Goal: Transaction & Acquisition: Purchase product/service

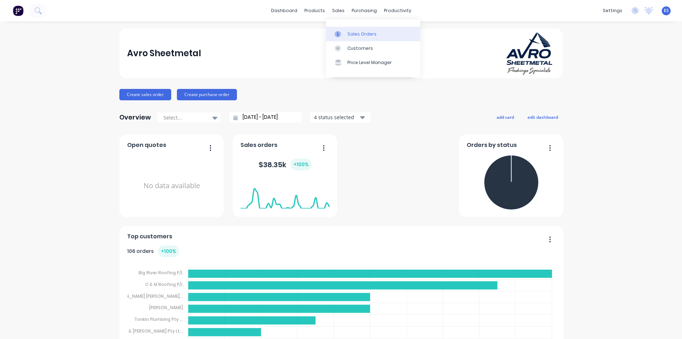
click at [356, 36] on div "Sales Orders" at bounding box center [362, 34] width 29 height 6
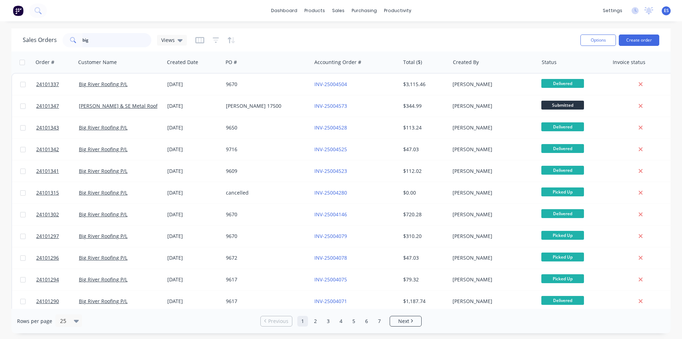
click at [145, 41] on input "big" at bounding box center [116, 40] width 69 height 14
type input "b"
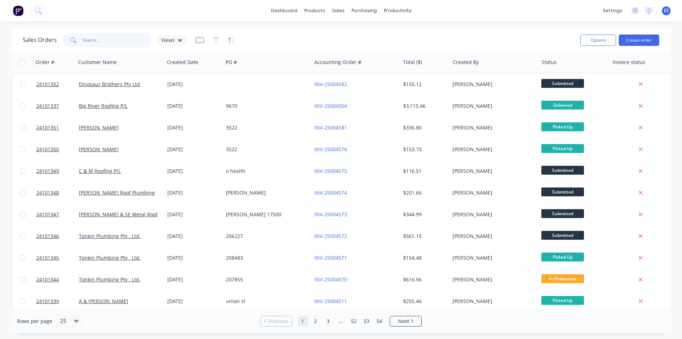
click at [124, 39] on input "text" at bounding box center [116, 40] width 69 height 14
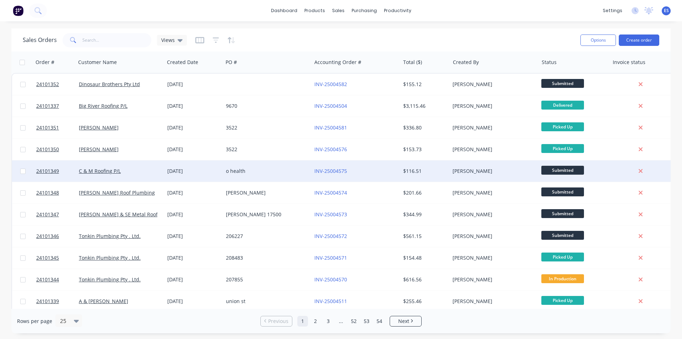
click at [104, 174] on div "C & M Roofing P/L" at bounding box center [118, 170] width 79 height 7
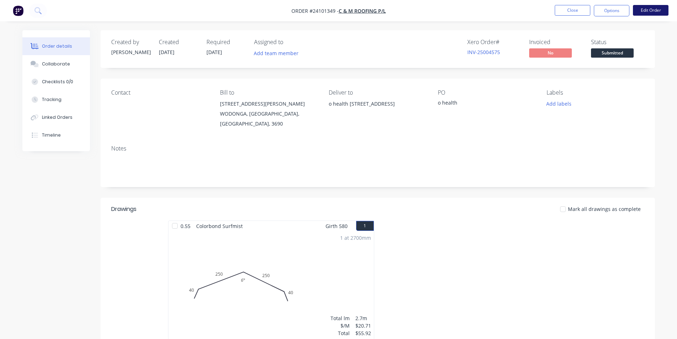
click at [646, 12] on button "Edit Order" at bounding box center [651, 10] width 36 height 11
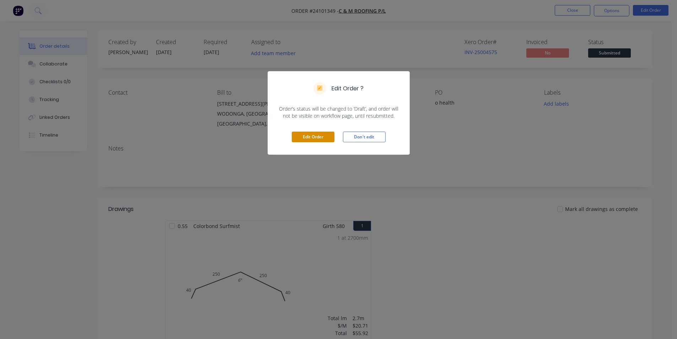
click at [313, 140] on button "Edit Order" at bounding box center [313, 137] width 43 height 11
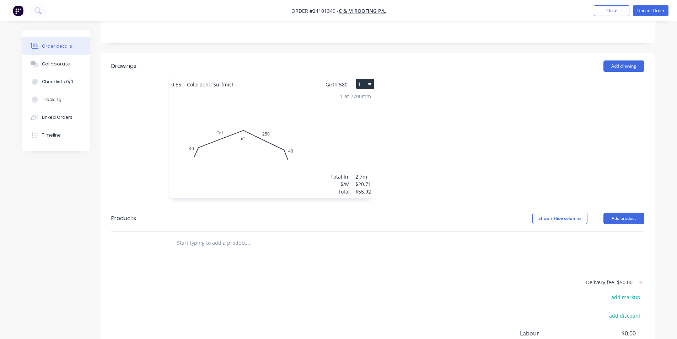
scroll to position [178, 0]
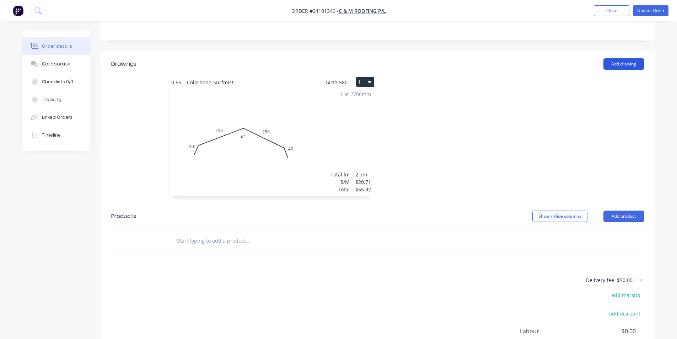
click at [631, 58] on button "Add drawing" at bounding box center [624, 63] width 41 height 11
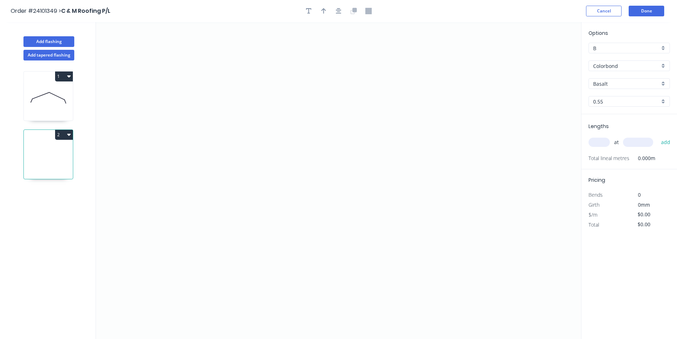
click at [607, 85] on input "Basalt" at bounding box center [626, 83] width 66 height 7
click at [604, 98] on div "Surfmist" at bounding box center [629, 97] width 81 height 12
type input "Surfmist"
click at [279, 73] on icon "0" at bounding box center [338, 180] width 485 height 317
click at [277, 191] on icon "0" at bounding box center [338, 180] width 485 height 317
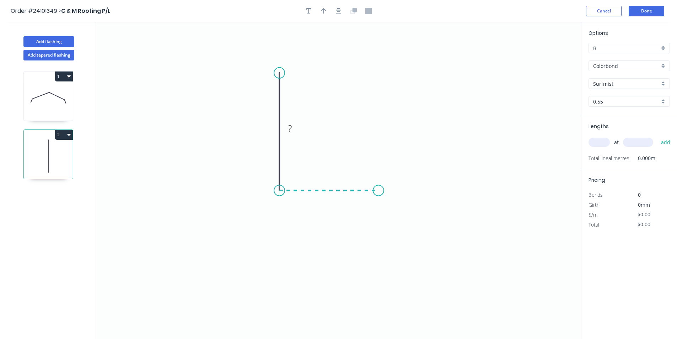
click at [379, 188] on icon "0 ?" at bounding box center [338, 180] width 485 height 317
click at [390, 209] on icon "0 ? ?" at bounding box center [338, 180] width 485 height 317
click at [394, 192] on tspan "?" at bounding box center [394, 191] width 4 height 12
click at [326, 204] on rect at bounding box center [329, 197] width 23 height 15
click at [329, 199] on tspan "?" at bounding box center [329, 198] width 4 height 12
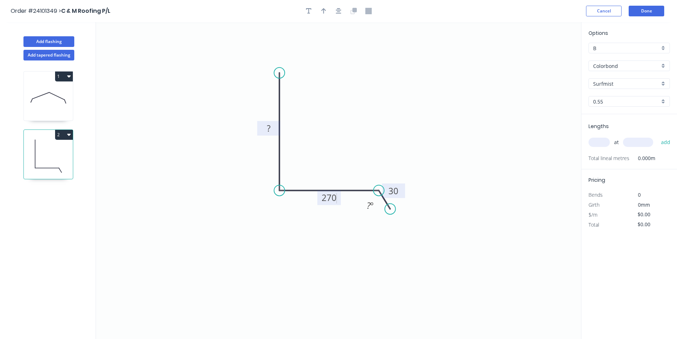
click at [269, 125] on tspan "?" at bounding box center [269, 128] width 4 height 12
click at [606, 144] on input "text" at bounding box center [599, 142] width 21 height 9
type input "$30.38"
click at [321, 197] on rect at bounding box center [328, 197] width 23 height 15
click at [325, 199] on tspan "270" at bounding box center [329, 198] width 15 height 12
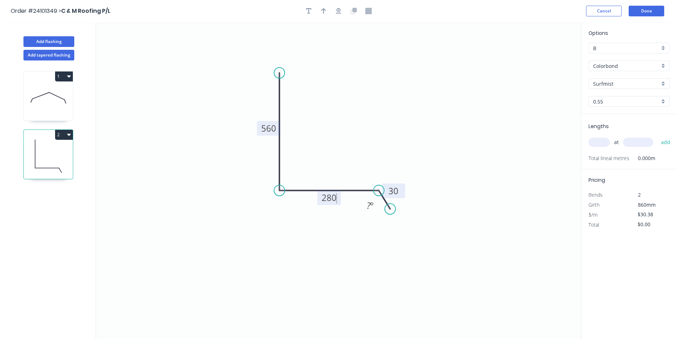
click at [601, 142] on input "text" at bounding box center [599, 142] width 21 height 9
type input "2"
click at [632, 143] on input "text" at bounding box center [638, 142] width 30 height 9
type input "1800"
click at [658, 136] on button "add" at bounding box center [666, 142] width 17 height 12
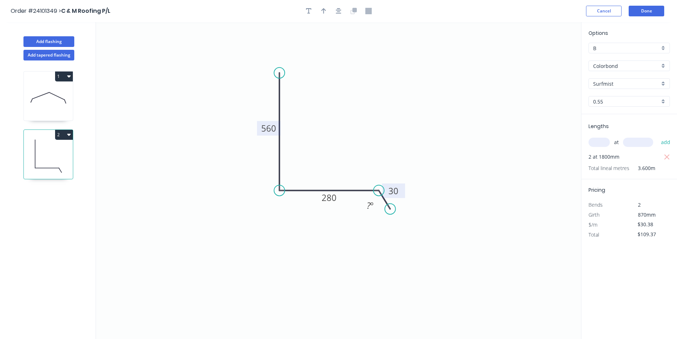
click at [64, 137] on button "2" at bounding box center [64, 135] width 18 height 10
click at [58, 152] on div "Duplicate" at bounding box center [39, 152] width 55 height 10
type input "$0.00"
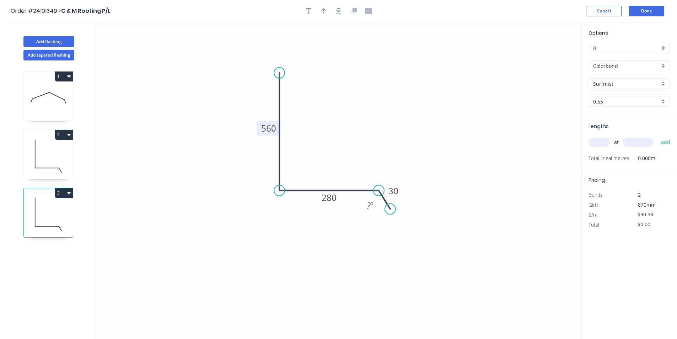
click at [264, 130] on tspan "560" at bounding box center [268, 128] width 15 height 12
type input "$25.07"
click at [336, 198] on tspan "280" at bounding box center [329, 198] width 15 height 12
click at [605, 138] on input "text" at bounding box center [599, 142] width 21 height 9
type input "1"
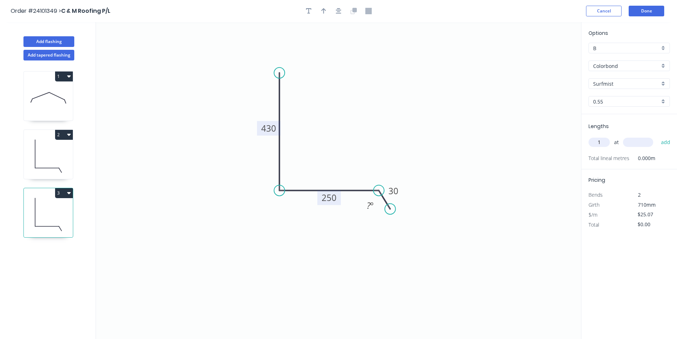
click at [628, 142] on input "text" at bounding box center [638, 142] width 30 height 9
type input "6000"
click at [658, 136] on button "add" at bounding box center [666, 142] width 17 height 12
type input "$150.42"
type input "2"
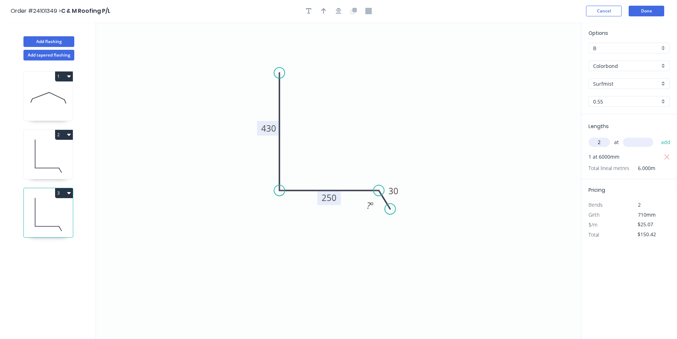
click at [628, 142] on input "text" at bounding box center [638, 142] width 30 height 9
type input "5500"
click at [658, 136] on button "add" at bounding box center [666, 142] width 17 height 12
type input "$426.19"
click at [656, 7] on button "Done" at bounding box center [647, 11] width 36 height 11
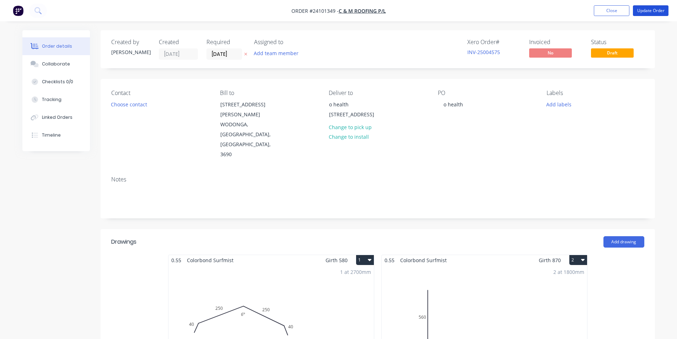
click at [656, 7] on button "Update Order" at bounding box center [651, 10] width 36 height 11
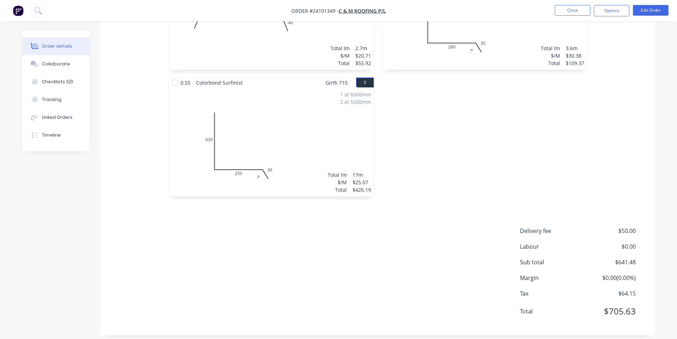
scroll to position [21, 0]
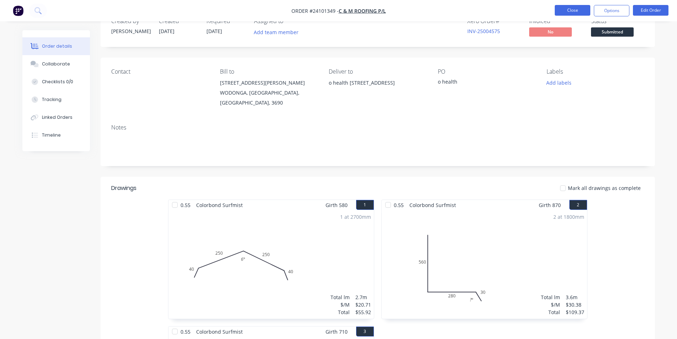
click at [573, 8] on button "Close" at bounding box center [573, 10] width 36 height 11
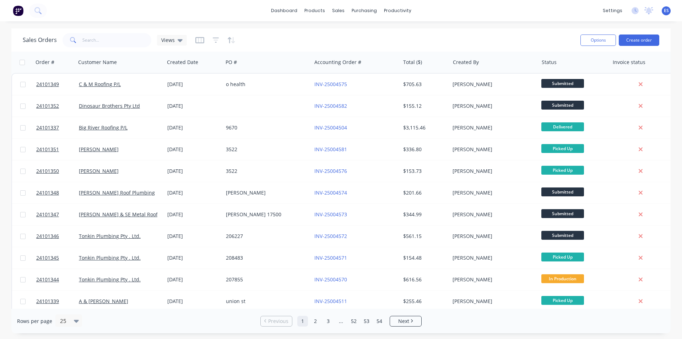
click at [21, 12] on img at bounding box center [18, 10] width 11 height 11
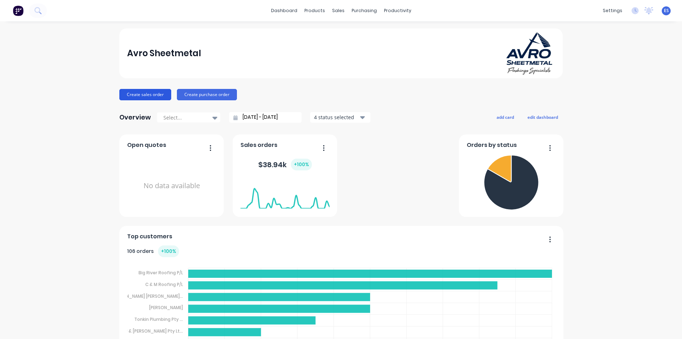
click at [149, 92] on button "Create sales order" at bounding box center [145, 94] width 52 height 11
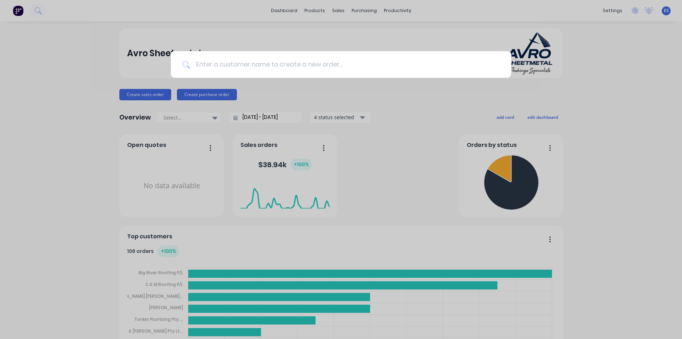
click at [238, 68] on input at bounding box center [345, 64] width 310 height 27
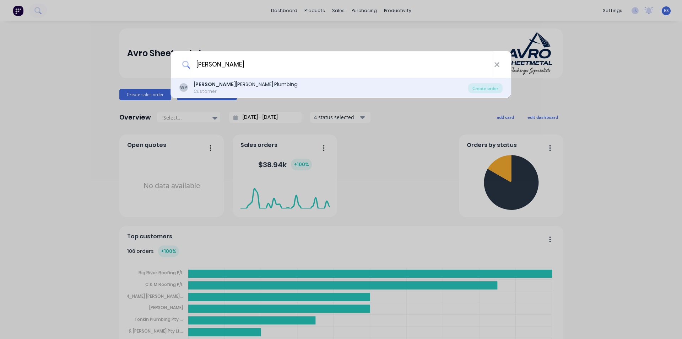
type input "[PERSON_NAME]"
click at [228, 84] on div "[PERSON_NAME] Plumbing" at bounding box center [246, 84] width 104 height 7
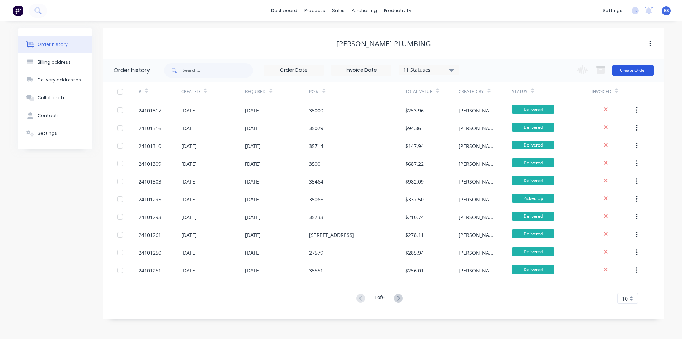
click at [638, 68] on button "Create Order" at bounding box center [633, 70] width 41 height 11
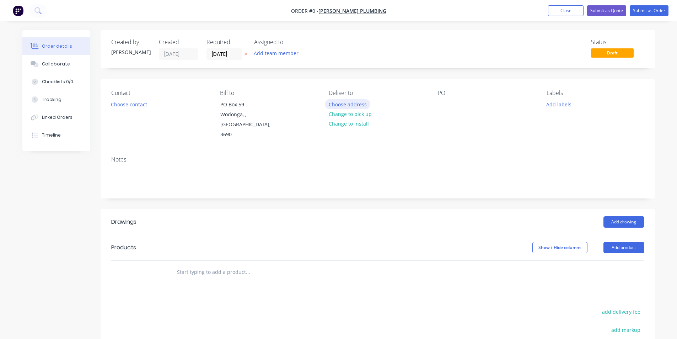
click at [359, 106] on button "Choose address" at bounding box center [347, 104] width 45 height 10
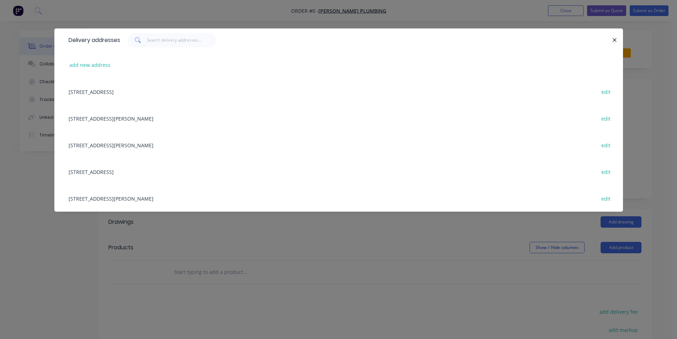
click at [121, 143] on div "[STREET_ADDRESS][PERSON_NAME] edit" at bounding box center [338, 145] width 547 height 27
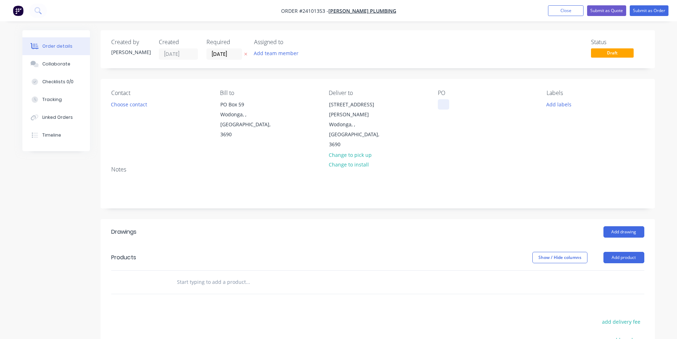
click at [444, 104] on div at bounding box center [443, 104] width 11 height 10
click at [616, 226] on button "Add drawing" at bounding box center [624, 231] width 41 height 11
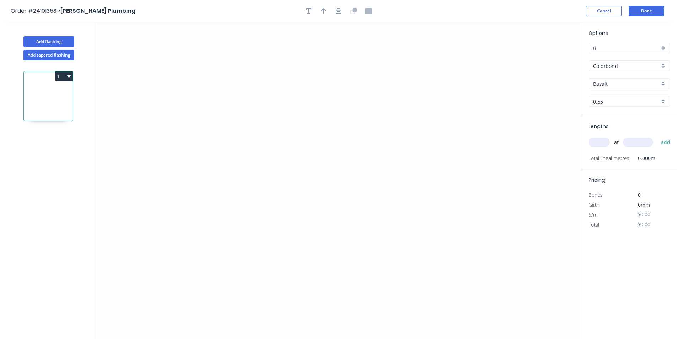
click at [613, 80] on input "Basalt" at bounding box center [626, 83] width 66 height 7
click at [615, 92] on div "Dover White" at bounding box center [629, 97] width 81 height 12
type input "Dover White"
click at [254, 128] on icon "0" at bounding box center [338, 180] width 485 height 317
click at [404, 128] on icon "0" at bounding box center [338, 180] width 485 height 317
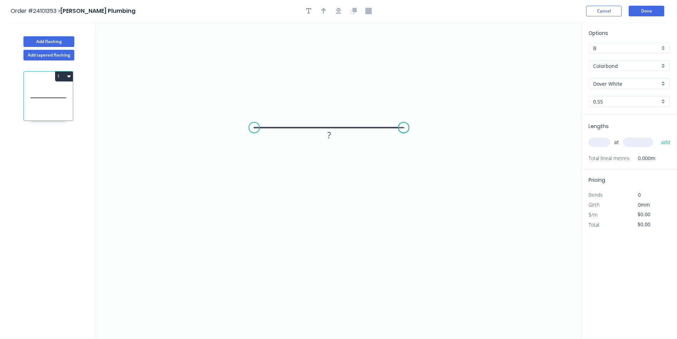
click at [404, 128] on circle at bounding box center [403, 127] width 11 height 11
click at [324, 137] on rect at bounding box center [329, 135] width 14 height 10
click at [601, 139] on input "text" at bounding box center [599, 142] width 21 height 9
type input "$15.20"
type input "1"
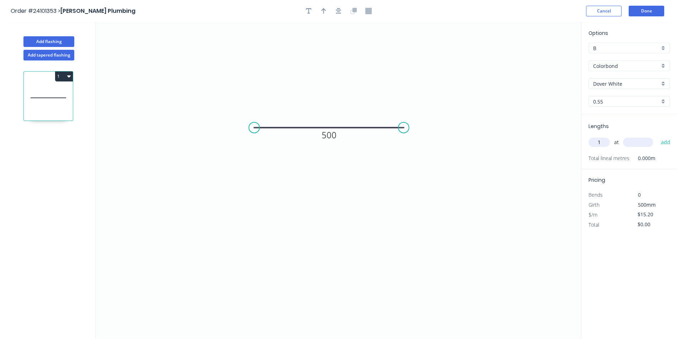
click at [640, 144] on input "text" at bounding box center [638, 142] width 30 height 9
type input "1700"
click at [658, 136] on button "add" at bounding box center [666, 142] width 17 height 12
type input "$25.84"
click at [644, 10] on button "Done" at bounding box center [647, 11] width 36 height 11
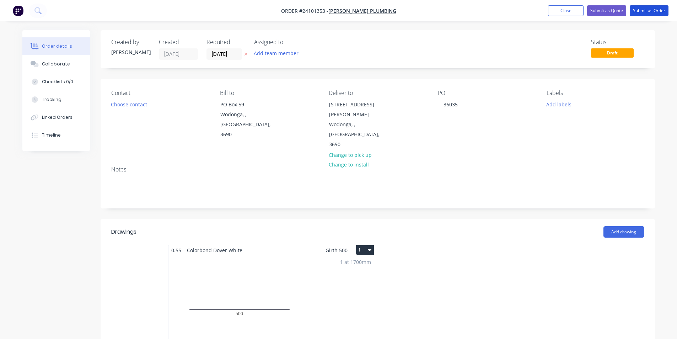
click at [644, 10] on button "Submit as Order" at bounding box center [649, 10] width 39 height 11
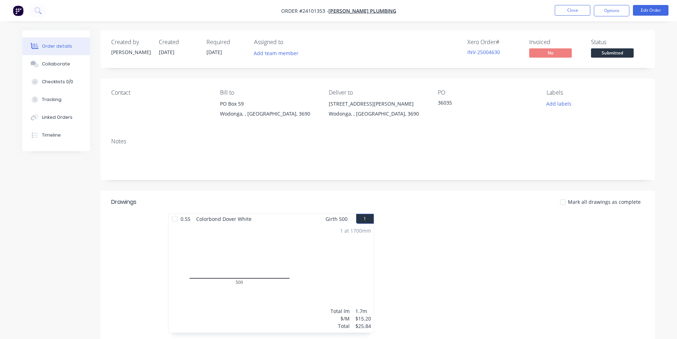
click at [17, 11] on img "button" at bounding box center [18, 10] width 11 height 11
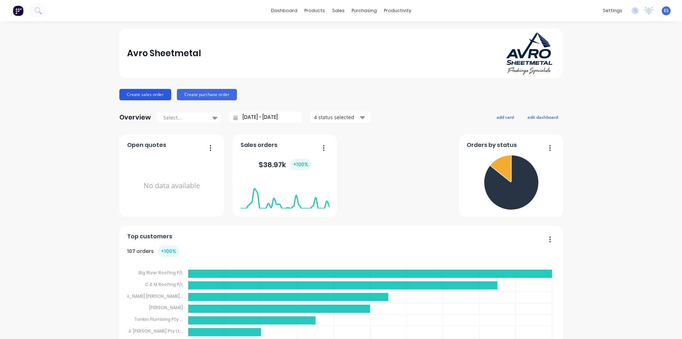
click at [155, 95] on button "Create sales order" at bounding box center [145, 94] width 52 height 11
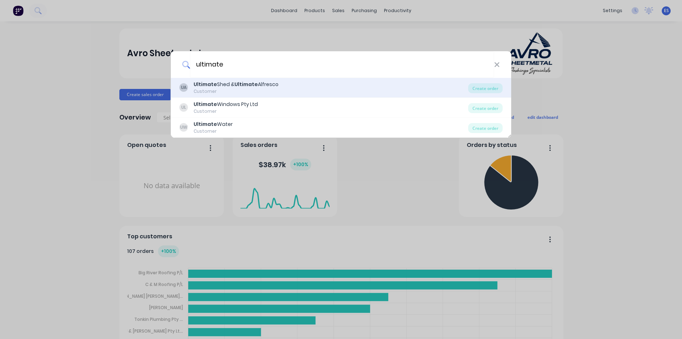
type input "ultimate"
click at [255, 83] on b "Ultimate" at bounding box center [246, 84] width 23 height 7
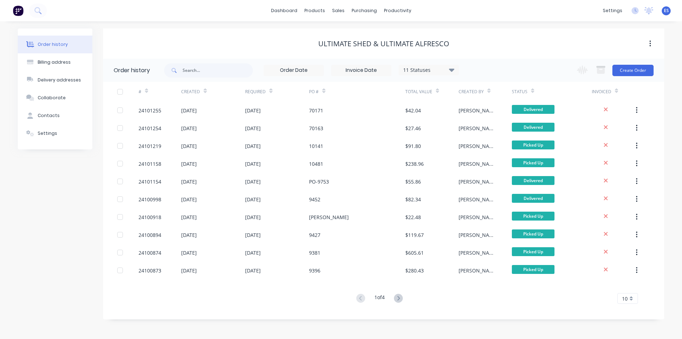
click at [618, 76] on div "Change order status Submitted In Production delivery Ready for Pick Up Delivere…" at bounding box center [613, 70] width 81 height 23
click at [629, 71] on button "Create Order" at bounding box center [633, 70] width 41 height 11
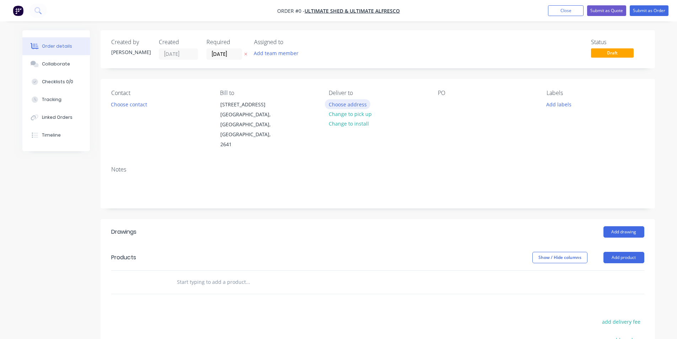
click at [355, 106] on button "Choose address" at bounding box center [347, 104] width 45 height 10
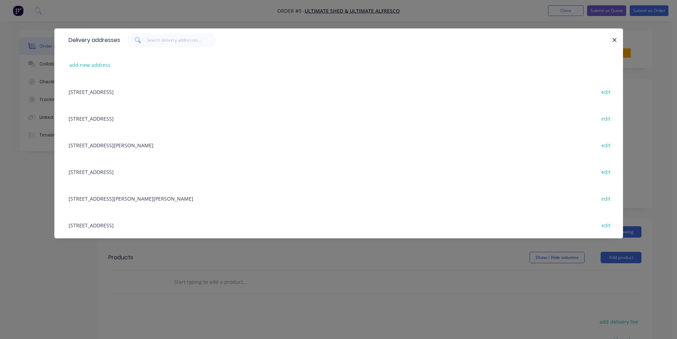
click at [111, 93] on div "[STREET_ADDRESS] edit" at bounding box center [338, 91] width 547 height 27
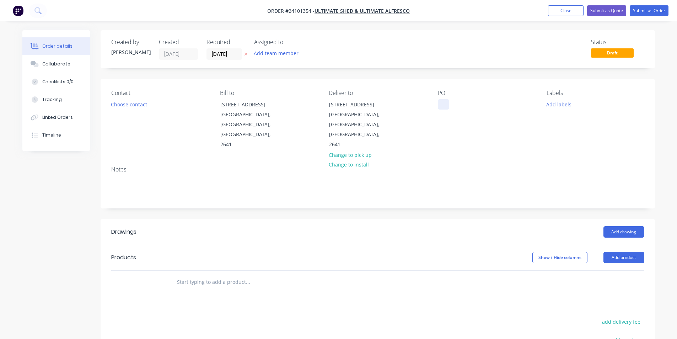
click at [443, 106] on div at bounding box center [443, 104] width 11 height 10
click at [629, 226] on button "Add drawing" at bounding box center [624, 231] width 41 height 11
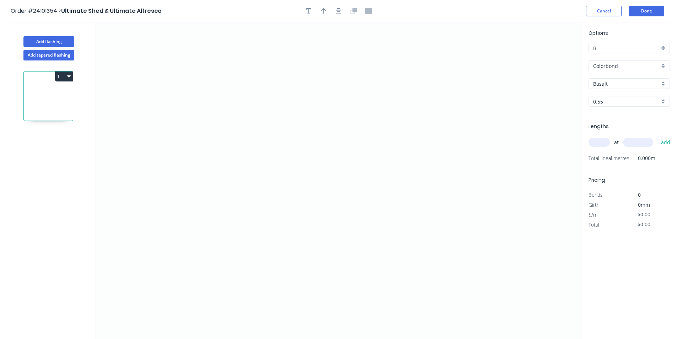
click at [634, 85] on input "Basalt" at bounding box center [626, 83] width 66 height 7
click at [630, 101] on div "Ironstone" at bounding box center [629, 97] width 81 height 12
type input "Ironstone"
click at [419, 118] on icon "0" at bounding box center [338, 180] width 485 height 317
click at [336, 119] on icon "0" at bounding box center [338, 180] width 485 height 317
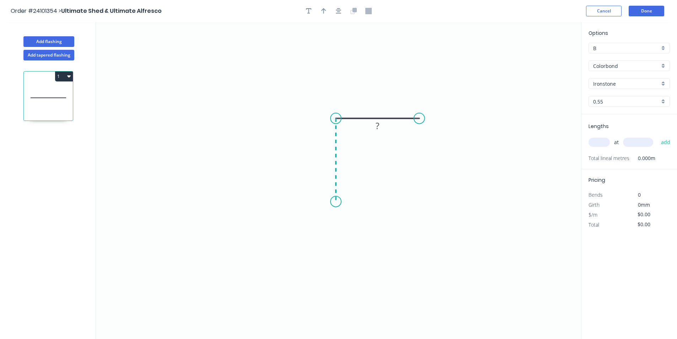
click at [336, 202] on icon "0 ?" at bounding box center [338, 180] width 485 height 317
click at [230, 199] on icon "0 ? ?" at bounding box center [338, 180] width 485 height 317
click at [220, 190] on icon "0 ? ? ?" at bounding box center [338, 180] width 485 height 317
click at [216, 202] on tspan "?" at bounding box center [217, 201] width 4 height 12
click at [289, 209] on rect at bounding box center [283, 209] width 14 height 10
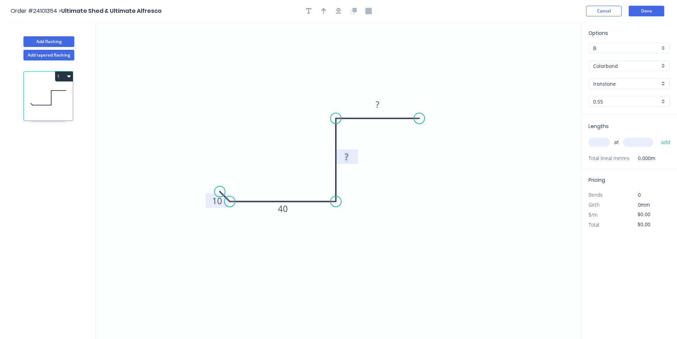
click at [349, 158] on rect at bounding box center [346, 157] width 14 height 10
click at [370, 105] on rect at bounding box center [377, 104] width 23 height 15
click at [371, 104] on rect at bounding box center [377, 105] width 14 height 10
click at [384, 99] on tspan "30?" at bounding box center [378, 104] width 14 height 12
click at [622, 68] on input "Colorbond" at bounding box center [626, 65] width 66 height 7
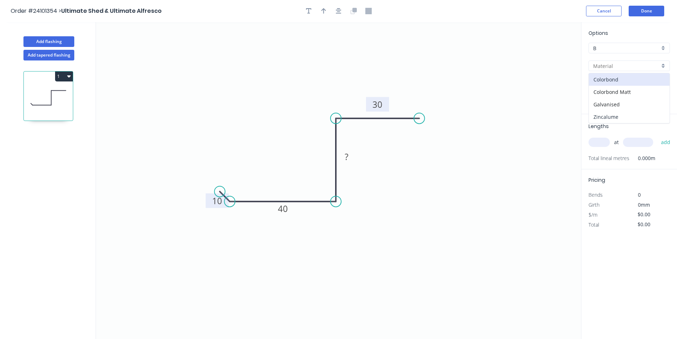
click at [616, 115] on div "Zincalume" at bounding box center [629, 117] width 81 height 12
type input "Zincalume"
drag, startPoint x: 71, startPoint y: 77, endPoint x: 68, endPoint y: 78, distance: 3.7
click at [68, 78] on icon "button" at bounding box center [69, 76] width 4 height 6
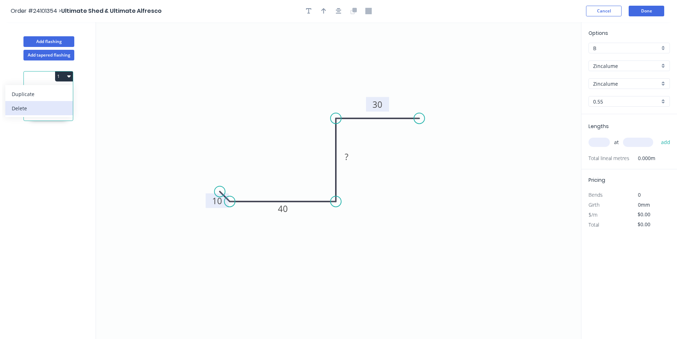
click at [50, 111] on div "Delete" at bounding box center [39, 108] width 55 height 10
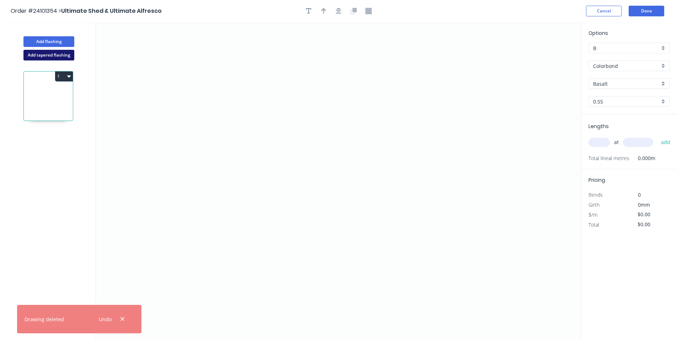
click at [58, 59] on button "Add tapered flashing" at bounding box center [48, 55] width 51 height 11
click at [629, 63] on input "Colorbond" at bounding box center [626, 65] width 66 height 7
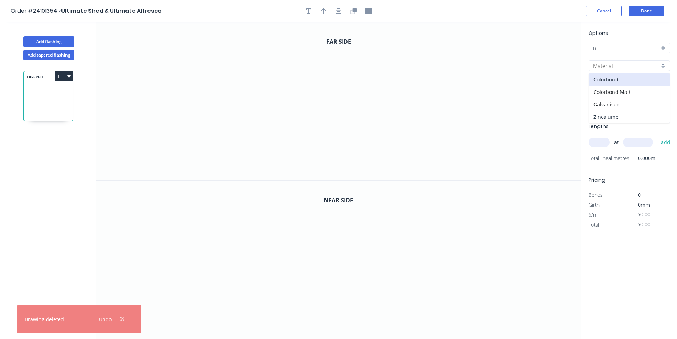
click at [611, 118] on div "Zincalume" at bounding box center [629, 117] width 81 height 12
type input "Zincalume"
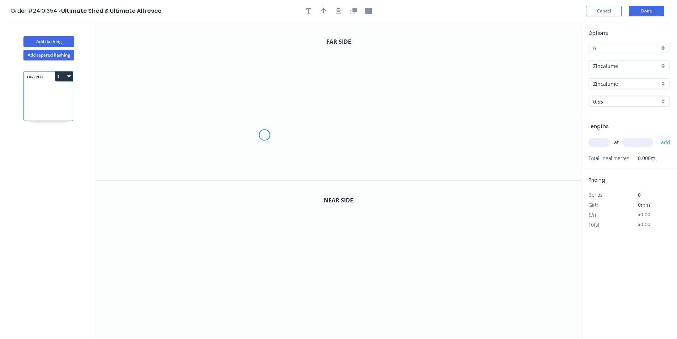
click at [264, 134] on icon "0" at bounding box center [338, 101] width 485 height 158
click at [275, 145] on icon "0" at bounding box center [338, 101] width 485 height 158
click at [354, 148] on icon "0 ?" at bounding box center [338, 101] width 485 height 158
click at [351, 77] on icon "0 ? ?" at bounding box center [338, 101] width 485 height 158
click at [342, 66] on icon "0 ? ? ?" at bounding box center [338, 101] width 485 height 158
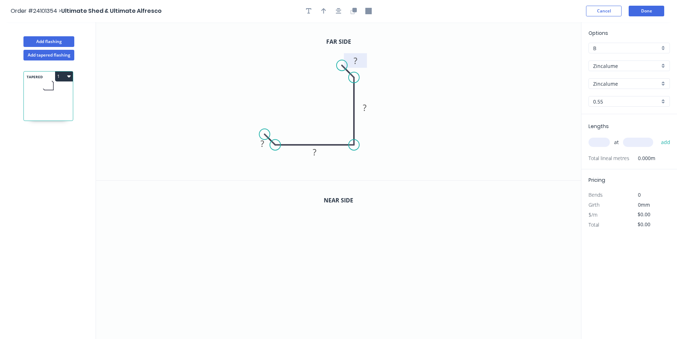
click at [352, 64] on rect at bounding box center [355, 61] width 14 height 10
click at [259, 142] on rect at bounding box center [262, 144] width 14 height 10
click at [318, 150] on rect at bounding box center [314, 153] width 14 height 10
click at [363, 109] on tspan "?" at bounding box center [365, 108] width 4 height 12
click at [355, 12] on icon "button" at bounding box center [353, 11] width 6 height 6
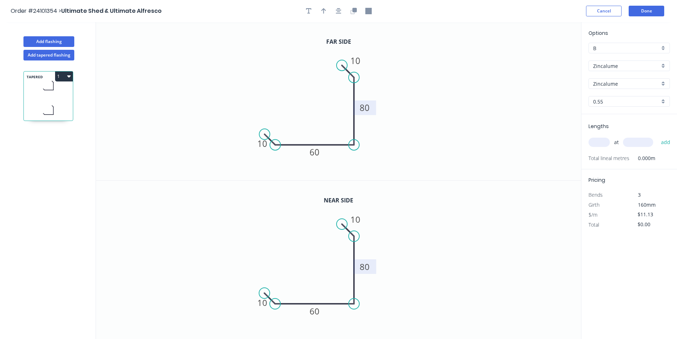
click at [366, 269] on tspan "80" at bounding box center [365, 267] width 10 height 12
click at [593, 139] on input "text" at bounding box center [599, 142] width 21 height 9
type input "$15.52"
type input "1"
click at [630, 139] on input "text" at bounding box center [638, 142] width 30 height 9
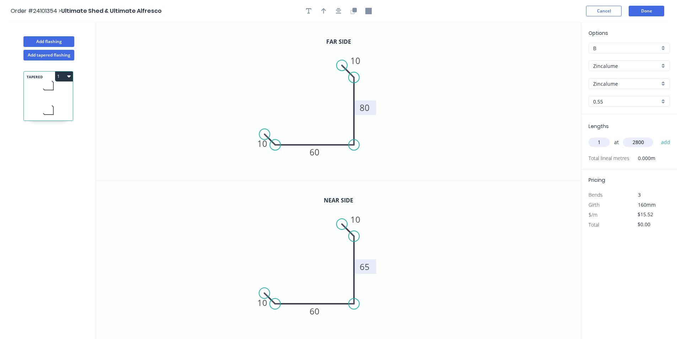
type input "2800"
click at [658, 136] on button "add" at bounding box center [666, 142] width 17 height 12
type input "$43.46"
click at [58, 39] on button "Add flashing" at bounding box center [48, 41] width 51 height 11
type input "$0.00"
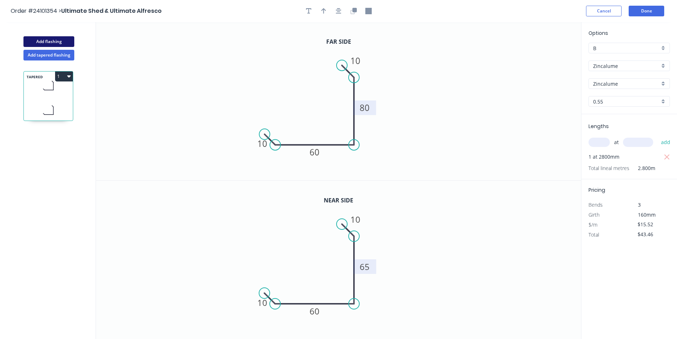
type input "$0.00"
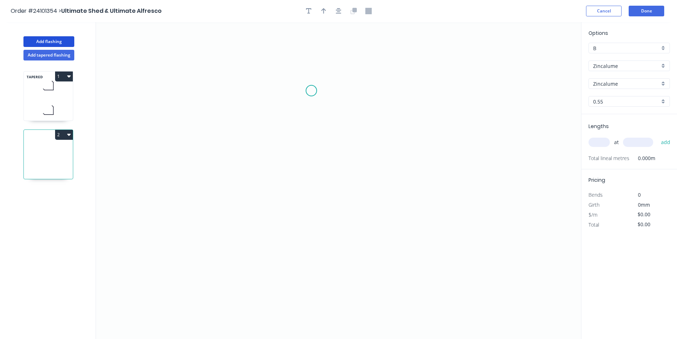
click at [311, 91] on icon "0" at bounding box center [338, 180] width 485 height 317
click at [298, 105] on icon "0" at bounding box center [338, 180] width 485 height 317
click at [304, 208] on icon "0 ?" at bounding box center [338, 180] width 485 height 317
click at [411, 209] on icon "0 ? ?" at bounding box center [338, 180] width 485 height 317
click at [423, 196] on icon at bounding box center [417, 201] width 12 height 12
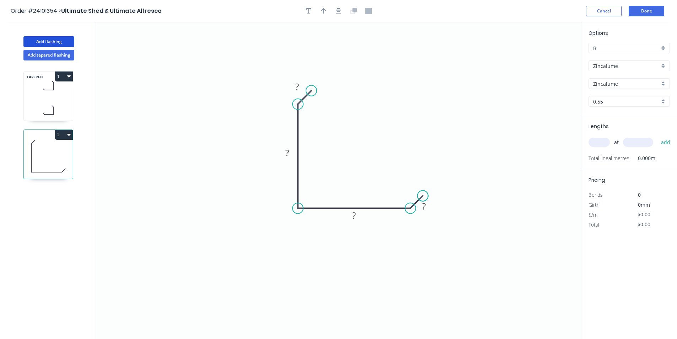
click at [423, 196] on circle at bounding box center [423, 195] width 11 height 11
click at [424, 207] on tspan "?" at bounding box center [424, 206] width 4 height 12
click at [296, 84] on tspan "?" at bounding box center [297, 87] width 4 height 12
click at [286, 152] on tspan "?" at bounding box center [287, 153] width 4 height 12
click at [352, 217] on rect at bounding box center [354, 216] width 14 height 10
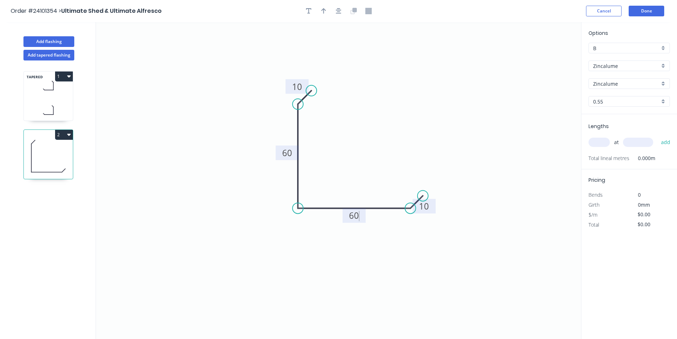
click at [598, 141] on input "text" at bounding box center [599, 142] width 21 height 9
type input "$9.76"
type input "1"
click at [635, 146] on input "text" at bounding box center [638, 142] width 30 height 9
type input "2800"
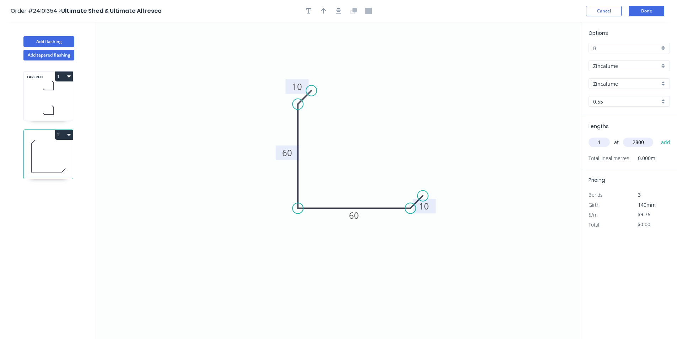
click at [658, 136] on button "add" at bounding box center [666, 142] width 17 height 12
type input "$27.33"
click at [644, 9] on button "Done" at bounding box center [647, 11] width 36 height 11
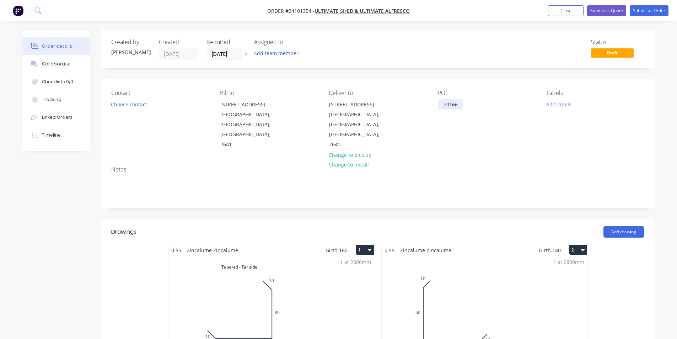
click at [450, 103] on div "70166" at bounding box center [451, 104] width 26 height 10
drag, startPoint x: 461, startPoint y: 107, endPoint x: 436, endPoint y: 108, distance: 24.2
click at [436, 108] on div "Contact Choose contact Bill to [STREET_ADDRESS] Deliver to [STREET_ADDRESS] Cha…" at bounding box center [378, 119] width 554 height 81
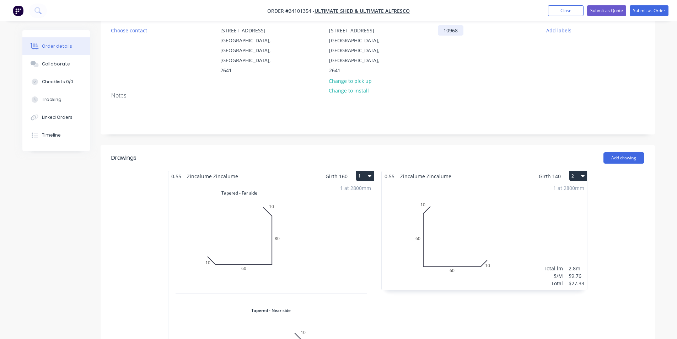
scroll to position [71, 0]
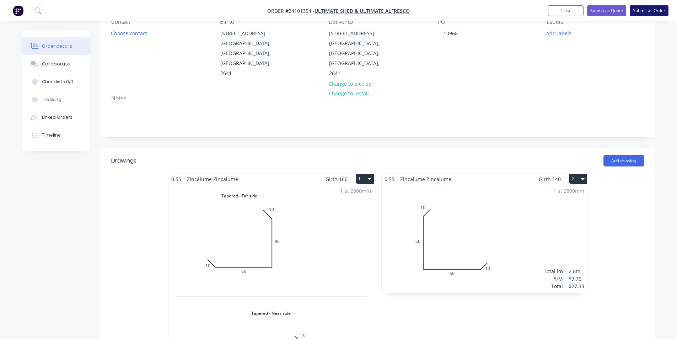
click at [641, 10] on button "Submit as Order" at bounding box center [649, 10] width 39 height 11
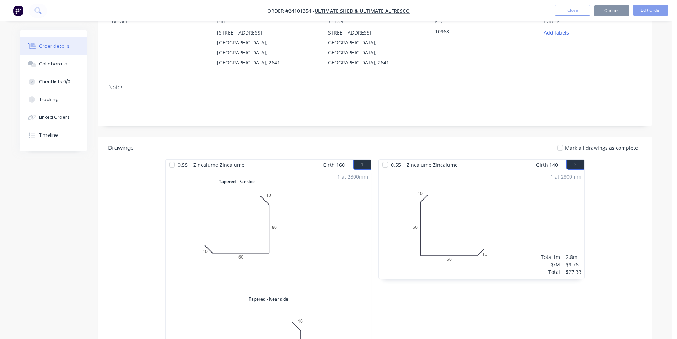
scroll to position [0, 0]
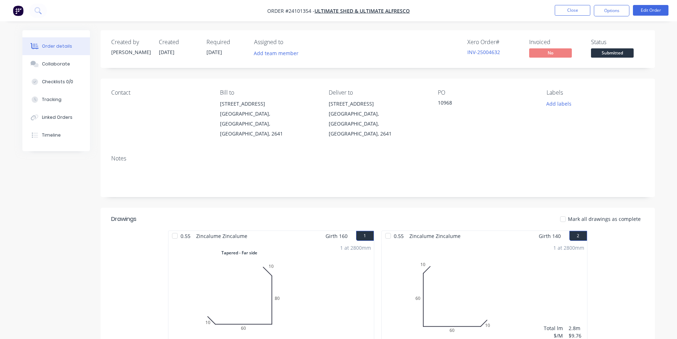
click at [20, 14] on img "button" at bounding box center [18, 10] width 11 height 11
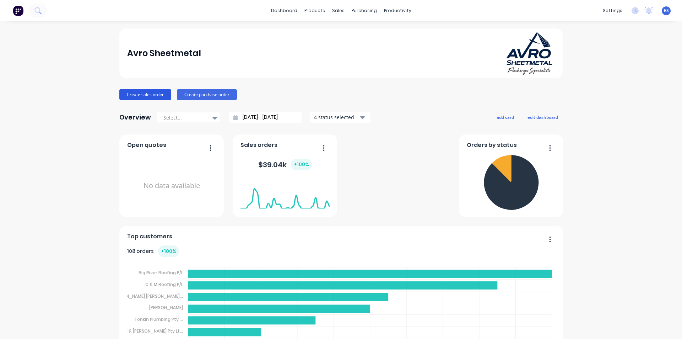
click at [128, 97] on button "Create sales order" at bounding box center [145, 94] width 52 height 11
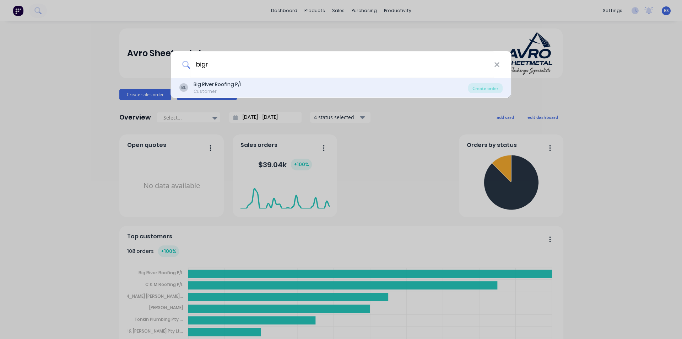
type input "bigr"
click at [226, 84] on div "Big River Roofing P/L" at bounding box center [218, 84] width 48 height 7
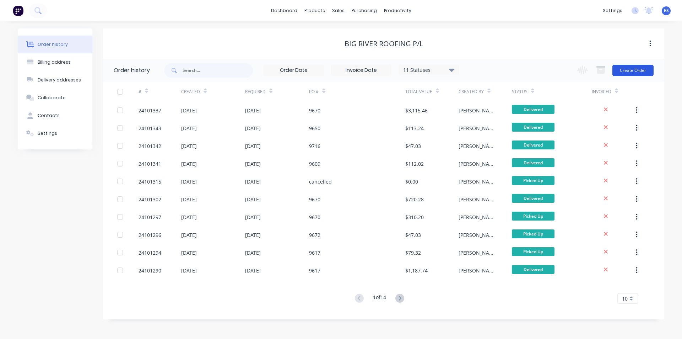
click at [638, 74] on button "Create Order" at bounding box center [633, 70] width 41 height 11
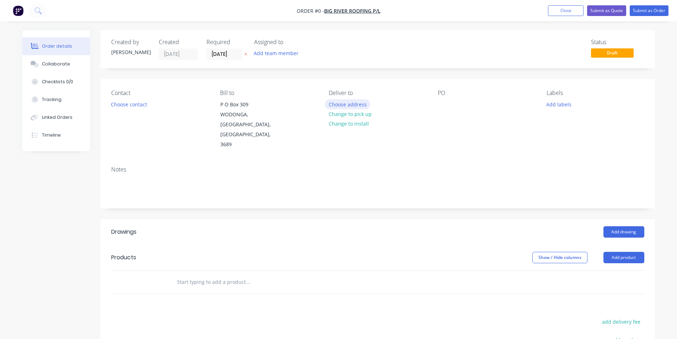
click at [352, 103] on button "Choose address" at bounding box center [347, 104] width 45 height 10
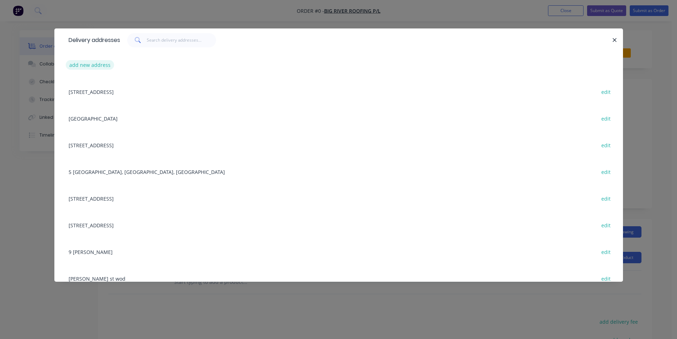
click at [93, 66] on button "add new address" at bounding box center [90, 65] width 49 height 10
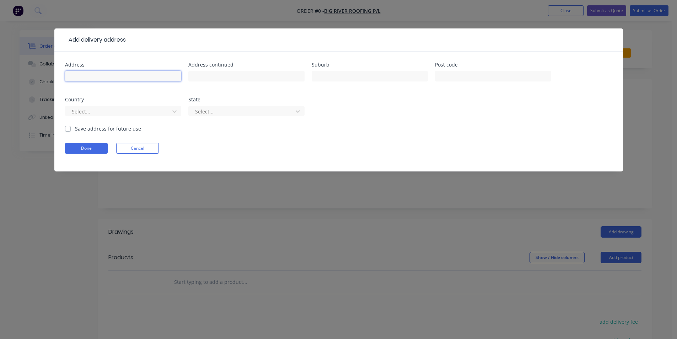
click at [108, 77] on input "text" at bounding box center [123, 76] width 116 height 11
type input "[STREET_ADDRESS]"
click at [75, 130] on label "Save address for future use" at bounding box center [108, 128] width 66 height 7
click at [69, 130] on input "Save address for future use" at bounding box center [68, 128] width 6 height 7
checkbox input "true"
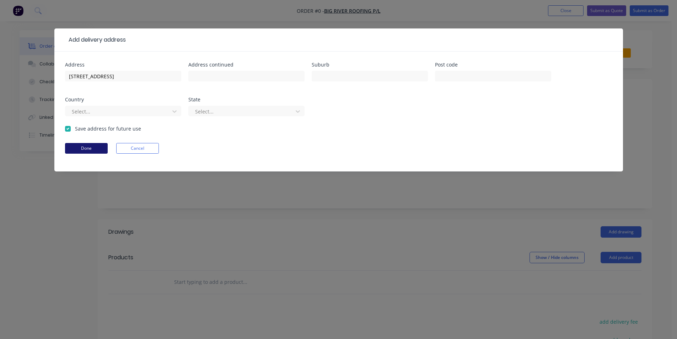
click at [79, 150] on button "Done" at bounding box center [86, 148] width 43 height 11
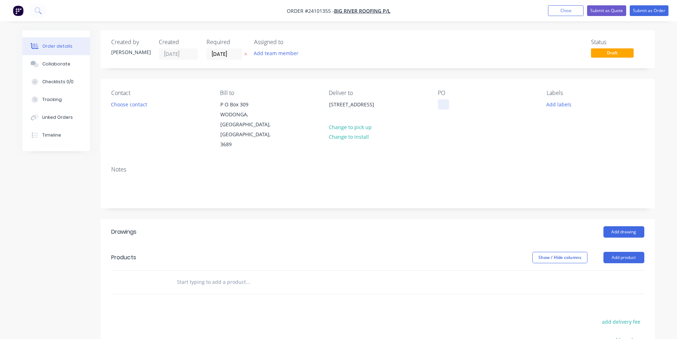
click at [443, 102] on div at bounding box center [443, 104] width 11 height 10
click at [625, 226] on button "Add drawing" at bounding box center [624, 231] width 41 height 11
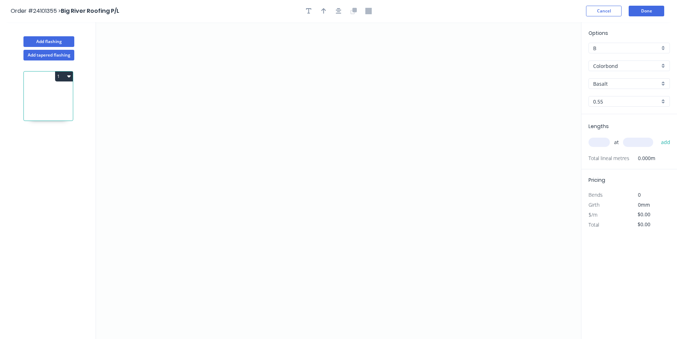
click at [609, 82] on input "Basalt" at bounding box center [626, 83] width 66 height 7
click at [609, 98] on div "Windspray" at bounding box center [629, 97] width 81 height 12
type input "Windspray"
click at [243, 84] on icon "0" at bounding box center [338, 180] width 485 height 317
click at [241, 171] on icon "0" at bounding box center [338, 180] width 485 height 317
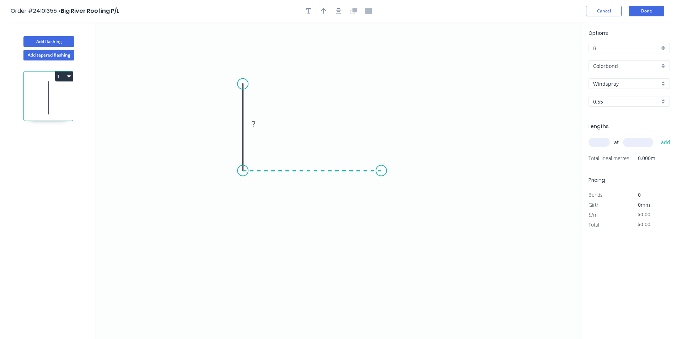
click at [381, 172] on icon "0 ?" at bounding box center [338, 180] width 485 height 317
click at [394, 184] on icon "0 ? ?" at bounding box center [338, 180] width 485 height 317
click at [394, 184] on circle at bounding box center [393, 183] width 11 height 11
click at [397, 163] on rect at bounding box center [395, 166] width 14 height 10
click at [313, 177] on tspan "?" at bounding box center [312, 178] width 4 height 12
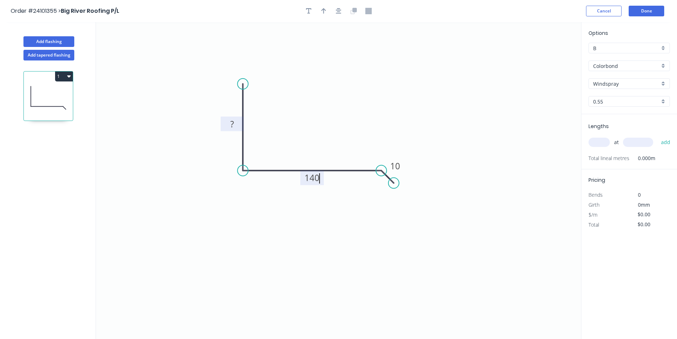
click at [234, 126] on tspan "?" at bounding box center [232, 124] width 4 height 12
click at [602, 143] on input "text" at bounding box center [599, 142] width 21 height 9
type input "$11.78"
type input "2"
click at [634, 142] on input "text" at bounding box center [638, 142] width 30 height 9
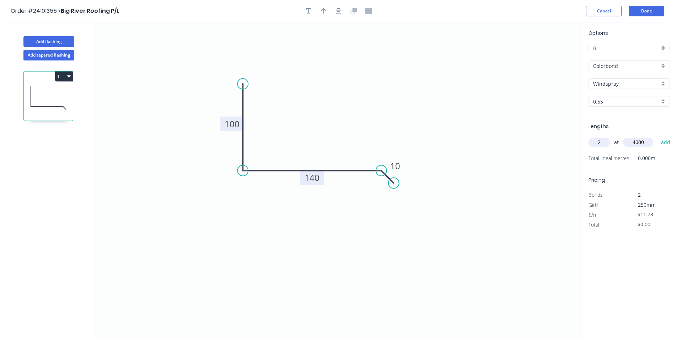
type input "4000"
click at [658, 136] on button "add" at bounding box center [666, 142] width 17 height 12
type input "$94.24"
type input "1"
click at [634, 142] on input "text" at bounding box center [638, 142] width 30 height 9
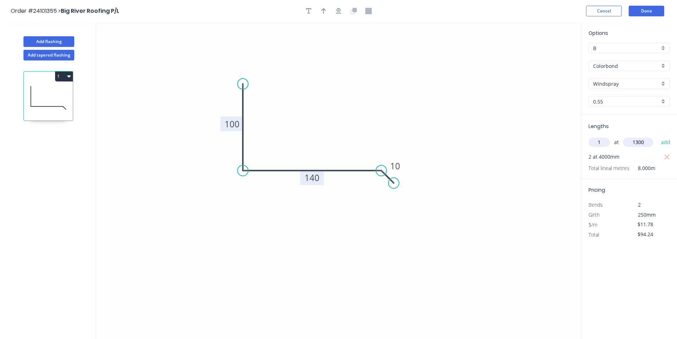
type input "1300"
click at [658, 136] on button "add" at bounding box center [666, 142] width 17 height 12
click at [65, 77] on button "1" at bounding box center [64, 76] width 18 height 10
click at [34, 96] on div "Duplicate" at bounding box center [39, 94] width 55 height 10
type input "$0.00"
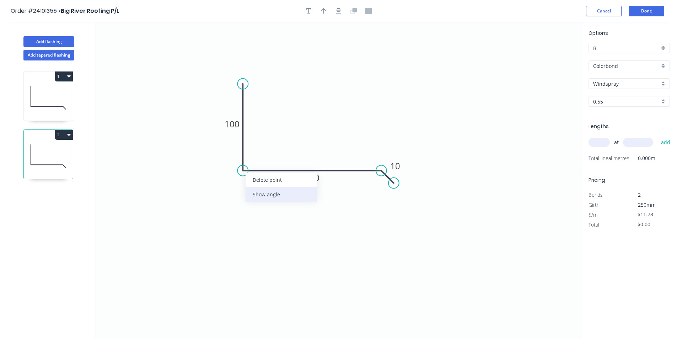
click at [273, 197] on div "Show angle" at bounding box center [281, 194] width 71 height 15
click at [255, 157] on tspan "?" at bounding box center [254, 157] width 4 height 12
click at [599, 143] on input "text" at bounding box center [599, 142] width 21 height 9
type input "4"
click at [640, 141] on input "text" at bounding box center [638, 142] width 30 height 9
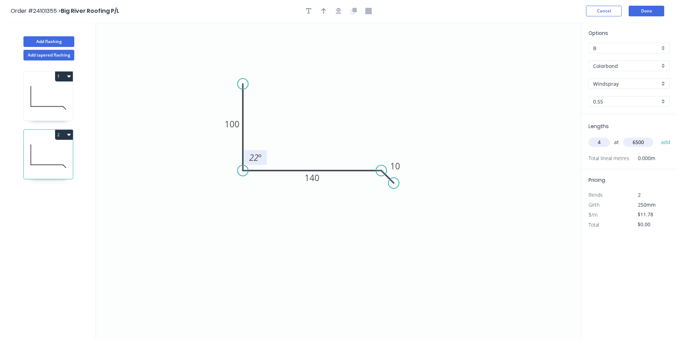
type input "6500"
click at [658, 136] on button "add" at bounding box center [666, 142] width 17 height 12
type input "$306.28"
type input "1"
click at [640, 144] on input "text" at bounding box center [638, 142] width 30 height 9
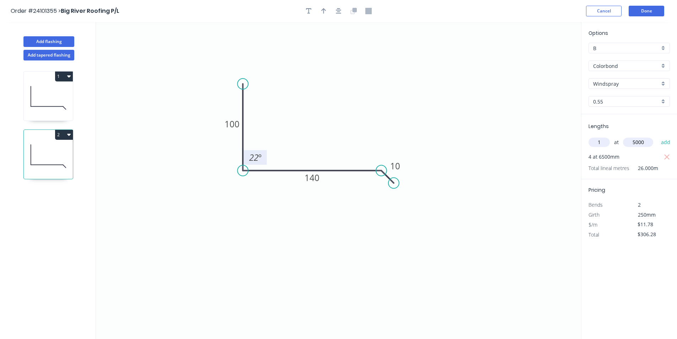
type input "5000"
click at [658, 136] on button "add" at bounding box center [666, 142] width 17 height 12
type input "$365.18"
click at [47, 41] on button "Add flashing" at bounding box center [48, 41] width 51 height 11
type input "$0.00"
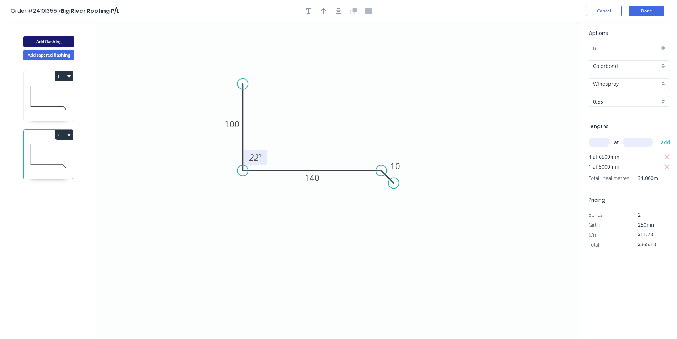
type input "$0.00"
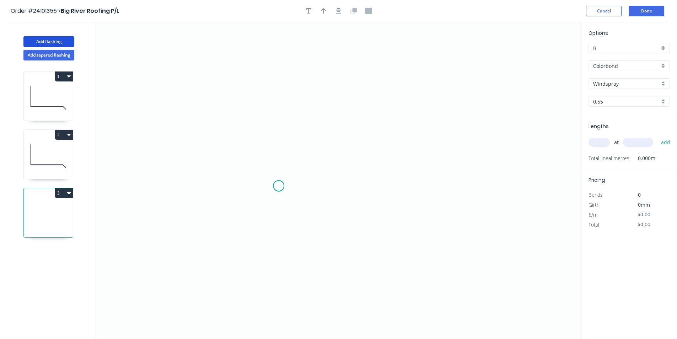
click at [279, 186] on icon "0" at bounding box center [338, 180] width 485 height 317
click at [276, 85] on icon "0" at bounding box center [338, 180] width 485 height 317
click at [338, 85] on icon at bounding box center [308, 85] width 59 height 0
click at [340, 130] on icon "0 ? ?" at bounding box center [338, 180] width 485 height 317
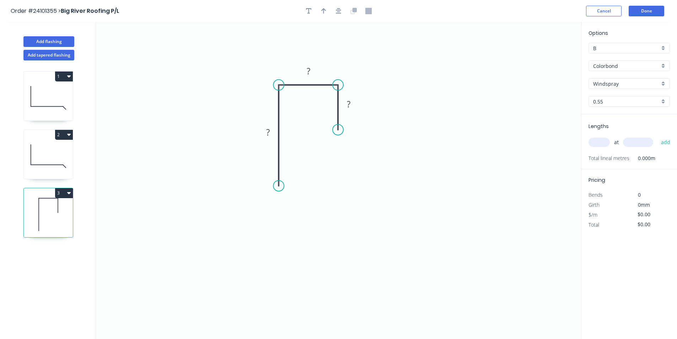
drag, startPoint x: 347, startPoint y: 152, endPoint x: 338, endPoint y: 128, distance: 25.1
click at [350, 148] on div "Crush & Fold" at bounding box center [373, 152] width 71 height 15
click at [362, 159] on div "Flip bend" at bounding box center [375, 155] width 71 height 15
click at [350, 106] on tspan "?" at bounding box center [349, 104] width 4 height 12
click at [314, 72] on rect at bounding box center [308, 71] width 14 height 10
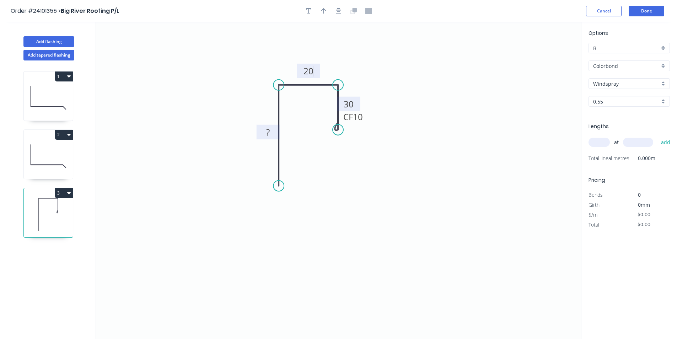
click at [268, 135] on tspan "?" at bounding box center [268, 132] width 4 height 12
click at [601, 143] on input "text" at bounding box center [599, 142] width 21 height 9
type input "$8.75"
type input "4"
click at [635, 141] on input "text" at bounding box center [638, 142] width 30 height 9
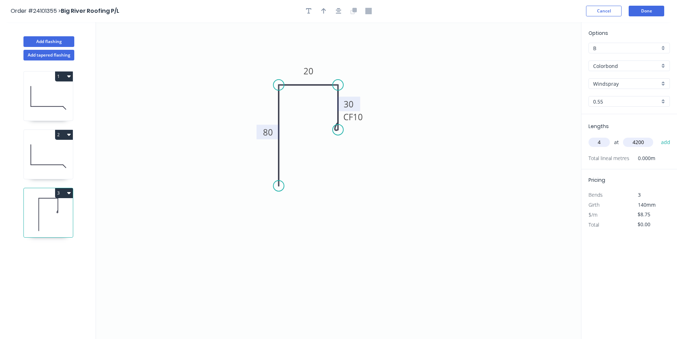
type input "4200"
click at [658, 136] on button "add" at bounding box center [666, 142] width 17 height 12
type input "$147.00"
type input "8"
click at [635, 141] on input "text" at bounding box center [638, 142] width 30 height 9
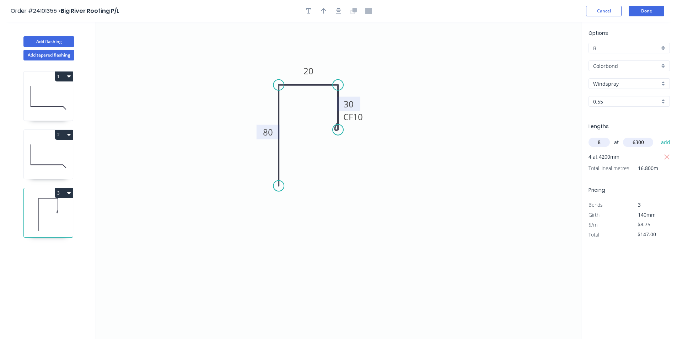
type input "6300"
click at [658, 136] on button "add" at bounding box center [666, 142] width 17 height 12
type input "$588.00"
type input "2"
click at [635, 141] on input "text" at bounding box center [638, 142] width 30 height 9
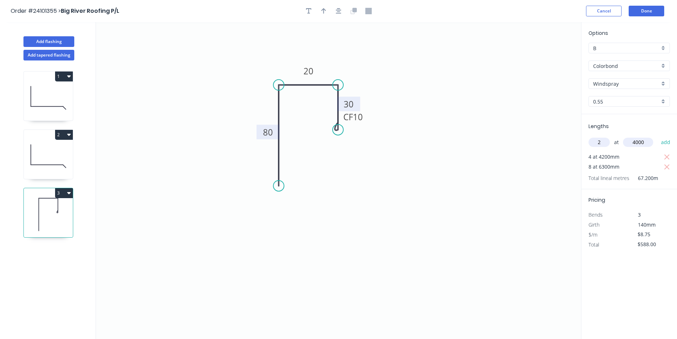
type input "4000"
click at [658, 136] on button "add" at bounding box center [666, 142] width 17 height 12
type input "$658.00"
type input "1"
click at [635, 141] on input "text" at bounding box center [638, 142] width 30 height 9
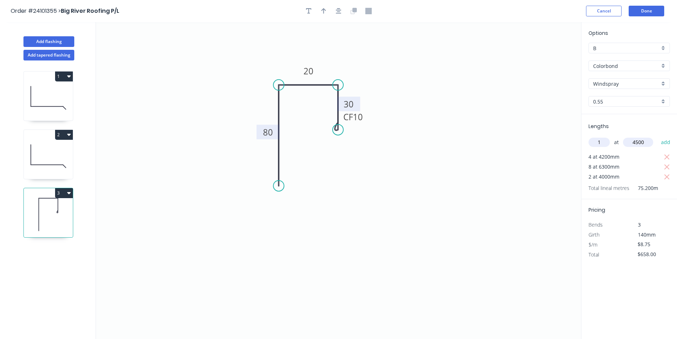
type input "4500"
click at [658, 136] on button "add" at bounding box center [666, 142] width 17 height 12
type input "$697.38"
type input "1"
click at [635, 141] on input "text" at bounding box center [638, 142] width 30 height 9
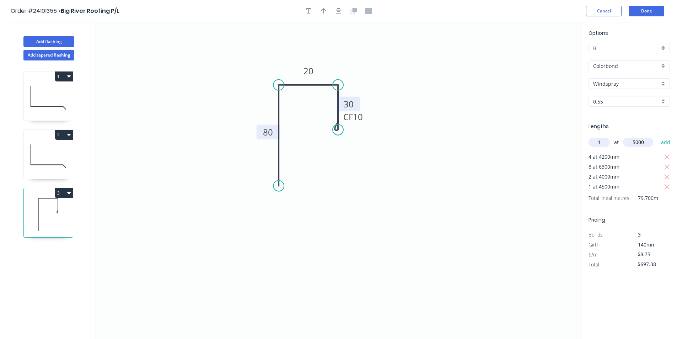
type input "5000"
click at [658, 136] on button "add" at bounding box center [666, 142] width 17 height 12
type input "$741.13"
click at [60, 41] on button "Add flashing" at bounding box center [48, 41] width 51 height 11
type input "$0.00"
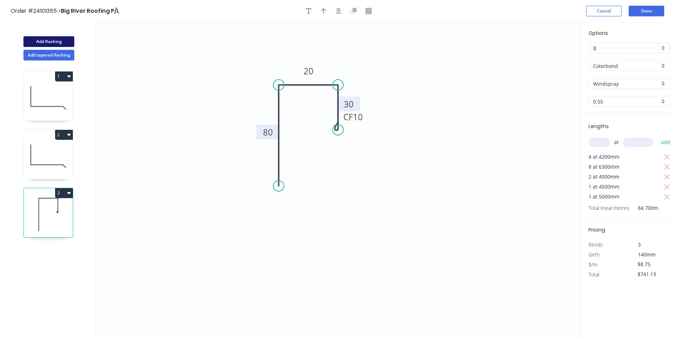
type input "$0.00"
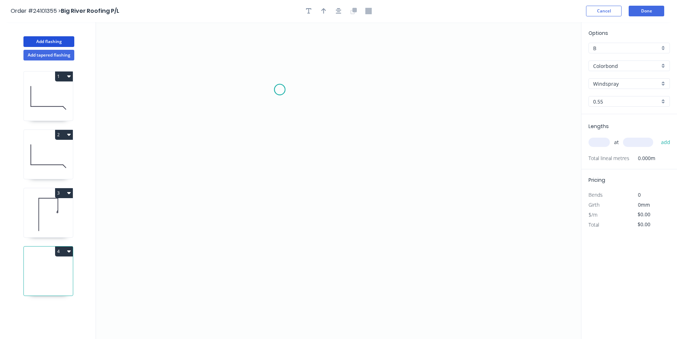
click at [280, 90] on icon "0" at bounding box center [338, 180] width 485 height 317
click at [277, 152] on icon "0" at bounding box center [338, 180] width 485 height 317
click at [335, 152] on icon "0 ?" at bounding box center [338, 180] width 485 height 317
click at [335, 210] on icon "0 ? ?" at bounding box center [338, 180] width 485 height 317
click at [198, 213] on icon "0 ? ? ?" at bounding box center [338, 180] width 485 height 317
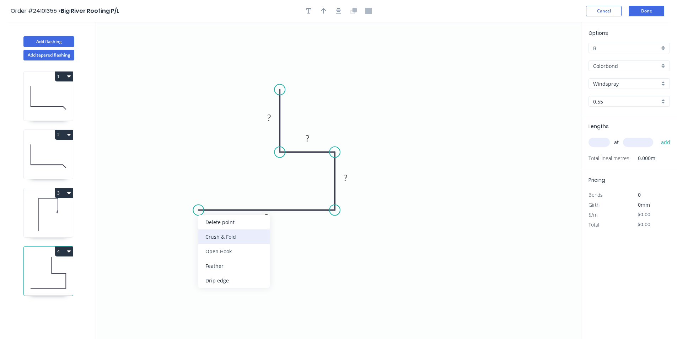
click at [209, 237] on div "Crush & Fold" at bounding box center [233, 236] width 71 height 15
click at [208, 230] on div "Flip bend" at bounding box center [234, 233] width 71 height 15
click at [267, 220] on tspan "?" at bounding box center [267, 217] width 4 height 12
click at [345, 178] on tspan "?" at bounding box center [346, 178] width 4 height 12
click at [310, 139] on rect at bounding box center [307, 139] width 14 height 10
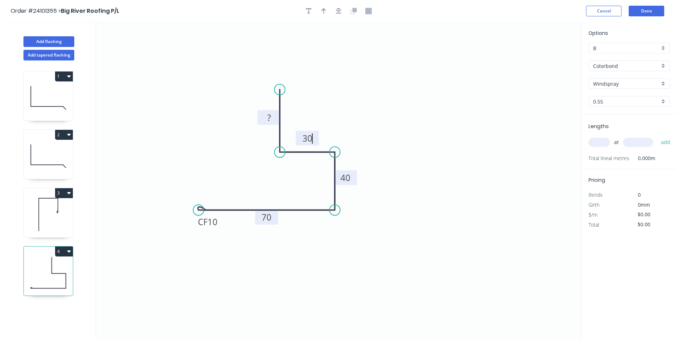
click at [270, 117] on tspan "?" at bounding box center [269, 118] width 4 height 12
click at [603, 146] on input "text" at bounding box center [599, 142] width 21 height 9
type input "$13.69"
type input "4"
click at [627, 142] on input "text" at bounding box center [638, 142] width 30 height 9
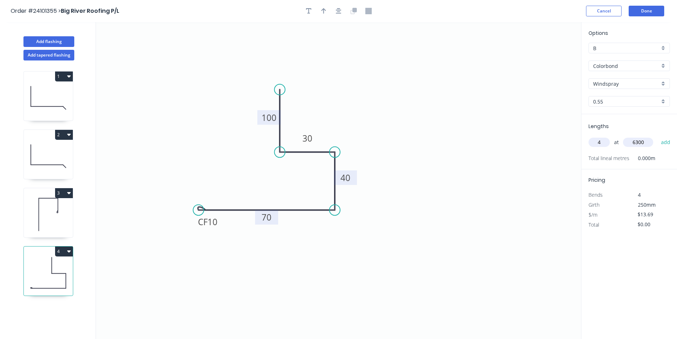
type input "6300"
click at [658, 136] on button "add" at bounding box center [666, 142] width 17 height 12
type input "$344.99"
click at [649, 13] on button "Done" at bounding box center [647, 11] width 36 height 11
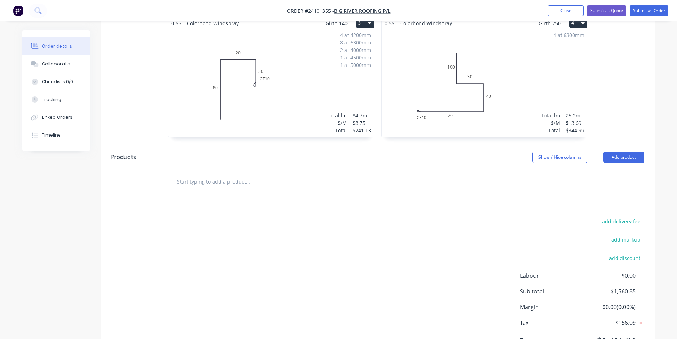
scroll to position [355, 0]
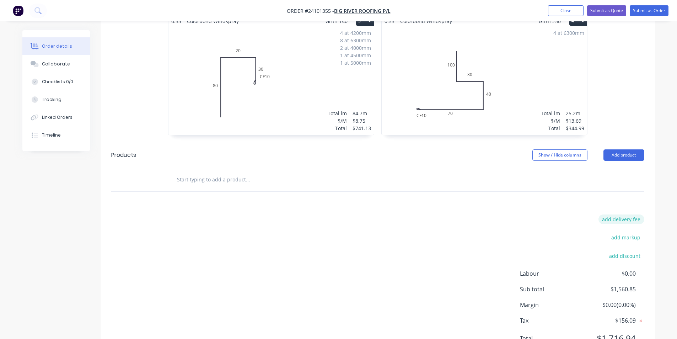
click at [634, 214] on button "add delivery fee" at bounding box center [622, 219] width 46 height 10
type input "50"
click input "submit" at bounding box center [0, 0] width 0 height 0
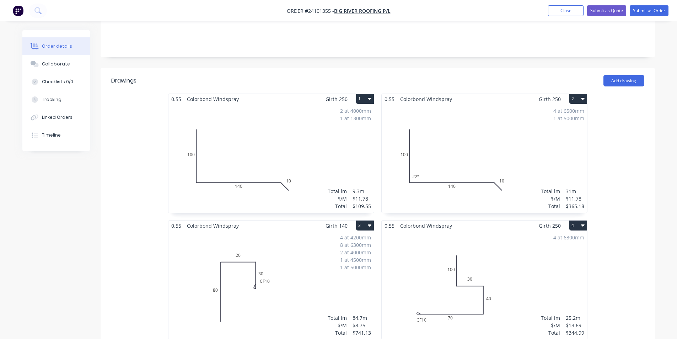
scroll to position [107, 0]
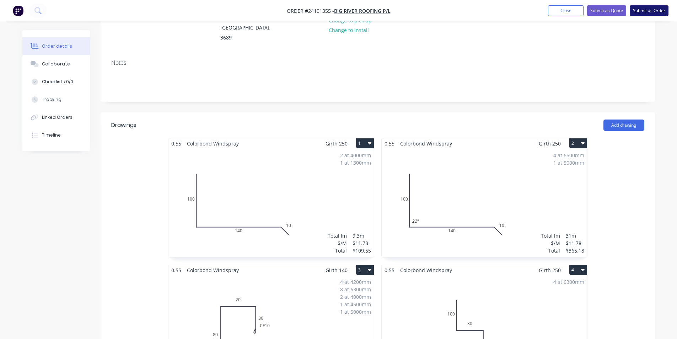
click at [656, 13] on button "Submit as Order" at bounding box center [649, 10] width 39 height 11
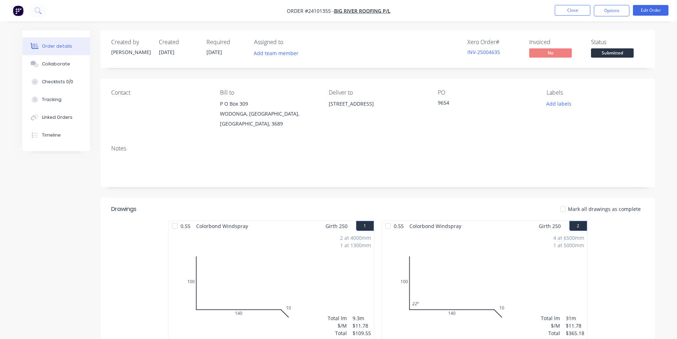
click at [19, 9] on img "button" at bounding box center [18, 10] width 11 height 11
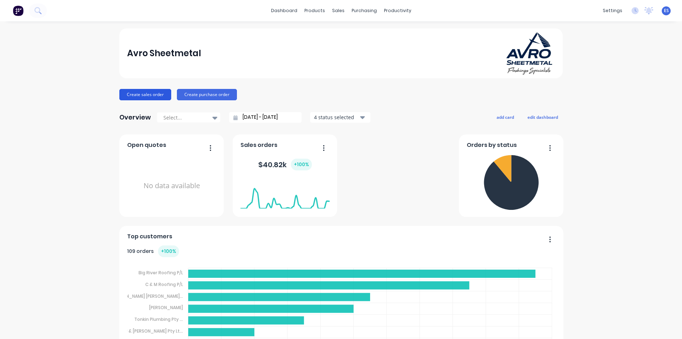
click at [146, 97] on button "Create sales order" at bounding box center [145, 94] width 52 height 11
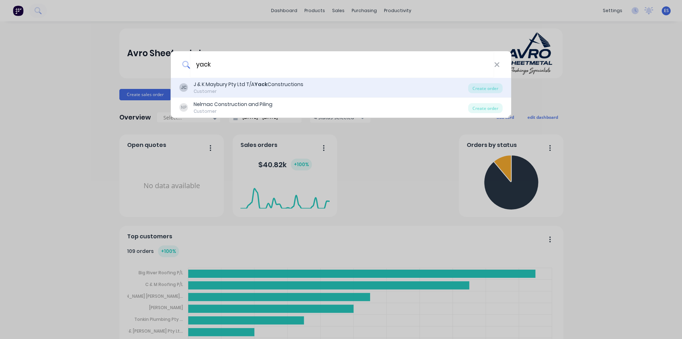
type input "yack"
click at [236, 91] on div "Customer" at bounding box center [249, 91] width 110 height 6
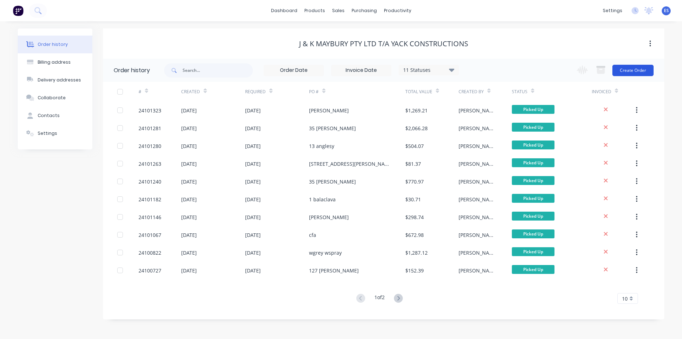
click at [617, 70] on button "Create Order" at bounding box center [633, 70] width 41 height 11
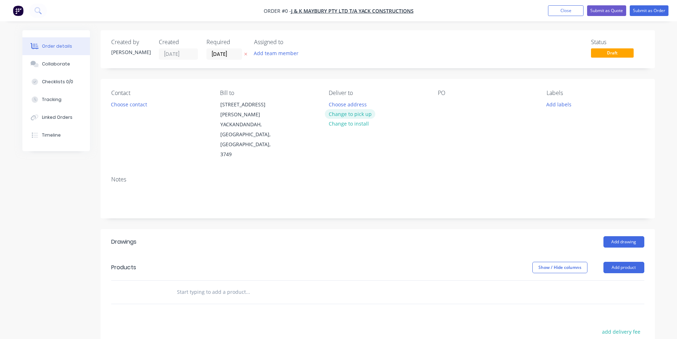
click at [357, 116] on button "Change to pick up" at bounding box center [350, 114] width 50 height 10
click at [127, 103] on button "Choose contact" at bounding box center [129, 104] width 44 height 10
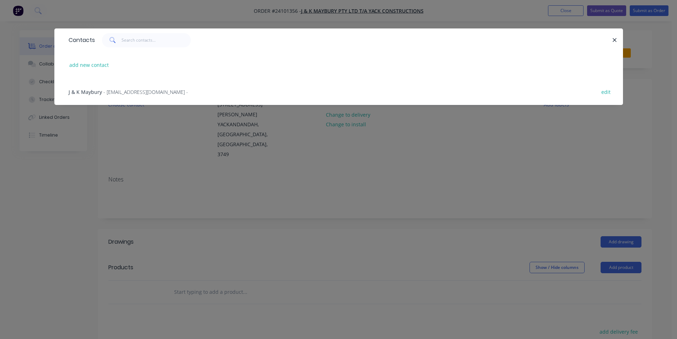
click at [125, 92] on span "- [EMAIL_ADDRESS][DOMAIN_NAME] -" at bounding box center [145, 92] width 85 height 7
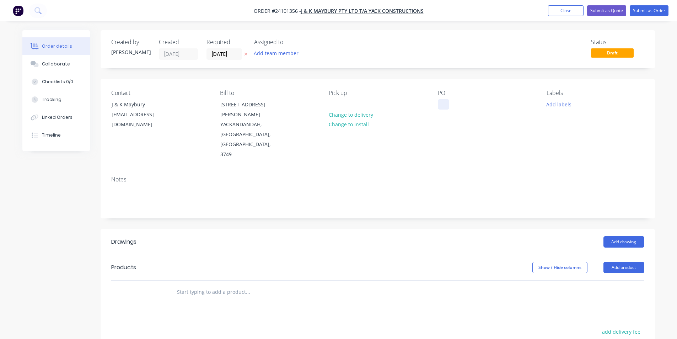
click at [446, 106] on div at bounding box center [443, 104] width 11 height 10
click at [635, 236] on button "Add drawing" at bounding box center [624, 241] width 41 height 11
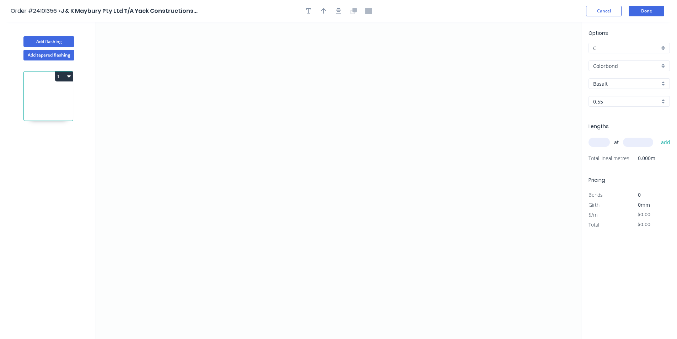
click at [618, 83] on input "Basalt" at bounding box center [626, 83] width 66 height 7
click at [612, 110] on div "Night Sky" at bounding box center [629, 109] width 81 height 12
type input "Night Sky"
click at [291, 95] on icon "0" at bounding box center [338, 180] width 485 height 317
click at [284, 205] on icon "0" at bounding box center [338, 180] width 485 height 317
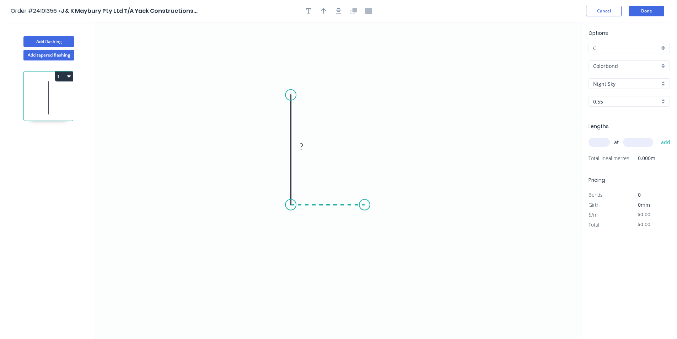
click at [365, 203] on icon "0 ?" at bounding box center [338, 180] width 485 height 317
click at [366, 157] on icon "0 ? ?" at bounding box center [338, 180] width 485 height 317
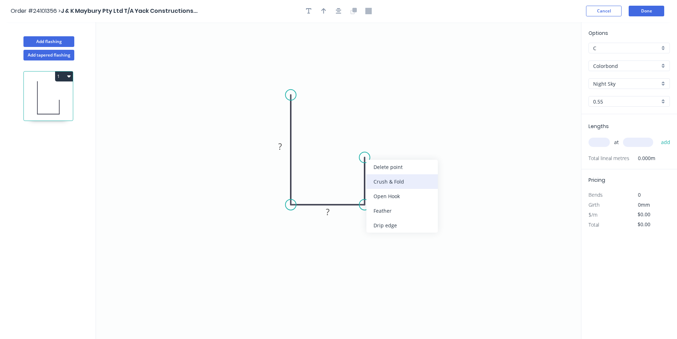
click at [375, 182] on div "Crush & Fold" at bounding box center [401, 181] width 71 height 15
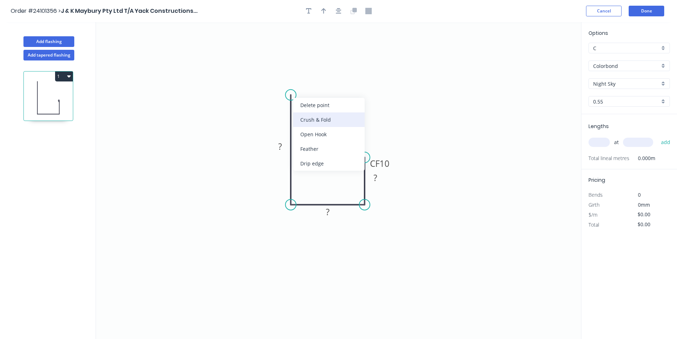
click at [314, 120] on div "Crush & Fold" at bounding box center [328, 119] width 71 height 15
click at [297, 117] on div "Flip bend" at bounding box center [324, 116] width 71 height 15
click at [286, 146] on rect at bounding box center [280, 147] width 14 height 10
click at [332, 213] on rect at bounding box center [328, 212] width 14 height 10
click at [379, 180] on rect at bounding box center [375, 178] width 14 height 10
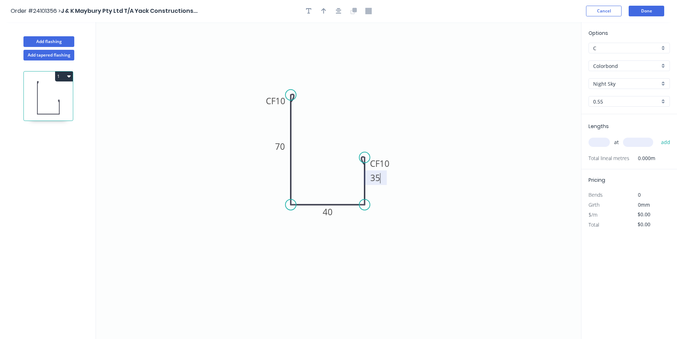
click at [606, 142] on input "text" at bounding box center [599, 142] width 21 height 9
type input "$12.14"
type input "1"
click at [633, 142] on input "text" at bounding box center [638, 142] width 30 height 9
type input "3600"
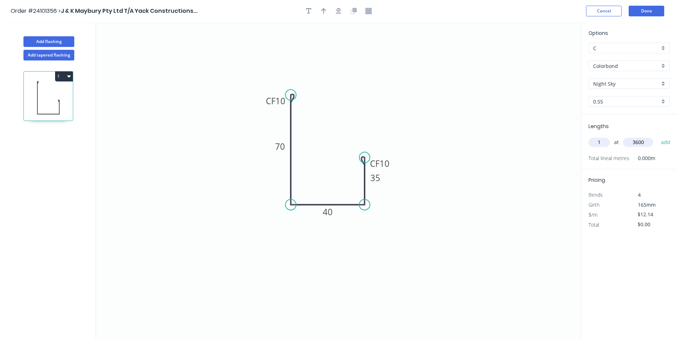
click at [658, 136] on button "add" at bounding box center [666, 142] width 17 height 12
click at [59, 76] on button "1" at bounding box center [64, 76] width 18 height 10
click at [56, 92] on div "Duplicate" at bounding box center [39, 94] width 55 height 10
type input "$0.00"
click at [279, 143] on tspan "70" at bounding box center [280, 146] width 10 height 12
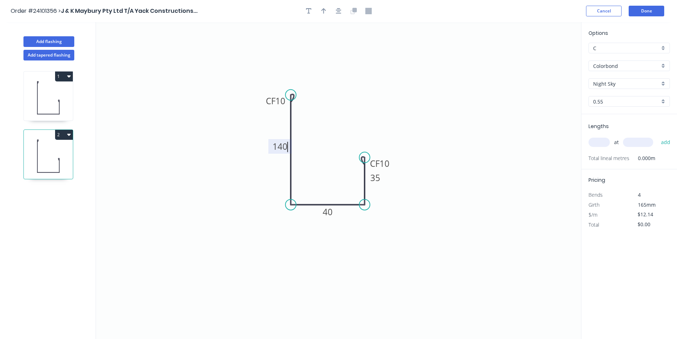
click at [594, 142] on input "text" at bounding box center [599, 142] width 21 height 9
type input "$13.30"
type input "1"
click at [645, 144] on input "text" at bounding box center [638, 142] width 30 height 9
type input "3000"
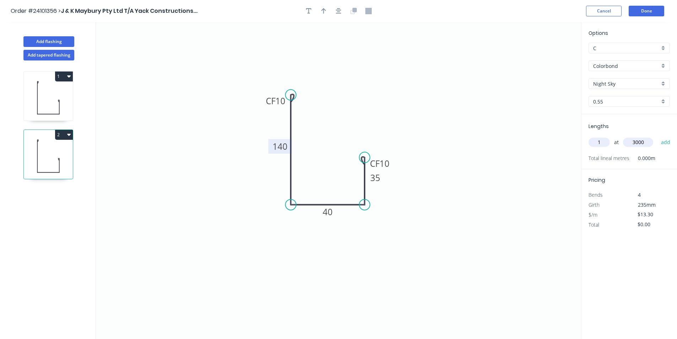
click at [658, 136] on button "add" at bounding box center [666, 142] width 17 height 12
type input "$39.90"
click at [41, 42] on button "Add flashing" at bounding box center [48, 41] width 51 height 11
type input "$0.00"
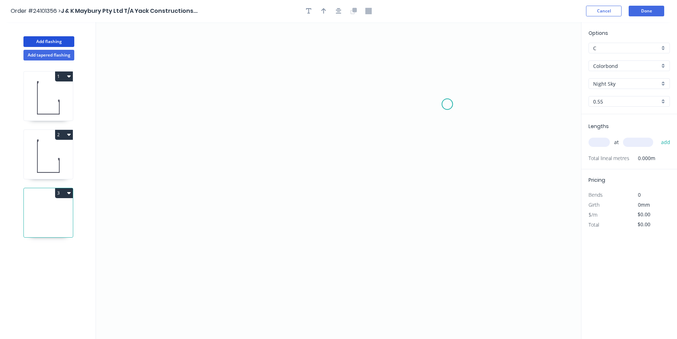
click at [447, 104] on icon "0" at bounding box center [338, 180] width 485 height 317
click at [443, 92] on icon "0" at bounding box center [338, 180] width 485 height 317
click at [260, 82] on icon "0 ?" at bounding box center [338, 180] width 485 height 317
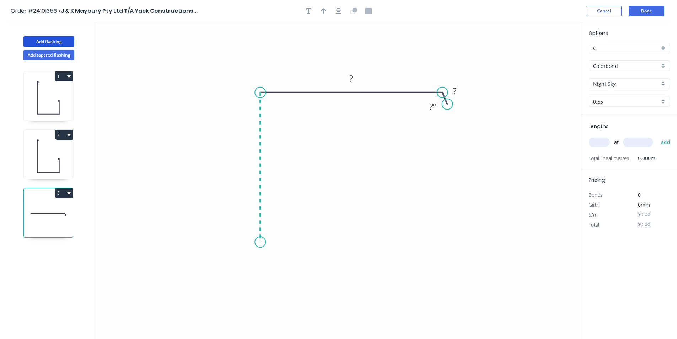
click at [259, 242] on icon "0 ? ? ? º" at bounding box center [338, 180] width 485 height 317
click at [302, 242] on icon "0 ? ? ? ? º" at bounding box center [338, 180] width 485 height 317
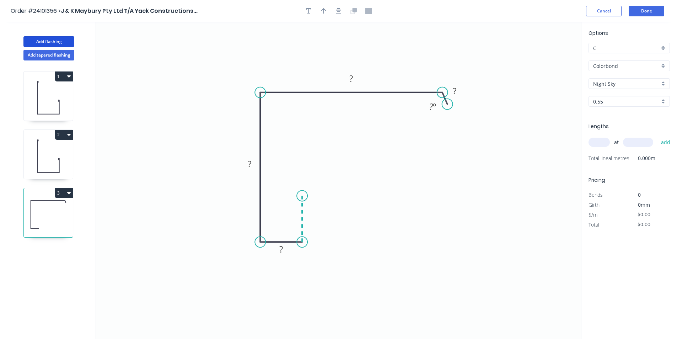
click at [304, 196] on icon "0 ? ? ? ? ? º" at bounding box center [338, 180] width 485 height 317
click at [353, 200] on icon "0 ? ? ? ? ? ? º" at bounding box center [338, 180] width 485 height 317
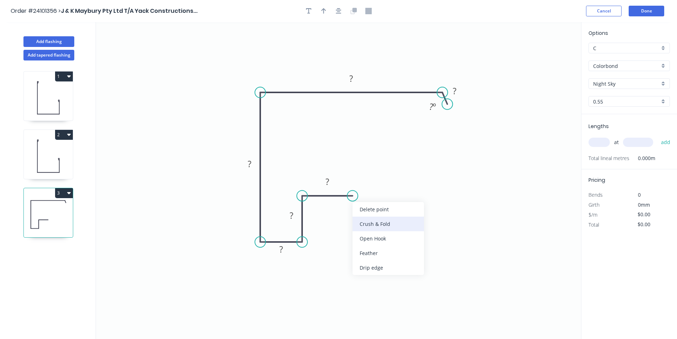
click at [372, 225] on div "Crush & Fold" at bounding box center [388, 223] width 71 height 15
click at [330, 184] on rect at bounding box center [327, 182] width 14 height 10
click at [353, 208] on rect at bounding box center [343, 207] width 28 height 15
click at [351, 208] on tspan "10" at bounding box center [347, 208] width 10 height 12
click at [324, 186] on rect at bounding box center [327, 182] width 14 height 10
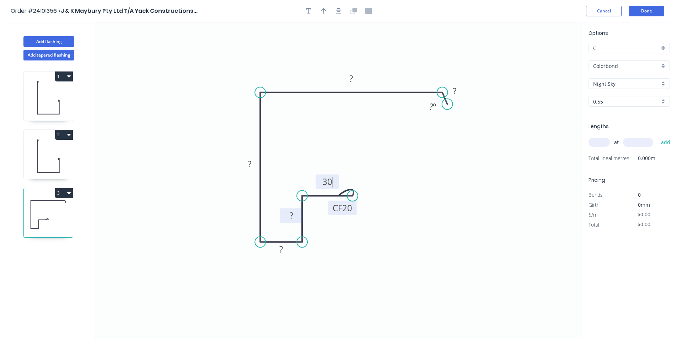
click at [299, 216] on rect at bounding box center [291, 216] width 14 height 10
click at [337, 183] on rect at bounding box center [327, 181] width 23 height 15
click at [332, 183] on rect at bounding box center [327, 182] width 14 height 10
click at [341, 208] on tspan "CF" at bounding box center [338, 208] width 10 height 12
click at [290, 210] on tspan "?" at bounding box center [292, 215] width 4 height 12
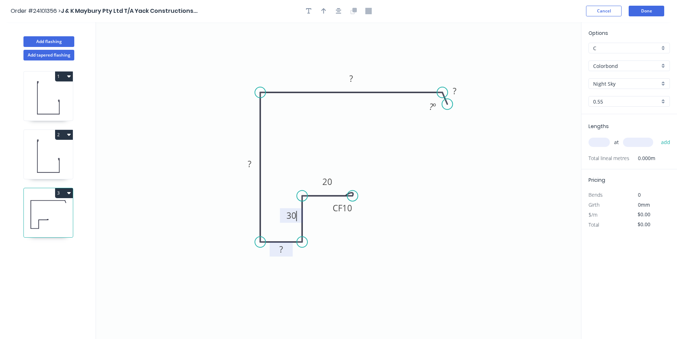
click at [279, 250] on rect at bounding box center [281, 250] width 14 height 10
click at [251, 165] on tspan "?" at bounding box center [250, 164] width 4 height 12
click at [349, 82] on rect at bounding box center [351, 79] width 14 height 10
click at [462, 92] on rect at bounding box center [454, 91] width 23 height 15
click at [461, 91] on rect at bounding box center [454, 91] width 14 height 10
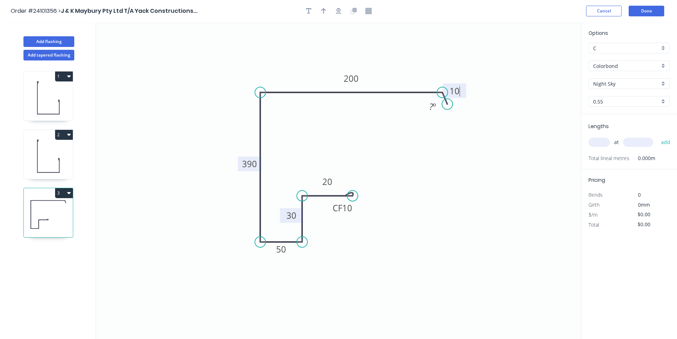
click at [605, 145] on input "text" at bounding box center [599, 142] width 21 height 9
type input "$31.76"
type input "3"
click at [635, 144] on input "text" at bounding box center [638, 142] width 30 height 9
type input "3400"
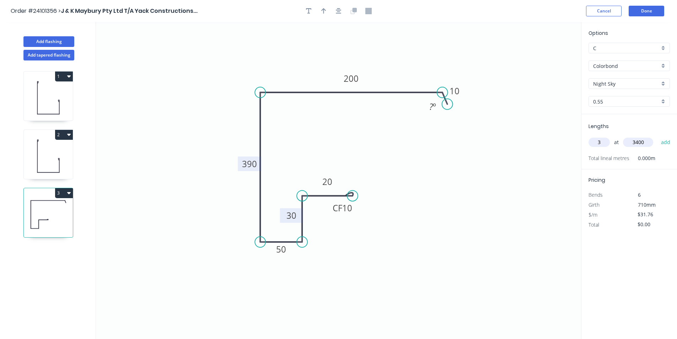
click at [658, 136] on button "add" at bounding box center [666, 142] width 17 height 12
type input "$323.95"
type input "1"
click at [635, 144] on input "text" at bounding box center [638, 142] width 30 height 9
type input "1600"
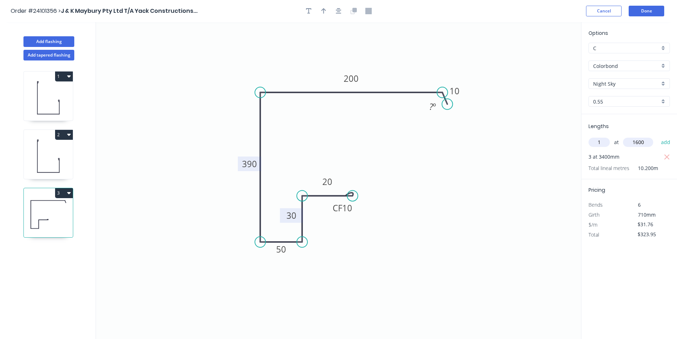
click at [658, 136] on button "add" at bounding box center [666, 142] width 17 height 12
click at [63, 193] on button "3" at bounding box center [64, 193] width 18 height 10
click at [52, 208] on div "Duplicate" at bounding box center [39, 210] width 55 height 10
type input "$0.00"
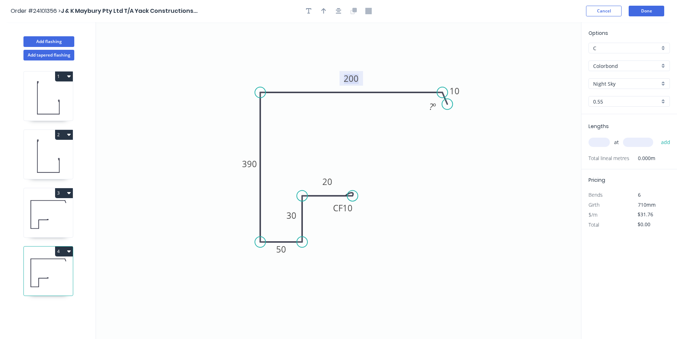
click at [347, 79] on tspan "200" at bounding box center [351, 79] width 15 height 12
click at [599, 145] on input "text" at bounding box center [599, 142] width 21 height 9
type input "1"
click at [645, 143] on input "text" at bounding box center [638, 142] width 30 height 9
type input "1600"
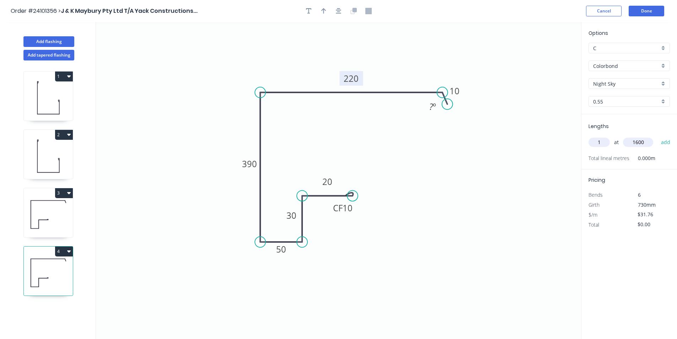
click at [658, 136] on button "add" at bounding box center [666, 142] width 17 height 12
type input "$50.82"
click at [55, 40] on button "Add flashing" at bounding box center [48, 41] width 51 height 11
type input "$0.00"
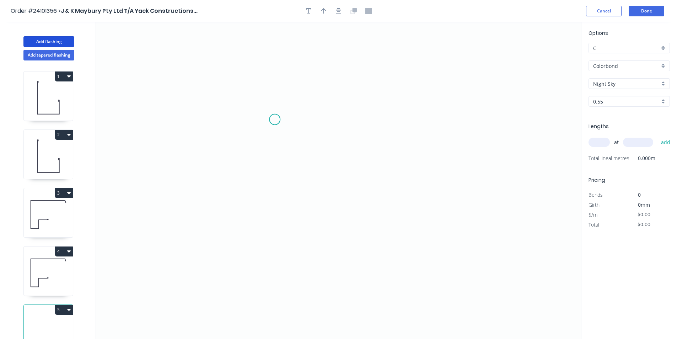
click at [275, 119] on icon "0" at bounding box center [338, 180] width 485 height 317
click at [274, 183] on icon "0" at bounding box center [338, 180] width 485 height 317
click at [399, 187] on icon "0 ?" at bounding box center [338, 180] width 485 height 317
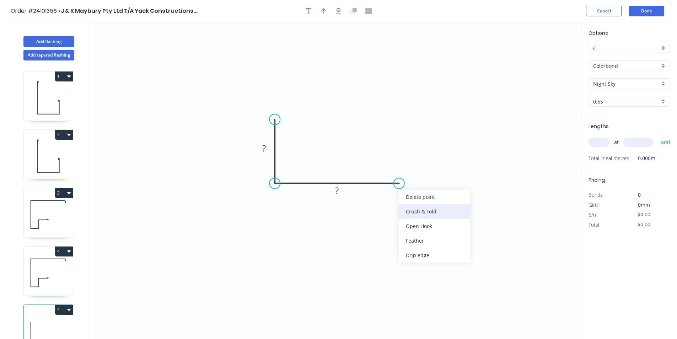
click at [404, 212] on div "Crush & Fold" at bounding box center [434, 211] width 71 height 15
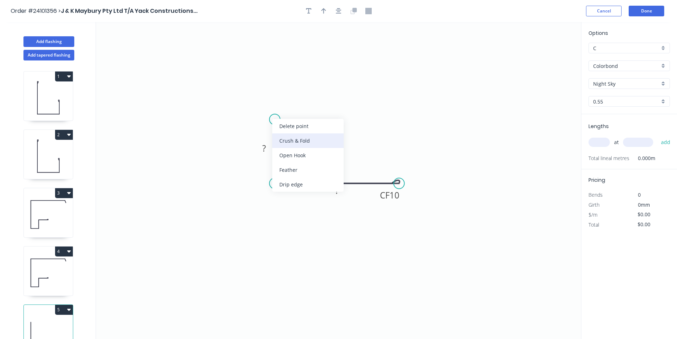
click at [300, 141] on div "Crush & Fold" at bounding box center [307, 140] width 71 height 15
click at [288, 145] on div "Flip bend" at bounding box center [311, 144] width 71 height 15
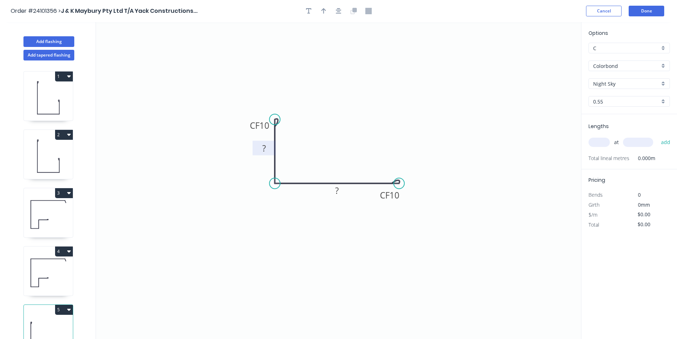
click at [270, 151] on rect at bounding box center [264, 149] width 14 height 10
click at [330, 188] on rect at bounding box center [337, 191] width 14 height 10
click at [594, 141] on input "text" at bounding box center [599, 142] width 21 height 9
type input "$8.16"
type input "1"
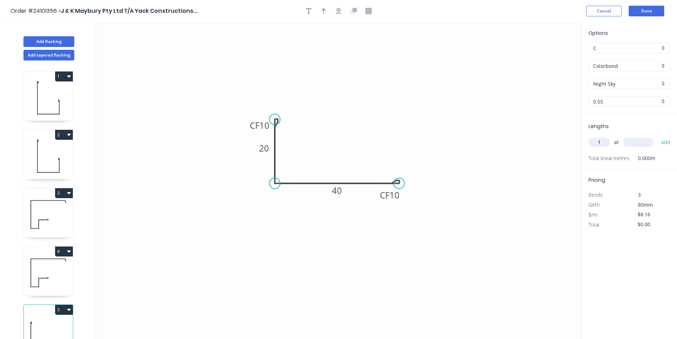
click at [638, 145] on input "text" at bounding box center [638, 142] width 30 height 9
type input "3400"
click at [658, 136] on button "add" at bounding box center [666, 142] width 17 height 12
type input "$27.74"
click at [68, 38] on button "Add flashing" at bounding box center [48, 41] width 51 height 11
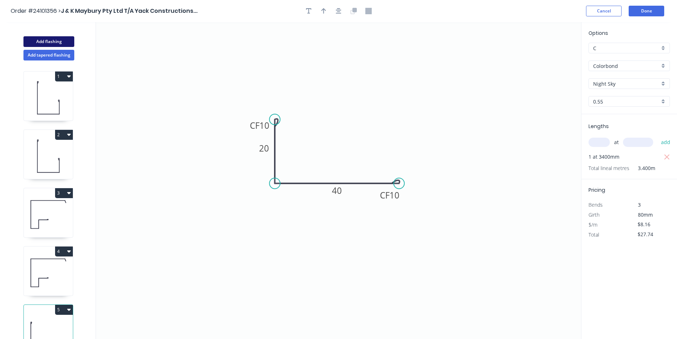
type input "$0.00"
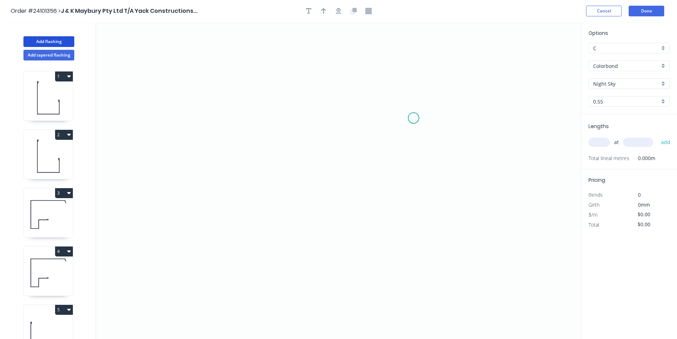
click at [414, 118] on icon "0" at bounding box center [338, 180] width 485 height 317
click at [402, 106] on icon "0" at bounding box center [338, 180] width 485 height 317
click at [261, 106] on icon "0 ?" at bounding box center [338, 180] width 485 height 317
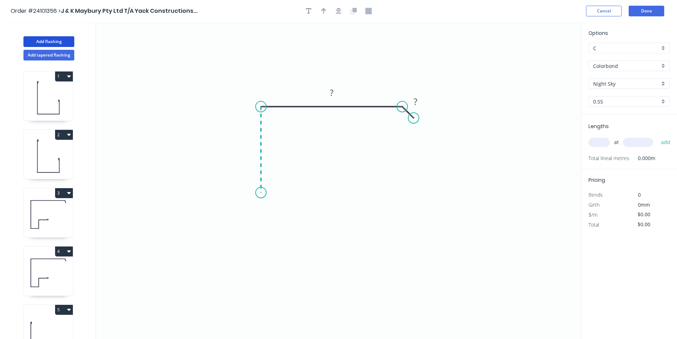
click at [258, 193] on icon "0 ? ?" at bounding box center [338, 180] width 485 height 317
click at [326, 190] on icon "0 ? ? ?" at bounding box center [338, 180] width 485 height 317
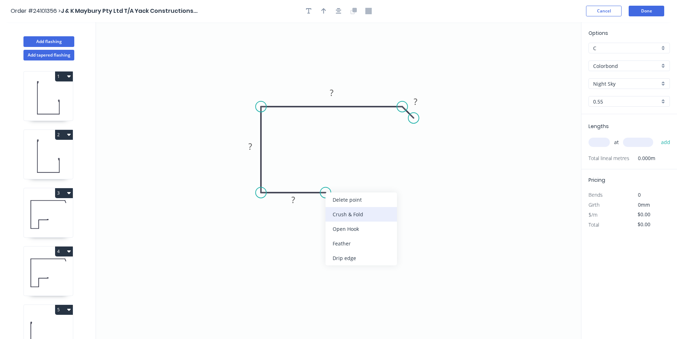
click at [350, 217] on div "Crush & Fold" at bounding box center [361, 214] width 71 height 15
click at [299, 201] on rect at bounding box center [293, 200] width 14 height 10
click at [251, 146] on tspan "?" at bounding box center [250, 146] width 4 height 12
click at [336, 94] on rect at bounding box center [332, 93] width 14 height 10
click at [420, 103] on rect at bounding box center [415, 102] width 14 height 10
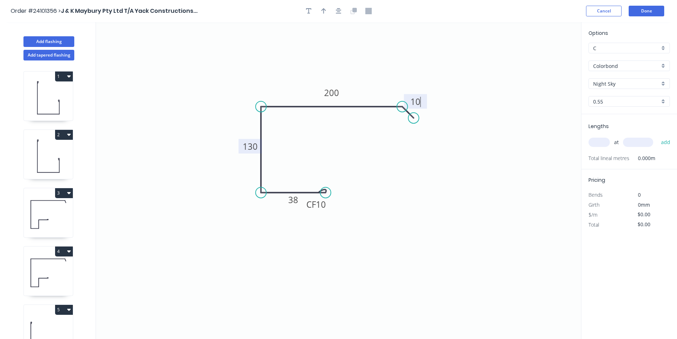
click at [591, 143] on input "text" at bounding box center [599, 142] width 21 height 9
type input "$17.98"
type input "1"
click at [629, 142] on input "text" at bounding box center [638, 142] width 30 height 9
type input "5600"
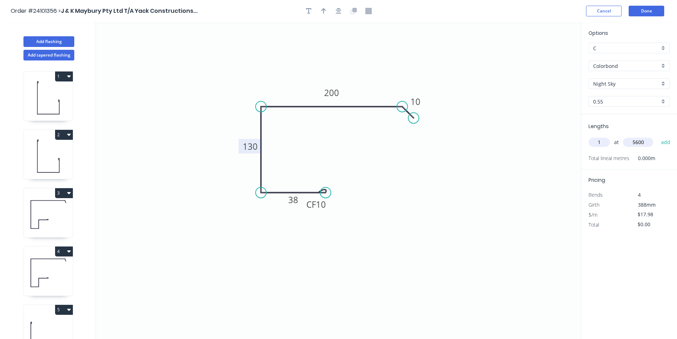
click at [658, 136] on button "add" at bounding box center [666, 142] width 17 height 12
type input "$100.69"
click at [61, 39] on button "Add flashing" at bounding box center [48, 41] width 51 height 11
type input "$0.00"
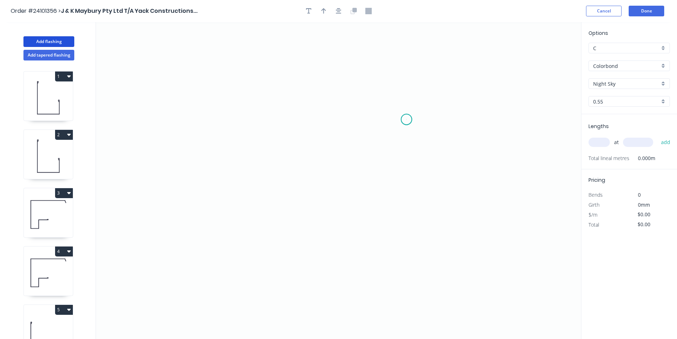
click at [407, 119] on icon "0" at bounding box center [338, 180] width 485 height 317
click at [393, 111] on icon at bounding box center [400, 115] width 14 height 9
click at [272, 117] on icon "0 ?" at bounding box center [338, 180] width 485 height 317
click at [273, 209] on icon "0 ? ? ? º" at bounding box center [338, 180] width 485 height 317
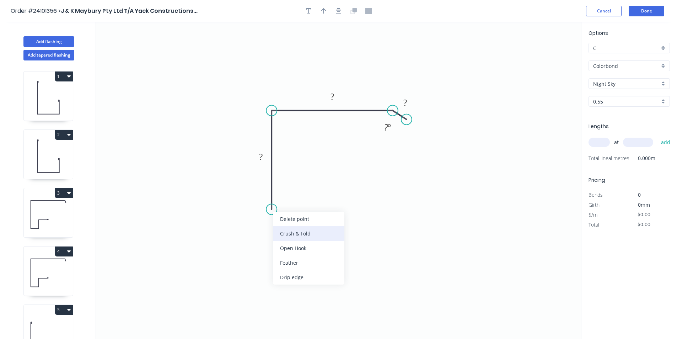
click at [280, 229] on div "Crush & Fold" at bounding box center [308, 233] width 71 height 15
click at [265, 159] on rect at bounding box center [261, 157] width 14 height 10
click at [335, 101] on rect at bounding box center [332, 97] width 14 height 10
click at [409, 103] on rect at bounding box center [405, 103] width 14 height 10
click at [600, 141] on input "text" at bounding box center [599, 142] width 21 height 9
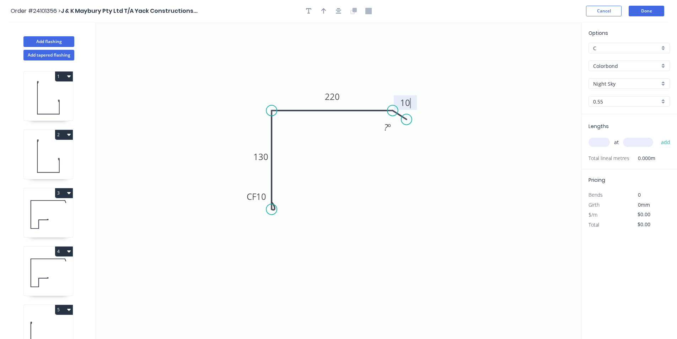
type input "$16.94"
type input "1"
click at [628, 138] on input "text" at bounding box center [638, 142] width 30 height 9
type input "4000"
click at [658, 136] on button "add" at bounding box center [666, 142] width 17 height 12
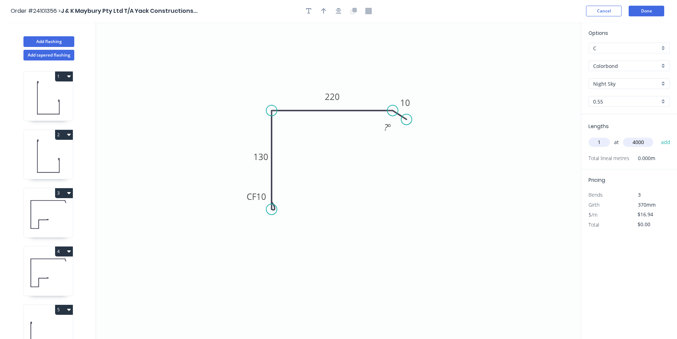
type input "$67.76"
click at [63, 44] on button "Add flashing" at bounding box center [48, 41] width 51 height 11
type input "$0.00"
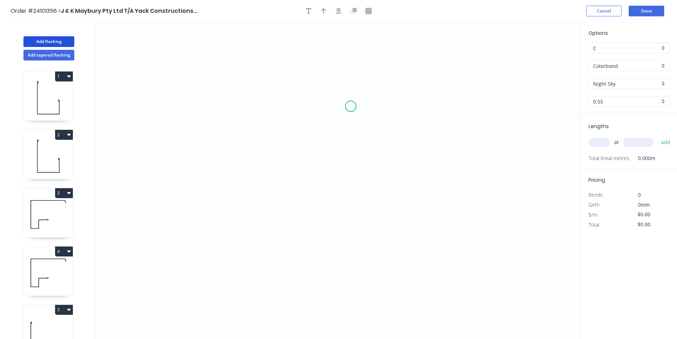
click at [351, 106] on icon "0" at bounding box center [338, 180] width 485 height 317
click at [314, 107] on icon "0" at bounding box center [338, 180] width 485 height 317
click at [313, 215] on icon "0 ?" at bounding box center [338, 180] width 485 height 317
click at [409, 211] on icon "0 ? ?" at bounding box center [338, 180] width 485 height 317
click at [407, 176] on icon "0 ? ? ?" at bounding box center [338, 180] width 485 height 317
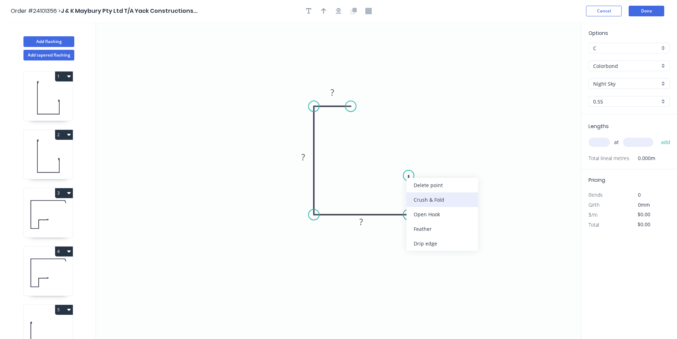
click at [413, 200] on div "Crush & Fold" at bounding box center [442, 199] width 71 height 15
click at [417, 190] on rect at bounding box center [419, 192] width 14 height 10
click at [363, 220] on tspan "?" at bounding box center [361, 222] width 4 height 12
click at [302, 155] on tspan "?" at bounding box center [303, 157] width 4 height 12
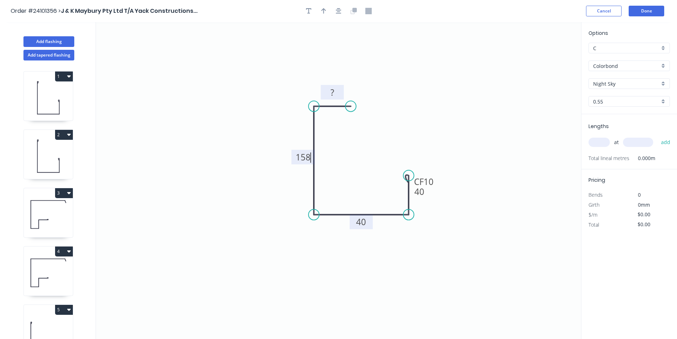
click at [336, 91] on rect at bounding box center [332, 93] width 14 height 10
click at [606, 142] on input "text" at bounding box center [599, 142] width 21 height 9
type input "$15.06"
type input "2"
click at [632, 140] on input "text" at bounding box center [638, 142] width 30 height 9
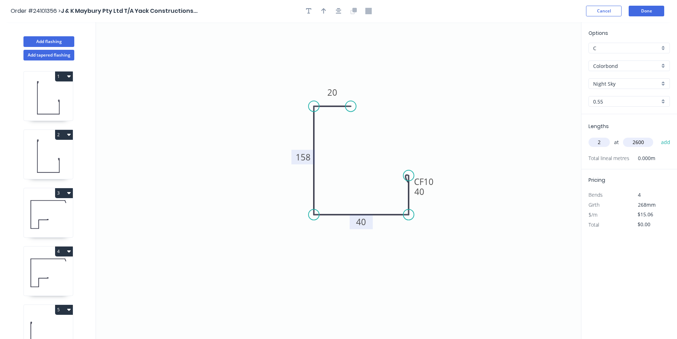
type input "2600"
click at [658, 136] on button "add" at bounding box center [666, 142] width 17 height 12
type input "$78.31"
click at [66, 42] on button "Add flashing" at bounding box center [48, 41] width 51 height 11
type input "$0.00"
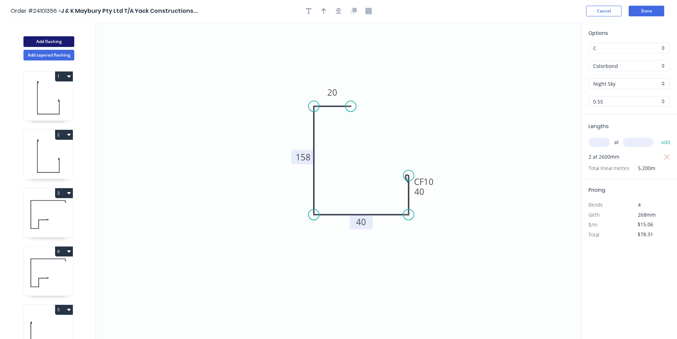
type input "$0.00"
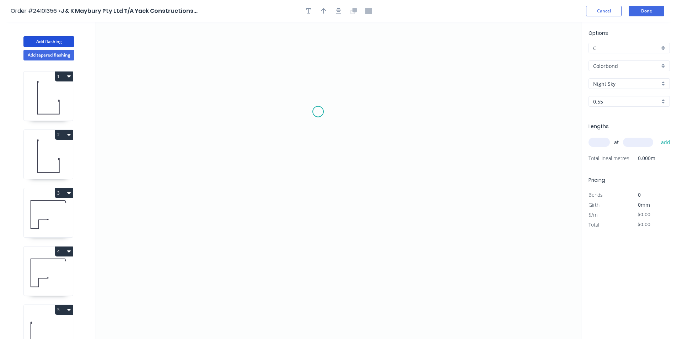
click at [318, 111] on icon "0" at bounding box center [338, 180] width 485 height 317
click at [292, 111] on icon "0" at bounding box center [338, 180] width 485 height 317
drag, startPoint x: 286, startPoint y: 233, endPoint x: 336, endPoint y: 237, distance: 49.2
click at [287, 232] on icon "0 ?" at bounding box center [338, 180] width 485 height 317
click at [383, 235] on icon "0 ? ?" at bounding box center [338, 180] width 485 height 317
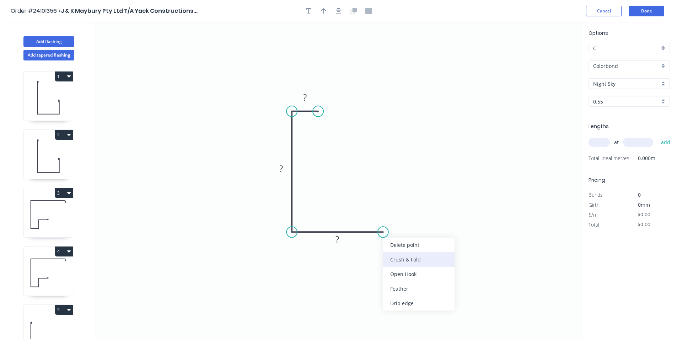
click at [398, 258] on div "Crush & Fold" at bounding box center [418, 259] width 71 height 15
click at [343, 236] on rect at bounding box center [338, 240] width 14 height 10
click at [279, 161] on rect at bounding box center [281, 168] width 23 height 15
click at [280, 166] on tspan "?" at bounding box center [281, 168] width 4 height 12
click at [314, 99] on rect at bounding box center [305, 97] width 23 height 15
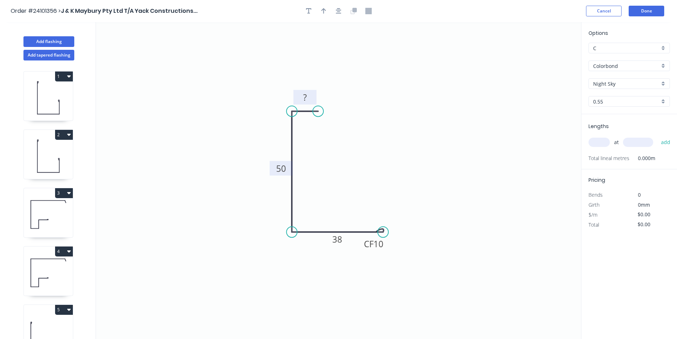
click at [310, 99] on rect at bounding box center [305, 98] width 14 height 10
click at [601, 146] on input "text" at bounding box center [599, 142] width 21 height 9
type input "$9.62"
type input "1"
click at [642, 140] on input "text" at bounding box center [638, 142] width 30 height 9
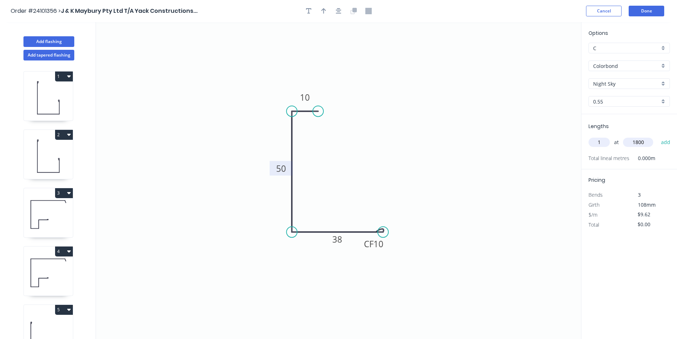
type input "1800"
click at [658, 136] on button "add" at bounding box center [666, 142] width 17 height 12
type input "$17.32"
click at [39, 38] on button "Add flashing" at bounding box center [48, 41] width 51 height 11
type input "$0.00"
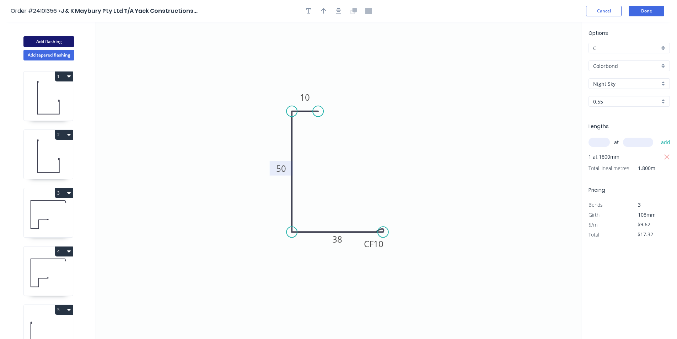
type input "$0.00"
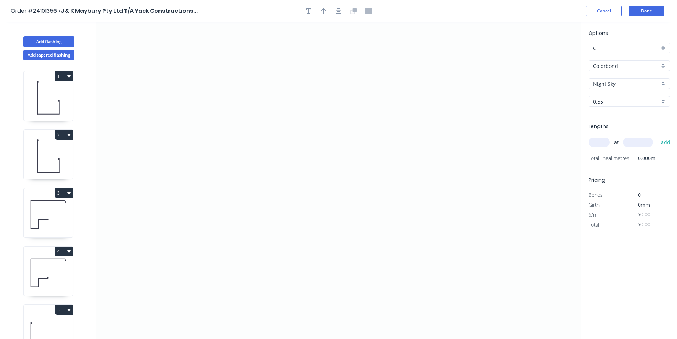
click at [615, 85] on input "Night Sky" at bounding box center [626, 83] width 66 height 7
click at [610, 96] on div "Woodland Grey" at bounding box center [629, 97] width 81 height 12
type input "Woodland Grey"
drag, startPoint x: 374, startPoint y: 245, endPoint x: 381, endPoint y: 193, distance: 52.0
click at [374, 243] on icon "0" at bounding box center [338, 180] width 485 height 317
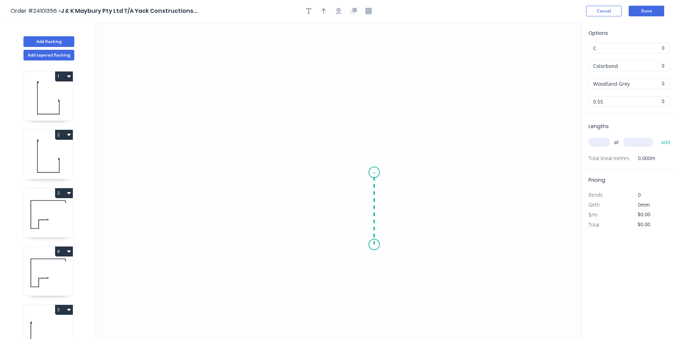
click at [377, 172] on icon "0" at bounding box center [338, 180] width 485 height 317
click at [316, 169] on icon "0 ?" at bounding box center [338, 180] width 485 height 317
click at [319, 95] on icon "0 ? ?" at bounding box center [338, 180] width 485 height 317
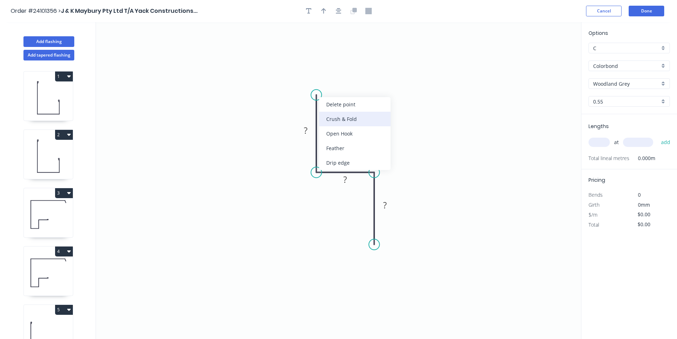
click at [328, 122] on div "Crush & Fold" at bounding box center [354, 119] width 71 height 15
click at [310, 129] on rect at bounding box center [306, 131] width 14 height 10
click at [340, 174] on rect at bounding box center [345, 179] width 23 height 15
click at [344, 181] on tspan "?" at bounding box center [345, 179] width 4 height 12
click at [382, 207] on rect at bounding box center [385, 205] width 14 height 10
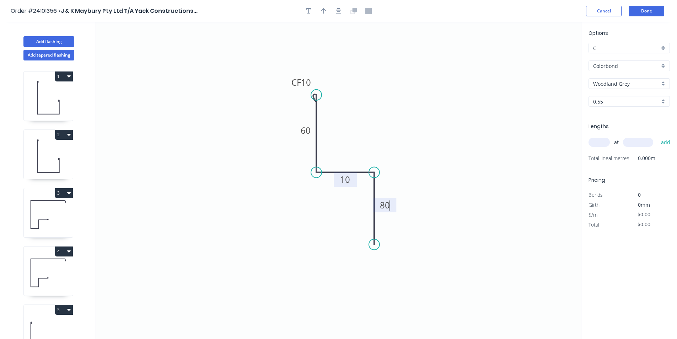
click at [606, 142] on input "text" at bounding box center [599, 142] width 21 height 9
type input "$11.09"
type input "1"
click at [636, 141] on input "text" at bounding box center [638, 142] width 30 height 9
type input "2100"
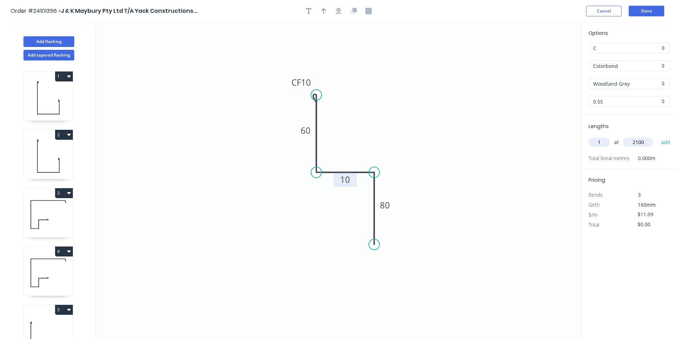
click at [658, 136] on button "add" at bounding box center [666, 142] width 17 height 12
type input "$23.29"
click at [36, 37] on button "Add flashing" at bounding box center [48, 41] width 51 height 11
type input "$0.00"
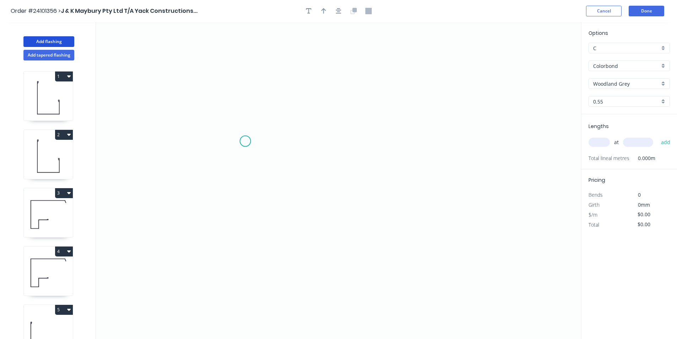
click at [253, 141] on icon "0" at bounding box center [338, 180] width 485 height 317
click at [372, 145] on icon "0" at bounding box center [338, 180] width 485 height 317
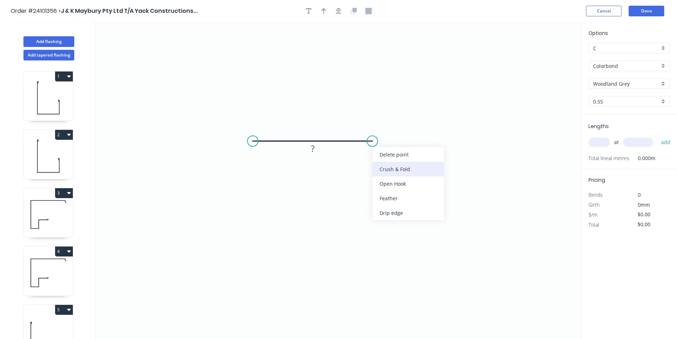
click at [382, 168] on div "Crush & Fold" at bounding box center [407, 169] width 71 height 15
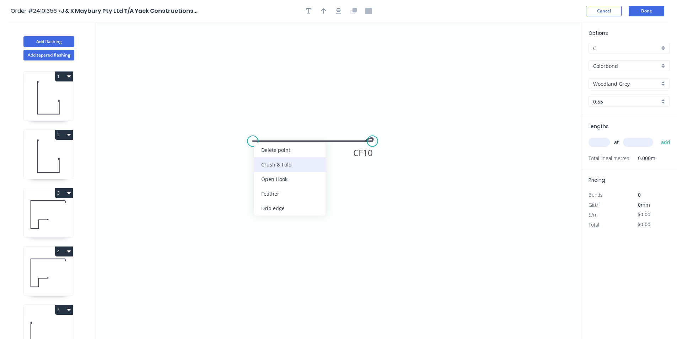
click at [265, 161] on div "Crush & Fold" at bounding box center [289, 164] width 71 height 15
click at [268, 166] on div "Flip bend" at bounding box center [285, 161] width 71 height 15
click at [311, 153] on tspan "?" at bounding box center [313, 149] width 4 height 12
click at [602, 141] on input "text" at bounding box center [599, 142] width 21 height 9
type input "$8.57"
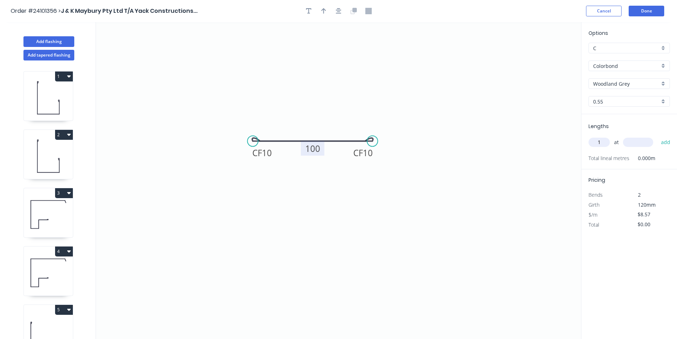
type input "1"
click at [642, 143] on input "text" at bounding box center [638, 142] width 30 height 9
click at [658, 136] on button "add" at bounding box center [666, 142] width 17 height 12
click at [53, 42] on button "Add flashing" at bounding box center [48, 41] width 51 height 11
click at [604, 86] on input "Woodland Grey" at bounding box center [626, 83] width 66 height 7
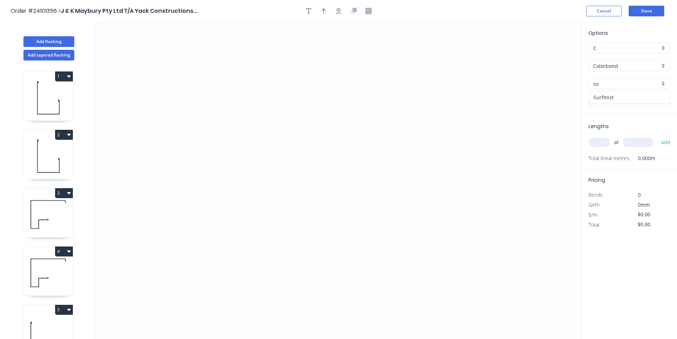
click at [614, 99] on div "Surfmist" at bounding box center [629, 97] width 81 height 12
click at [372, 117] on icon "0" at bounding box center [338, 180] width 485 height 317
click at [284, 115] on icon "0" at bounding box center [338, 180] width 485 height 317
click at [286, 196] on icon "0 ?" at bounding box center [338, 180] width 485 height 317
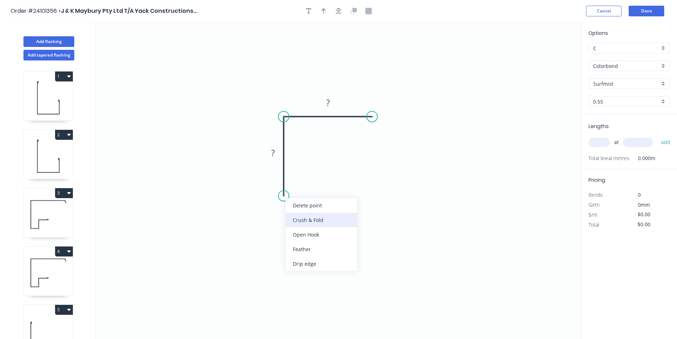
click at [302, 222] on div "Crush & Fold" at bounding box center [321, 220] width 71 height 15
click at [299, 223] on div "Flip bend" at bounding box center [322, 222] width 71 height 15
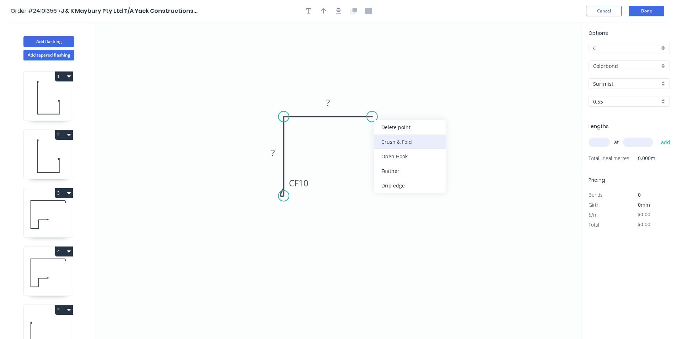
click at [396, 144] on div "Crush & Fold" at bounding box center [409, 141] width 71 height 15
click at [334, 100] on rect at bounding box center [328, 103] width 14 height 10
click at [270, 152] on rect at bounding box center [273, 153] width 14 height 10
click at [597, 143] on input "text" at bounding box center [599, 142] width 21 height 9
click at [632, 142] on input "text" at bounding box center [638, 142] width 30 height 9
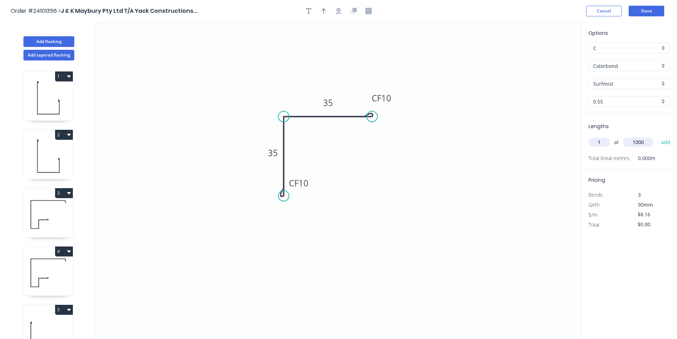
click at [658, 136] on button "add" at bounding box center [666, 142] width 17 height 12
click at [61, 38] on button "Add flashing" at bounding box center [48, 41] width 51 height 11
click at [614, 66] on input "Colorbond" at bounding box center [626, 65] width 66 height 7
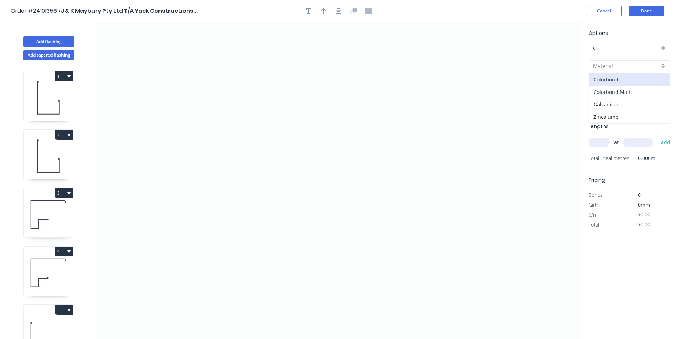
click at [613, 95] on div "Colorbond Matt" at bounding box center [629, 92] width 81 height 12
click at [613, 86] on input "Surfmist" at bounding box center [626, 83] width 66 height 7
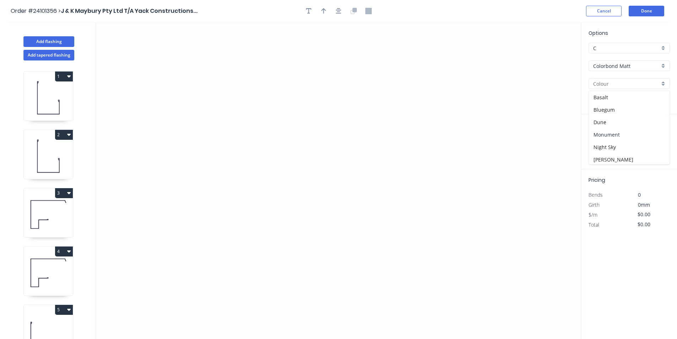
click at [620, 133] on div "Monument" at bounding box center [629, 134] width 81 height 12
click at [288, 98] on icon "0" at bounding box center [338, 180] width 485 height 317
click at [290, 161] on icon "0" at bounding box center [338, 180] width 485 height 317
click at [349, 160] on icon "0 ?" at bounding box center [338, 180] width 485 height 317
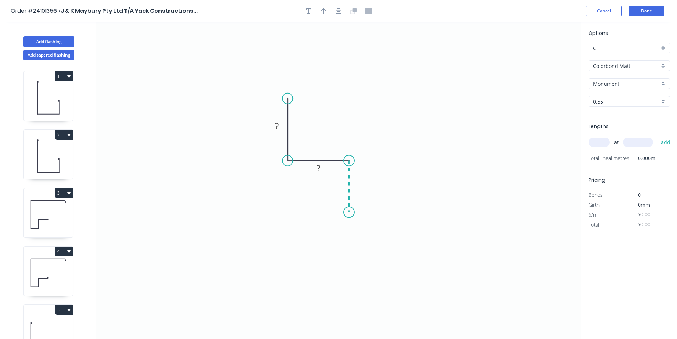
click at [350, 212] on icon "0 ? ?" at bounding box center [338, 180] width 485 height 317
click at [350, 212] on circle at bounding box center [349, 212] width 11 height 11
click at [362, 184] on rect at bounding box center [360, 183] width 14 height 10
click at [323, 167] on rect at bounding box center [318, 168] width 14 height 10
click at [282, 127] on rect at bounding box center [277, 127] width 14 height 10
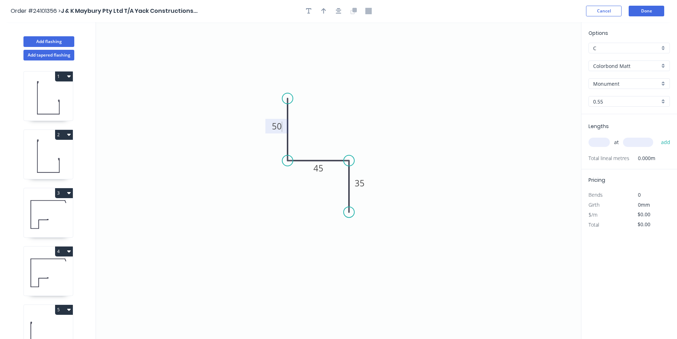
click at [601, 143] on input "text" at bounding box center [599, 142] width 21 height 9
click at [635, 142] on input "text" at bounding box center [638, 142] width 30 height 9
click at [658, 136] on button "add" at bounding box center [666, 142] width 17 height 12
click at [66, 41] on button "Add flashing" at bounding box center [48, 41] width 51 height 11
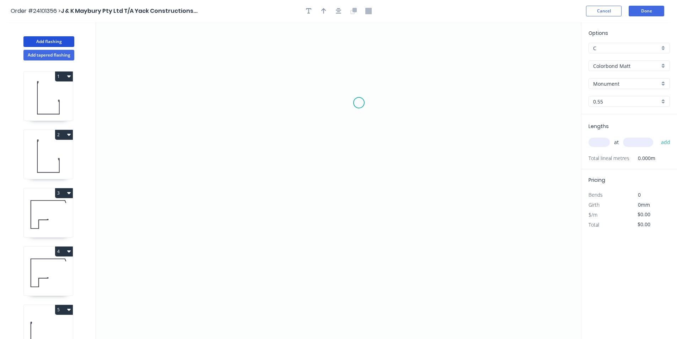
click at [364, 104] on icon "0" at bounding box center [338, 180] width 485 height 317
click at [330, 106] on icon "0" at bounding box center [338, 180] width 485 height 317
click at [326, 187] on icon "0 ?" at bounding box center [338, 180] width 485 height 317
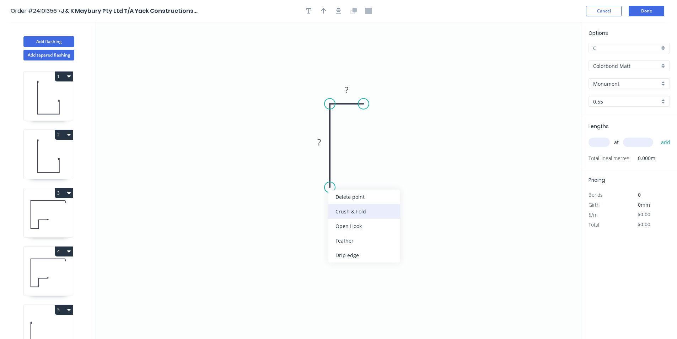
click at [340, 206] on div "Crush & Fold" at bounding box center [363, 211] width 71 height 15
click at [320, 141] on tspan "?" at bounding box center [319, 142] width 4 height 12
click at [353, 87] on rect at bounding box center [346, 90] width 14 height 10
click at [592, 141] on input "text" at bounding box center [599, 142] width 21 height 9
click at [636, 141] on input "text" at bounding box center [638, 142] width 30 height 9
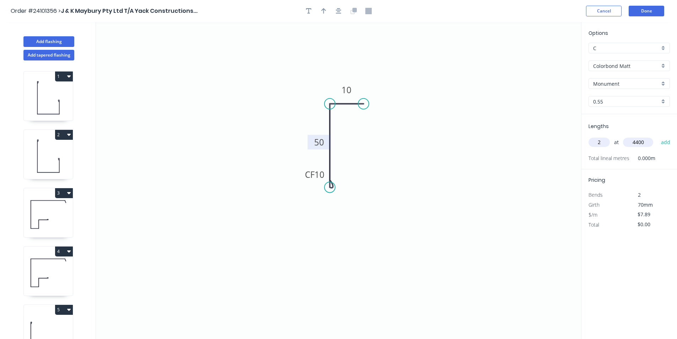
click at [658, 136] on button "add" at bounding box center [666, 142] width 17 height 12
click at [644, 10] on button "Done" at bounding box center [647, 11] width 36 height 11
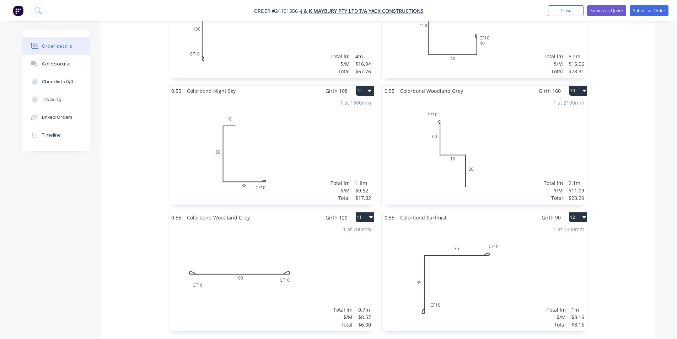
scroll to position [1002, 0]
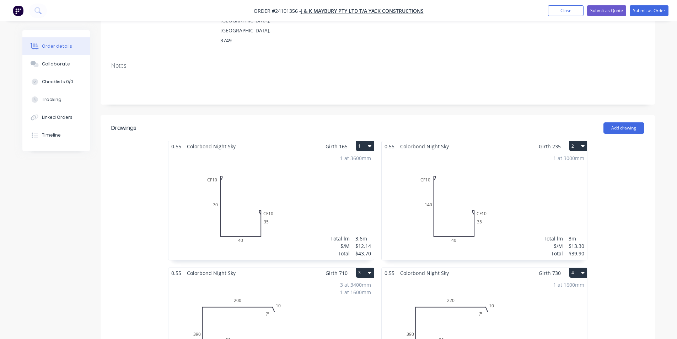
click at [513, 207] on div "1 at 3000mm Total lm $/M Total 3m $13.30 $39.90" at bounding box center [484, 205] width 205 height 108
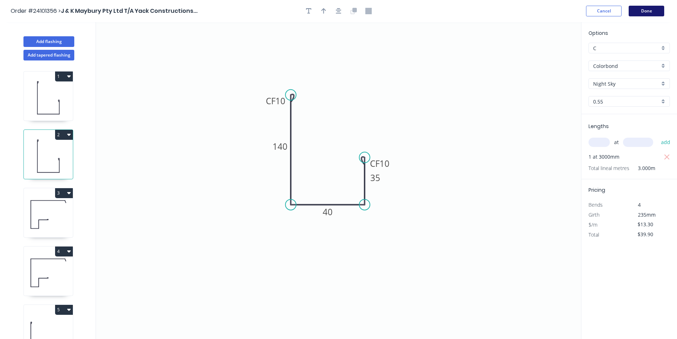
click at [648, 10] on button "Done" at bounding box center [647, 11] width 36 height 11
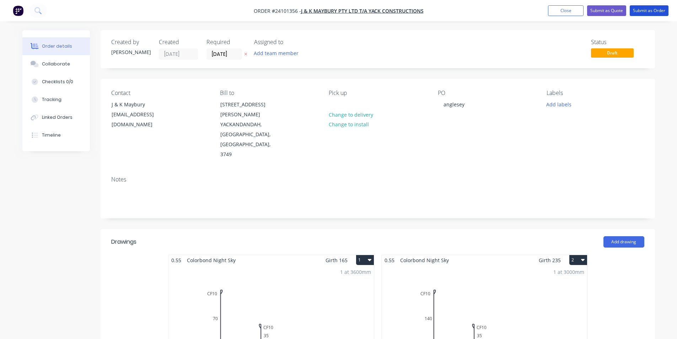
click at [648, 10] on button "Submit as Order" at bounding box center [649, 10] width 39 height 11
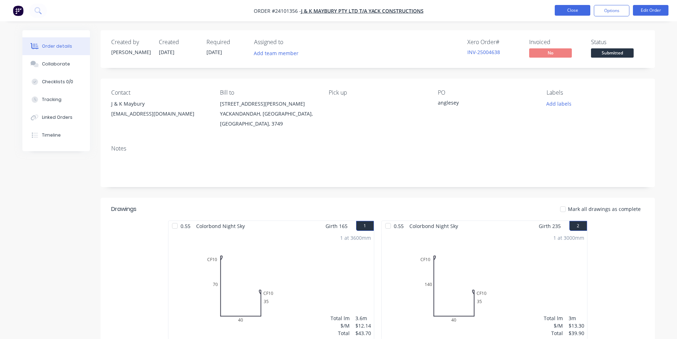
click at [574, 15] on button "Close" at bounding box center [573, 10] width 36 height 11
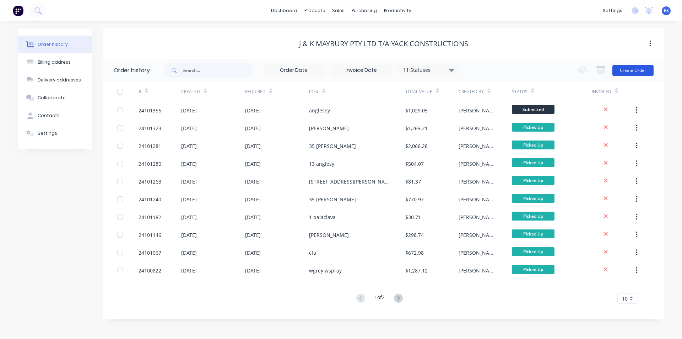
click at [632, 66] on button "Create Order" at bounding box center [633, 70] width 41 height 11
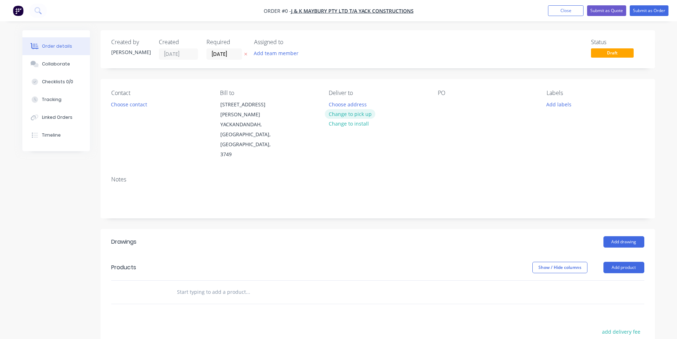
click at [356, 114] on button "Change to pick up" at bounding box center [350, 114] width 50 height 10
click at [135, 105] on button "Choose contact" at bounding box center [129, 104] width 44 height 10
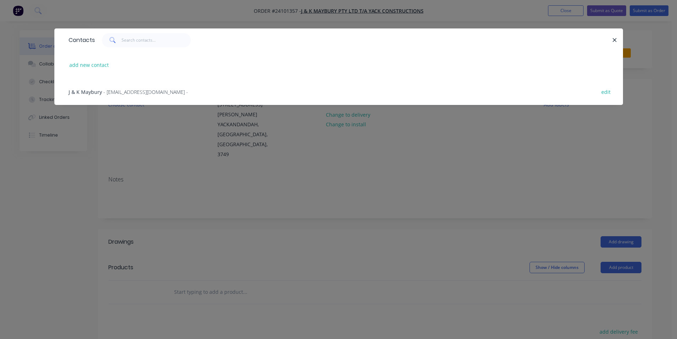
click at [103, 93] on span "- [EMAIL_ADDRESS][DOMAIN_NAME] -" at bounding box center [145, 92] width 85 height 7
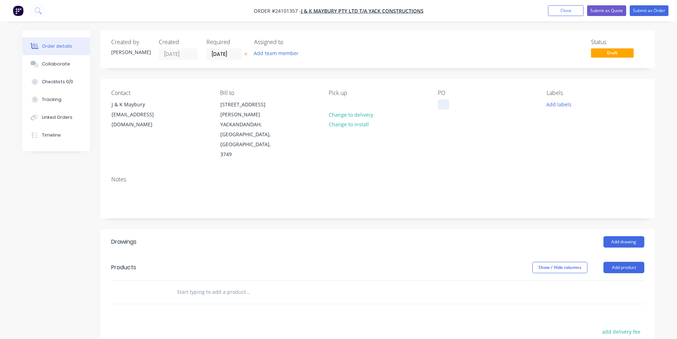
click at [441, 106] on div at bounding box center [443, 104] width 11 height 10
click at [627, 236] on button "Add drawing" at bounding box center [624, 241] width 41 height 11
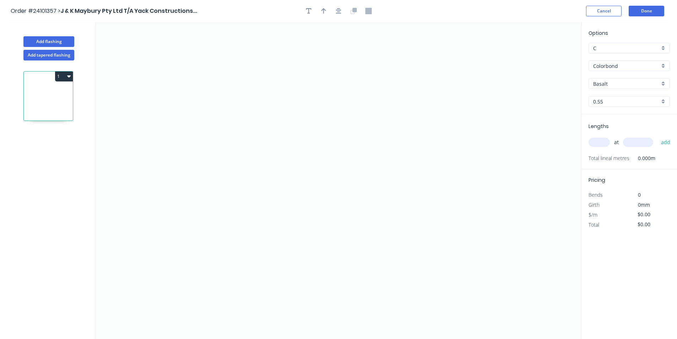
click at [631, 66] on input "Colorbond" at bounding box center [626, 65] width 66 height 7
click at [612, 96] on div "Colorbond Matt" at bounding box center [629, 92] width 81 height 12
click at [621, 83] on input "Basalt" at bounding box center [626, 83] width 66 height 7
click at [613, 134] on div "Monument" at bounding box center [629, 134] width 81 height 12
click at [391, 103] on icon "0" at bounding box center [338, 180] width 485 height 317
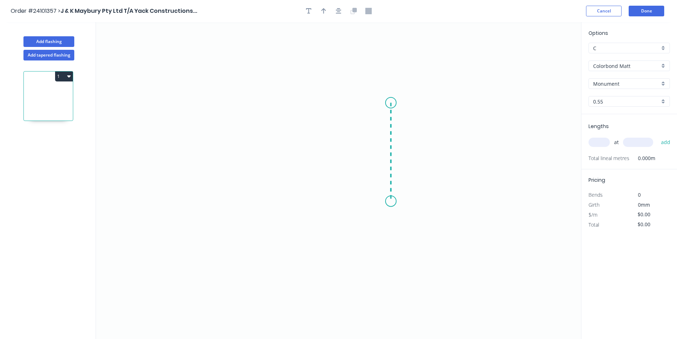
click at [385, 201] on icon "0" at bounding box center [338, 180] width 485 height 317
click at [276, 209] on icon "0 ?" at bounding box center [338, 180] width 485 height 317
click at [278, 142] on icon "0 ? ?" at bounding box center [338, 180] width 485 height 317
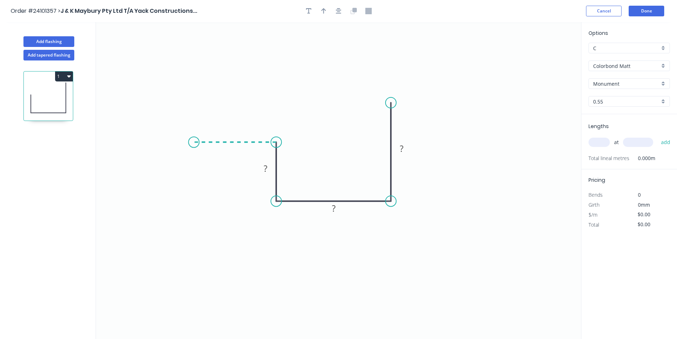
click at [194, 145] on icon "0 ? ? ?" at bounding box center [338, 180] width 485 height 317
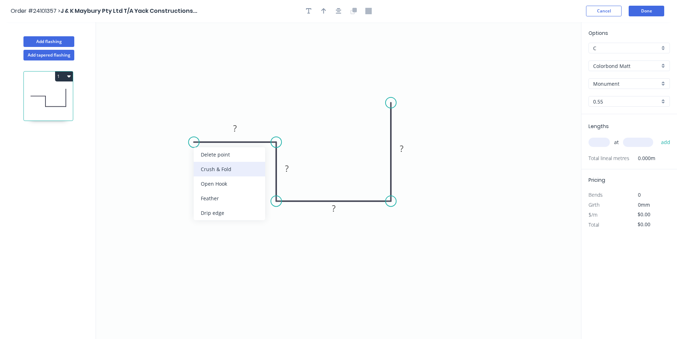
click at [230, 170] on div "Crush & Fold" at bounding box center [229, 169] width 71 height 15
click at [211, 165] on div "Flip bend" at bounding box center [228, 167] width 71 height 15
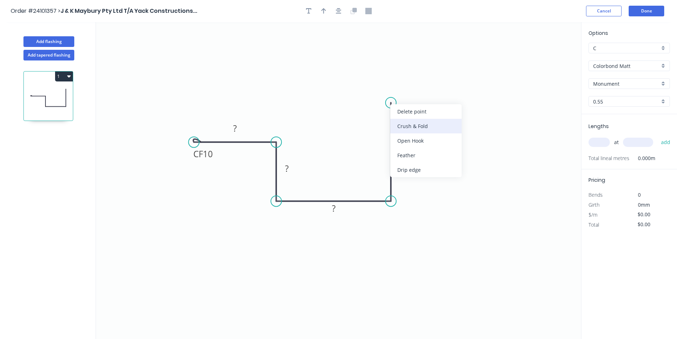
click at [393, 130] on div "Crush & Fold" at bounding box center [425, 126] width 71 height 15
click at [398, 149] on rect at bounding box center [402, 149] width 14 height 10
click at [335, 211] on tspan "?" at bounding box center [334, 208] width 4 height 12
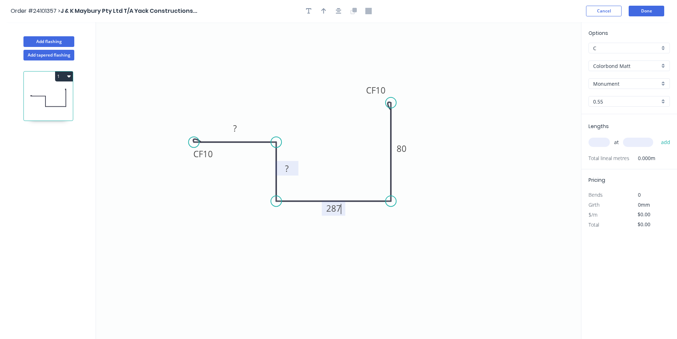
click at [287, 169] on tspan "?" at bounding box center [287, 168] width 4 height 12
click at [237, 123] on rect at bounding box center [235, 128] width 23 height 15
click at [237, 127] on tspan "?" at bounding box center [235, 128] width 4 height 12
click at [605, 141] on input "text" at bounding box center [599, 142] width 21 height 9
click at [631, 139] on input "text" at bounding box center [638, 142] width 30 height 9
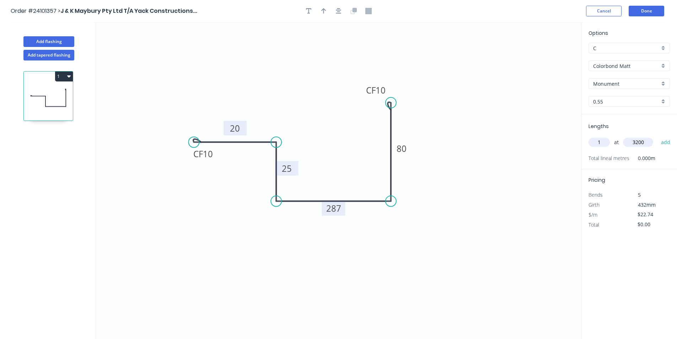
click at [658, 136] on button "add" at bounding box center [666, 142] width 17 height 12
click at [69, 75] on icon "button" at bounding box center [69, 76] width 4 height 2
click at [59, 92] on div "Duplicate" at bounding box center [39, 94] width 55 height 10
click at [337, 212] on tspan "287" at bounding box center [333, 208] width 15 height 12
click at [410, 152] on rect at bounding box center [401, 148] width 23 height 15
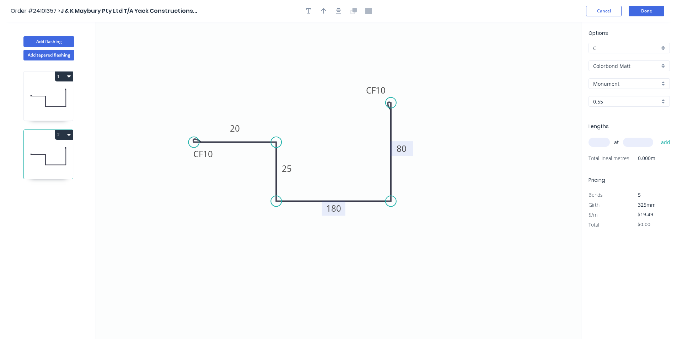
click at [400, 147] on tspan "80" at bounding box center [402, 149] width 10 height 12
click at [601, 138] on input "text" at bounding box center [599, 142] width 21 height 9
click at [640, 143] on input "text" at bounding box center [638, 142] width 30 height 9
click at [658, 136] on button "add" at bounding box center [666, 142] width 17 height 12
click at [64, 133] on button "2" at bounding box center [64, 135] width 18 height 10
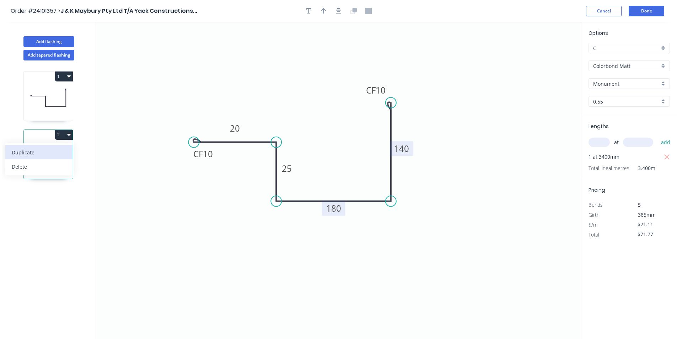
click at [47, 154] on div "Duplicate" at bounding box center [39, 152] width 55 height 10
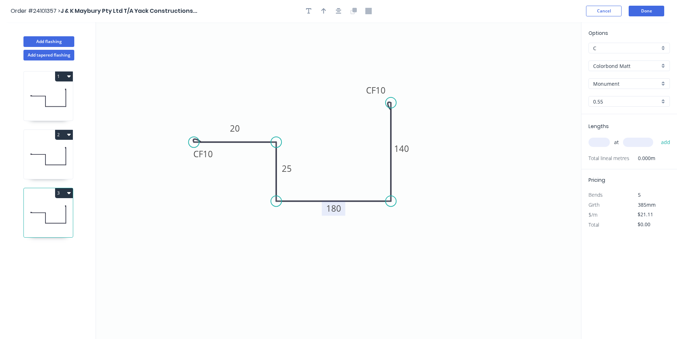
click at [339, 211] on tspan "180" at bounding box center [333, 208] width 15 height 12
click at [398, 150] on tspan "140" at bounding box center [401, 149] width 15 height 12
click at [594, 143] on input "text" at bounding box center [599, 142] width 21 height 9
click at [639, 138] on input "text" at bounding box center [638, 142] width 30 height 9
click at [658, 136] on button "add" at bounding box center [666, 142] width 17 height 12
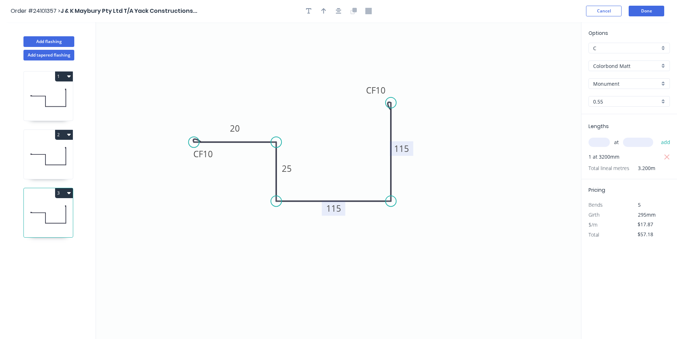
click at [51, 35] on div "Add flashing" at bounding box center [48, 36] width 93 height 21
click at [53, 40] on button "Add flashing" at bounding box center [48, 41] width 51 height 11
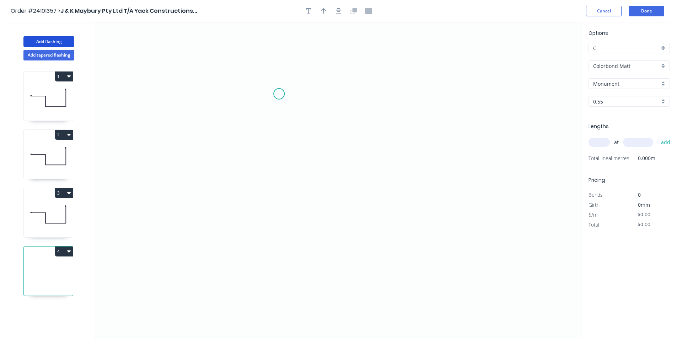
click at [280, 91] on icon "0" at bounding box center [338, 180] width 485 height 317
click at [361, 93] on icon "0" at bounding box center [338, 180] width 485 height 317
click at [359, 163] on icon "0 ?" at bounding box center [338, 180] width 485 height 317
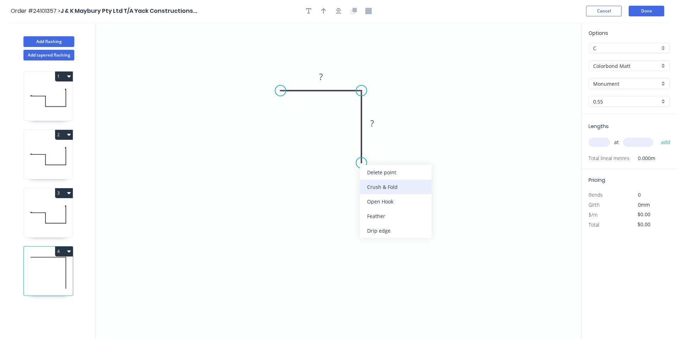
click at [388, 187] on div "Crush & Fold" at bounding box center [395, 186] width 71 height 15
click at [374, 189] on div "Flip bend" at bounding box center [400, 188] width 71 height 15
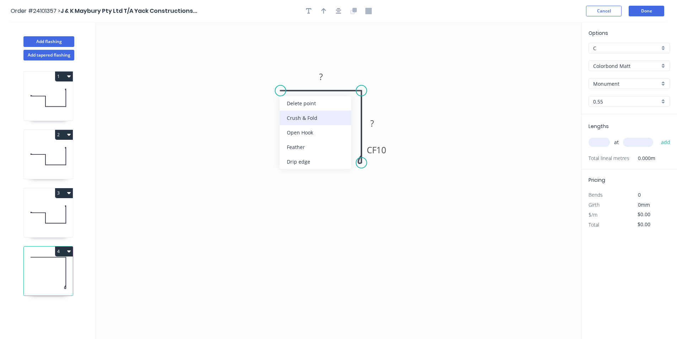
click at [291, 117] on div "Crush & Fold" at bounding box center [315, 118] width 71 height 15
click at [326, 80] on rect at bounding box center [321, 77] width 14 height 10
click at [377, 122] on rect at bounding box center [372, 124] width 14 height 10
click at [602, 139] on input "text" at bounding box center [599, 142] width 21 height 9
click at [642, 146] on input "text" at bounding box center [638, 142] width 30 height 9
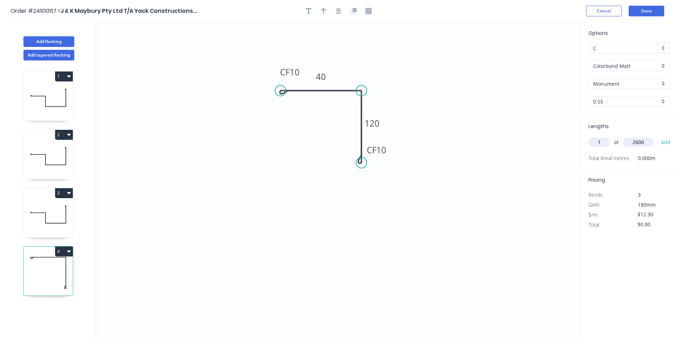
click at [658, 136] on button "add" at bounding box center [666, 142] width 17 height 12
click at [60, 41] on button "Add flashing" at bounding box center [48, 41] width 51 height 11
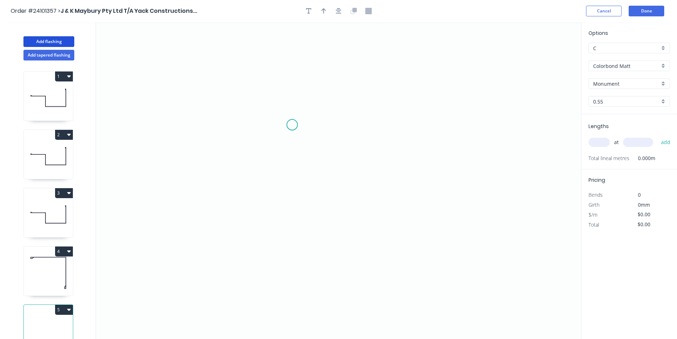
click at [268, 129] on icon "0" at bounding box center [338, 180] width 485 height 317
click at [374, 128] on icon "0" at bounding box center [338, 180] width 485 height 317
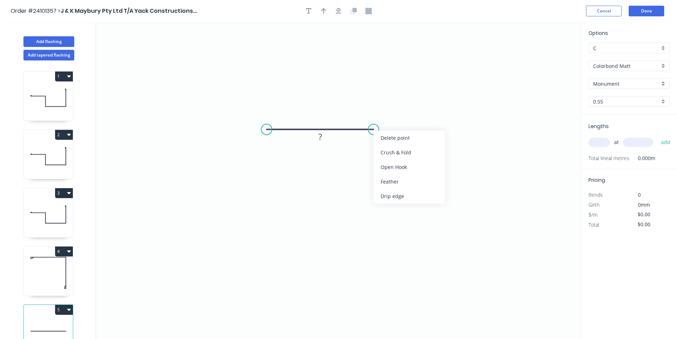
drag, startPoint x: 385, startPoint y: 153, endPoint x: 376, endPoint y: 154, distance: 8.9
click at [385, 153] on div "Crush & Fold" at bounding box center [409, 152] width 71 height 15
click at [321, 133] on tspan "?" at bounding box center [320, 137] width 4 height 12
click at [594, 142] on input "text" at bounding box center [599, 142] width 21 height 9
click at [635, 144] on input "text" at bounding box center [638, 142] width 30 height 9
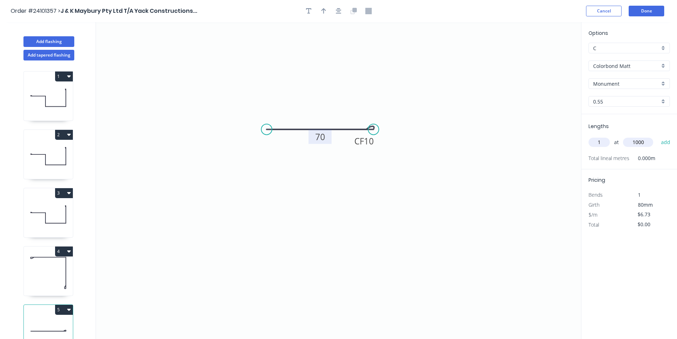
click at [658, 136] on button "add" at bounding box center [666, 142] width 17 height 12
click at [42, 37] on button "Add flashing" at bounding box center [48, 41] width 51 height 11
click at [285, 116] on icon "0" at bounding box center [338, 180] width 485 height 317
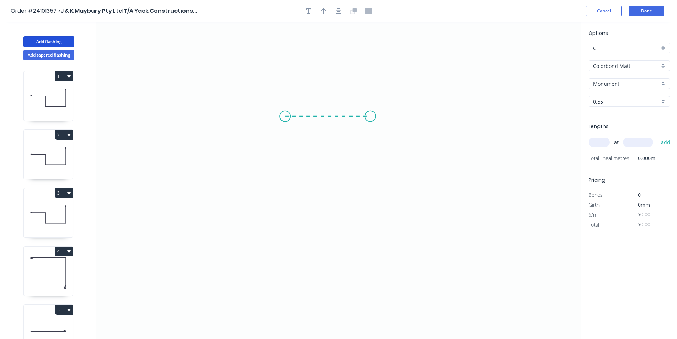
click at [370, 116] on icon "0" at bounding box center [338, 180] width 485 height 317
click at [373, 188] on icon "0 ?" at bounding box center [338, 180] width 485 height 317
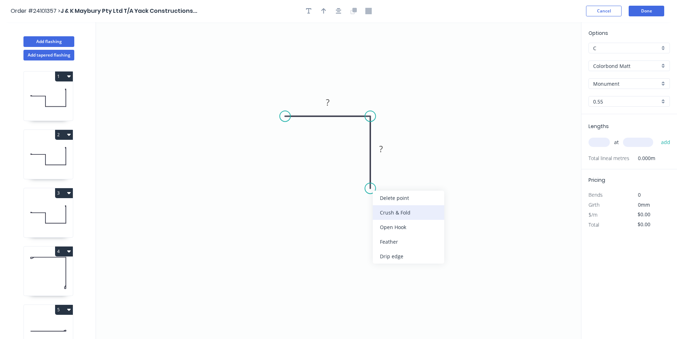
click at [383, 212] on div "Crush & Fold" at bounding box center [408, 212] width 71 height 15
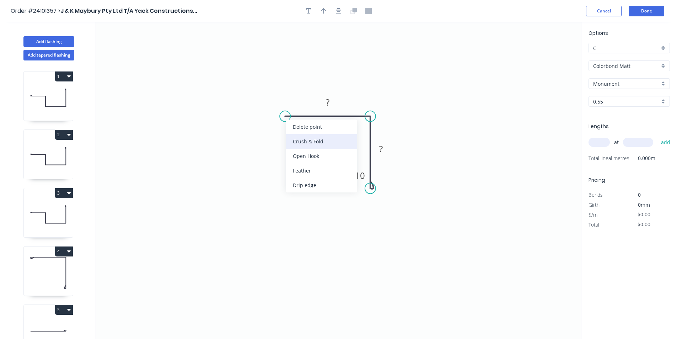
click at [292, 141] on div "Crush & Fold" at bounding box center [321, 141] width 71 height 15
click at [307, 145] on div "Flip bend" at bounding box center [320, 142] width 71 height 15
click at [326, 103] on tspan "?" at bounding box center [328, 102] width 4 height 12
click at [384, 149] on rect at bounding box center [381, 149] width 14 height 10
click at [591, 143] on input "text" at bounding box center [599, 142] width 21 height 9
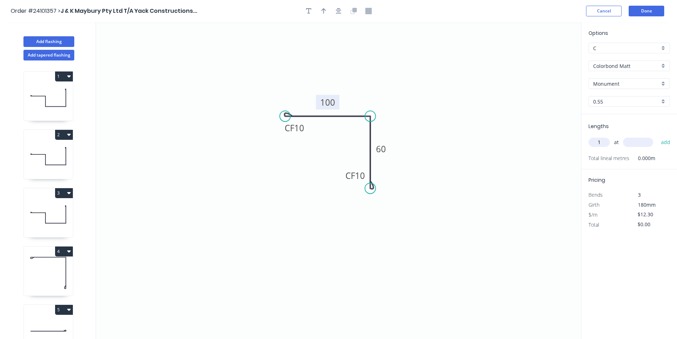
click at [627, 140] on input "text" at bounding box center [638, 142] width 30 height 9
click at [658, 136] on button "add" at bounding box center [666, 142] width 17 height 12
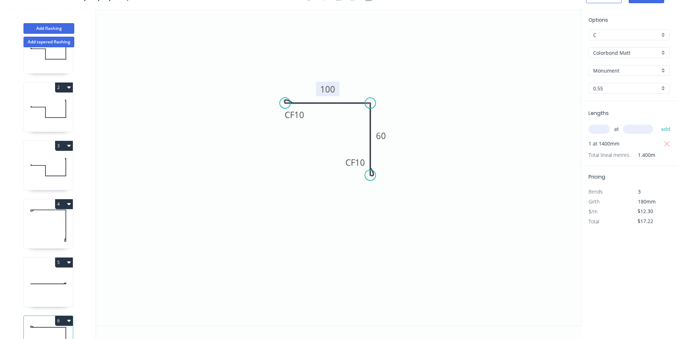
scroll to position [74, 0]
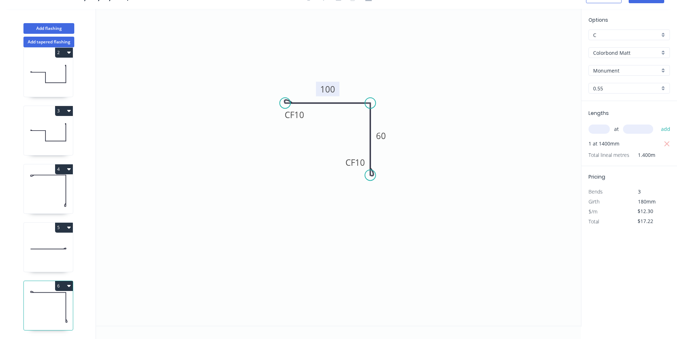
click at [68, 283] on icon "button" at bounding box center [69, 286] width 4 height 6
click at [32, 301] on div "Duplicate" at bounding box center [39, 303] width 55 height 10
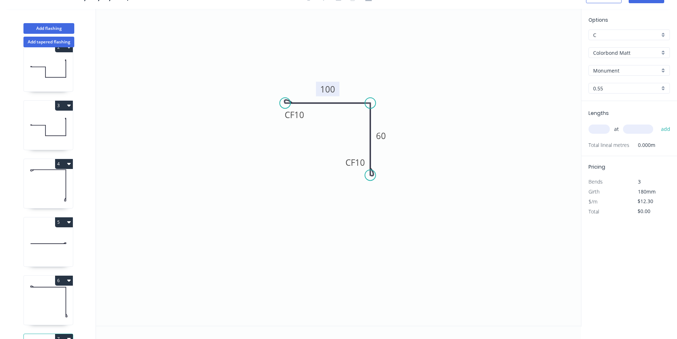
click at [336, 91] on rect at bounding box center [327, 89] width 23 height 15
click at [333, 92] on tspan "100" at bounding box center [327, 89] width 15 height 12
click at [386, 137] on rect at bounding box center [381, 136] width 14 height 10
click at [593, 128] on input "text" at bounding box center [599, 128] width 21 height 9
click at [643, 127] on input "text" at bounding box center [638, 128] width 30 height 9
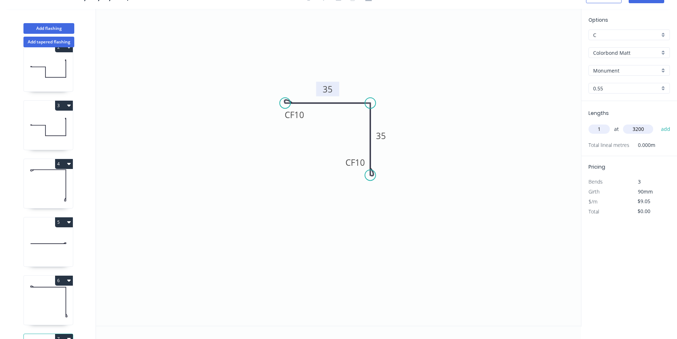
click at [658, 123] on button "add" at bounding box center [666, 129] width 17 height 12
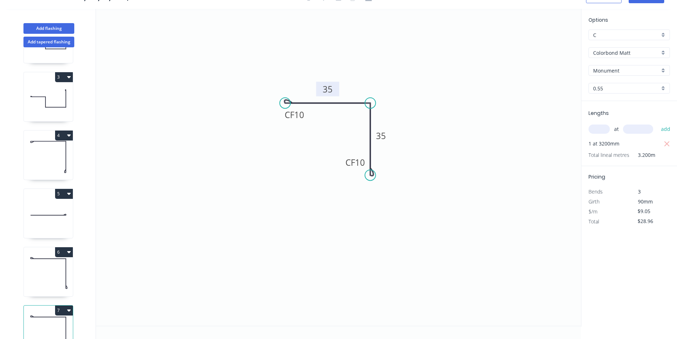
scroll to position [133, 0]
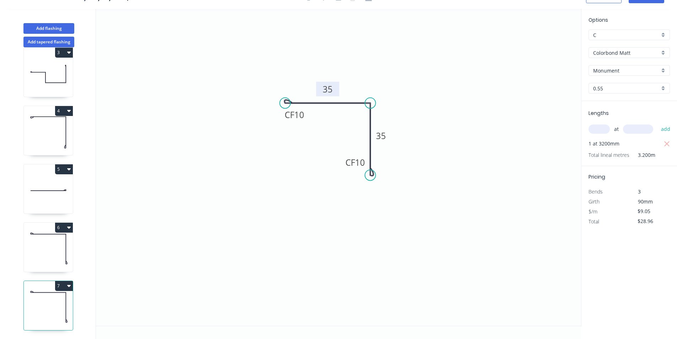
click at [69, 283] on icon "button" at bounding box center [69, 286] width 4 height 6
click at [62, 302] on div "Duplicate" at bounding box center [39, 303] width 55 height 10
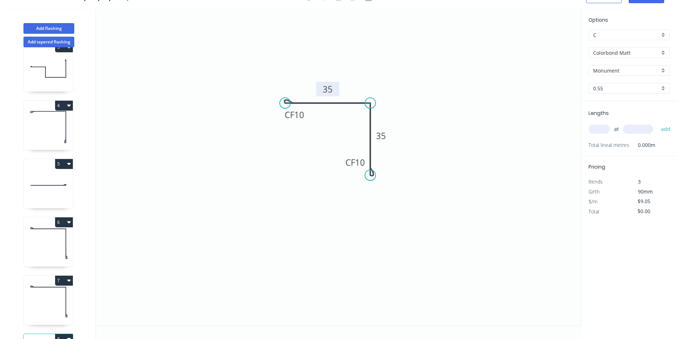
click at [333, 96] on rect at bounding box center [327, 89] width 23 height 15
click at [331, 94] on tspan "35" at bounding box center [328, 89] width 10 height 12
click at [380, 137] on tspan "35" at bounding box center [381, 136] width 10 height 12
click at [595, 128] on input "text" at bounding box center [599, 128] width 21 height 9
click at [640, 129] on input "text" at bounding box center [638, 128] width 30 height 9
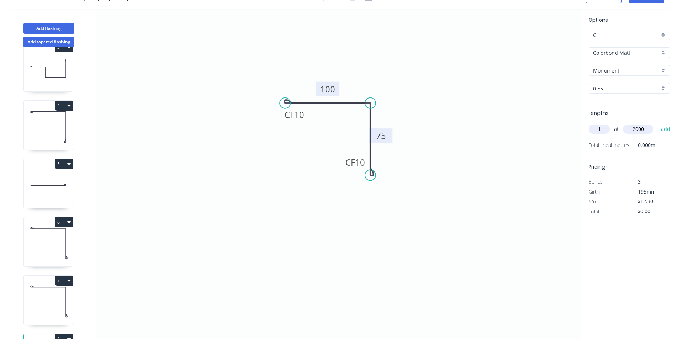
click at [658, 123] on button "add" at bounding box center [666, 129] width 17 height 12
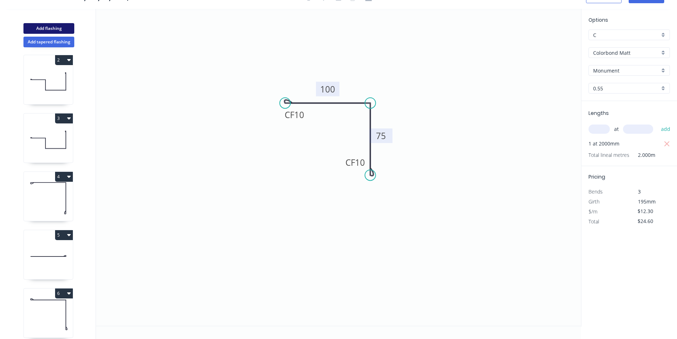
scroll to position [13, 0]
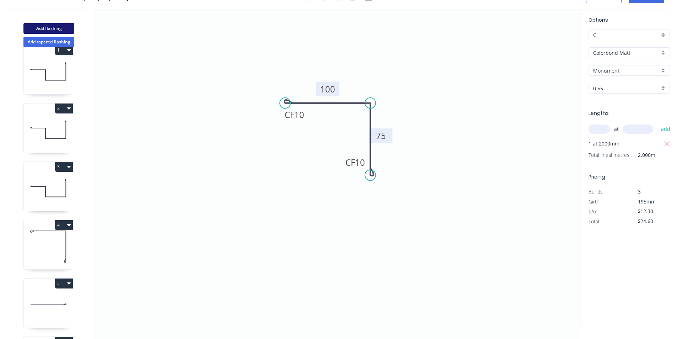
click at [52, 29] on button "Add flashing" at bounding box center [48, 28] width 51 height 11
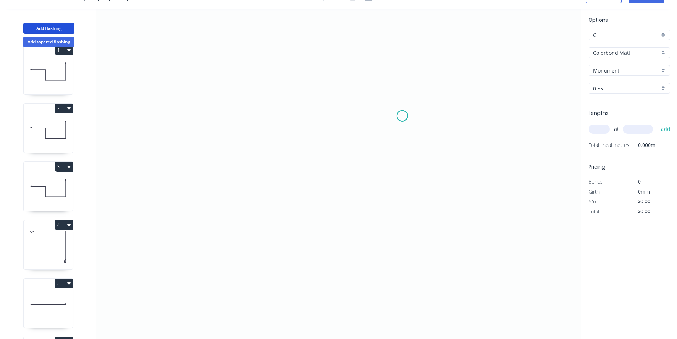
click at [402, 116] on icon "0" at bounding box center [338, 167] width 485 height 317
click at [310, 117] on icon "0" at bounding box center [338, 167] width 485 height 317
click at [306, 194] on icon "0 ?" at bounding box center [338, 167] width 485 height 317
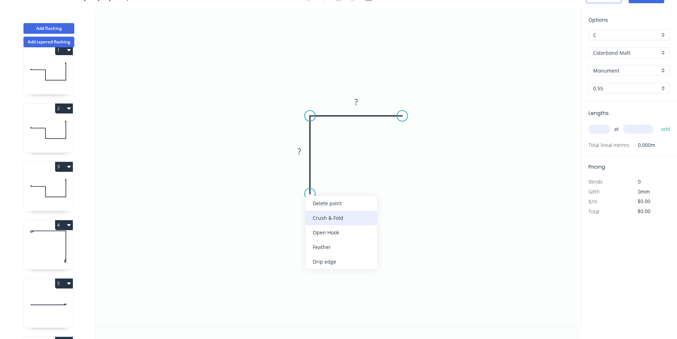
click at [318, 214] on div "Crush & Fold" at bounding box center [341, 217] width 71 height 15
click at [322, 223] on div "Flip bend" at bounding box center [342, 219] width 71 height 15
click at [303, 154] on rect at bounding box center [299, 152] width 14 height 10
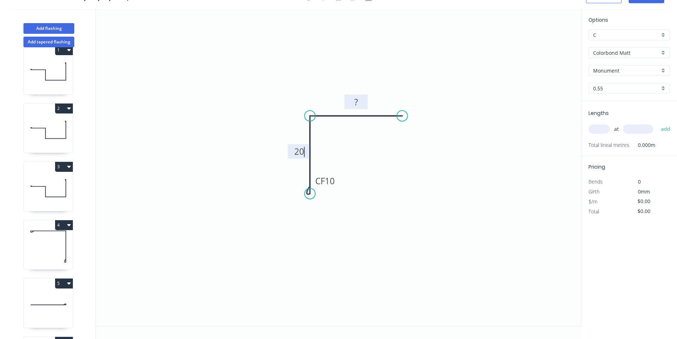
click at [358, 102] on rect at bounding box center [356, 102] width 14 height 10
click at [594, 127] on input "text" at bounding box center [599, 128] width 21 height 9
click at [639, 129] on input "text" at bounding box center [638, 128] width 30 height 9
click at [658, 123] on button "add" at bounding box center [666, 129] width 17 height 12
click at [49, 26] on button "Add flashing" at bounding box center [48, 28] width 51 height 11
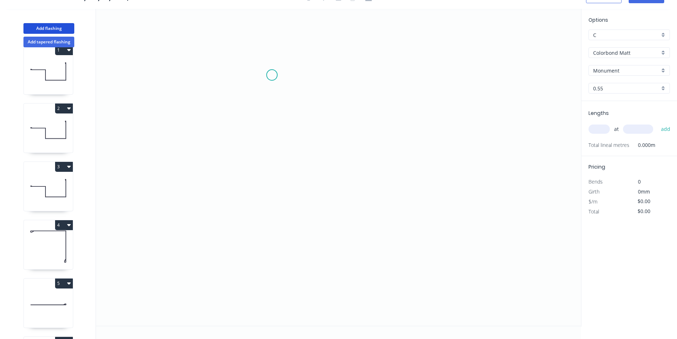
click at [272, 75] on icon "0" at bounding box center [338, 167] width 485 height 317
click at [268, 169] on icon "0" at bounding box center [338, 167] width 485 height 317
click at [401, 161] on icon "0 ?" at bounding box center [338, 167] width 485 height 317
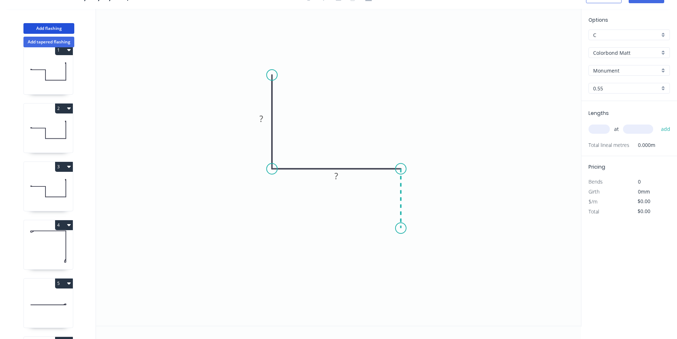
click at [404, 228] on icon "0 ? ?" at bounding box center [338, 167] width 485 height 317
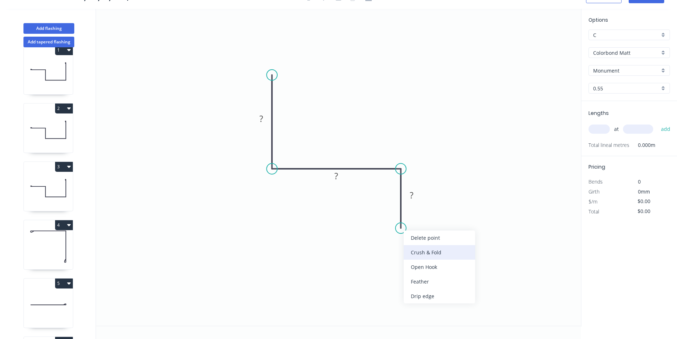
click at [415, 251] on div "Crush & Fold" at bounding box center [439, 252] width 71 height 15
click at [421, 253] on div "Flip bend" at bounding box center [436, 250] width 71 height 15
click at [408, 199] on rect at bounding box center [411, 196] width 14 height 10
click at [344, 174] on rect at bounding box center [336, 175] width 23 height 15
click at [337, 179] on tspan "?" at bounding box center [337, 176] width 4 height 12
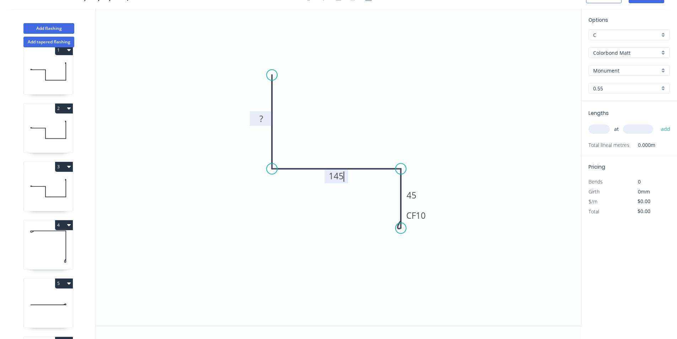
click at [263, 120] on tspan "?" at bounding box center [261, 119] width 4 height 12
click at [606, 127] on input "text" at bounding box center [599, 128] width 21 height 9
click at [637, 132] on input "text" at bounding box center [638, 128] width 30 height 9
click at [658, 123] on button "add" at bounding box center [666, 129] width 17 height 12
click at [53, 28] on button "Add flashing" at bounding box center [48, 28] width 51 height 11
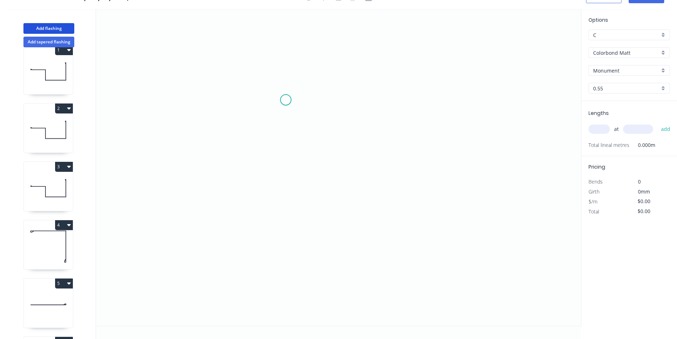
click at [286, 100] on icon "0" at bounding box center [338, 167] width 485 height 317
click at [289, 194] on icon "0" at bounding box center [338, 167] width 485 height 317
click at [434, 192] on icon "0 ?" at bounding box center [338, 167] width 485 height 317
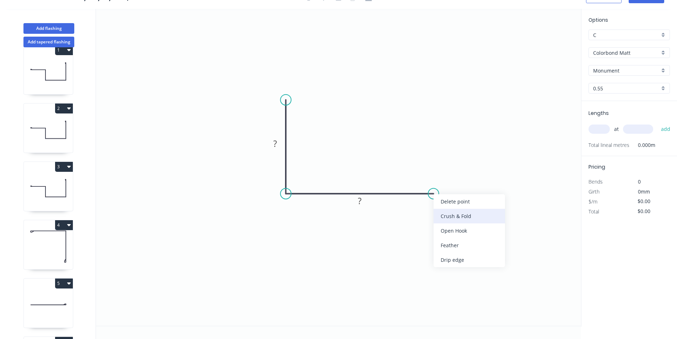
click at [457, 219] on div "Crush & Fold" at bounding box center [469, 216] width 71 height 15
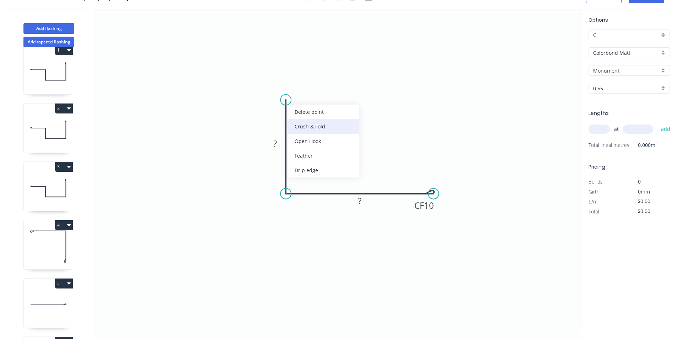
click at [300, 128] on div "Crush & Fold" at bounding box center [323, 126] width 71 height 15
click at [304, 125] on div "Flip bend" at bounding box center [317, 121] width 71 height 15
click at [281, 144] on rect at bounding box center [275, 144] width 14 height 10
click at [365, 202] on rect at bounding box center [360, 201] width 14 height 10
click at [607, 126] on input "text" at bounding box center [599, 128] width 21 height 9
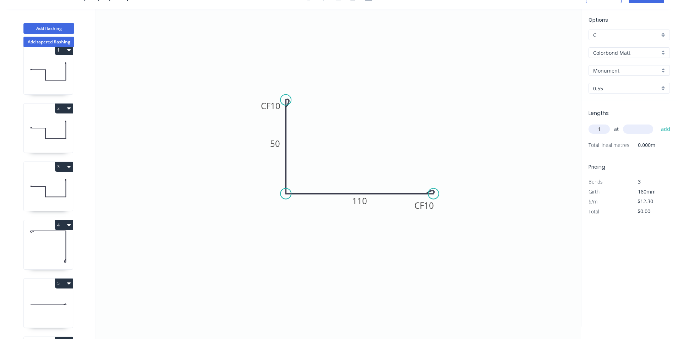
click at [628, 130] on input "text" at bounding box center [638, 128] width 30 height 9
click at [658, 123] on button "add" at bounding box center [666, 129] width 17 height 12
click at [53, 30] on button "Add flashing" at bounding box center [48, 28] width 51 height 11
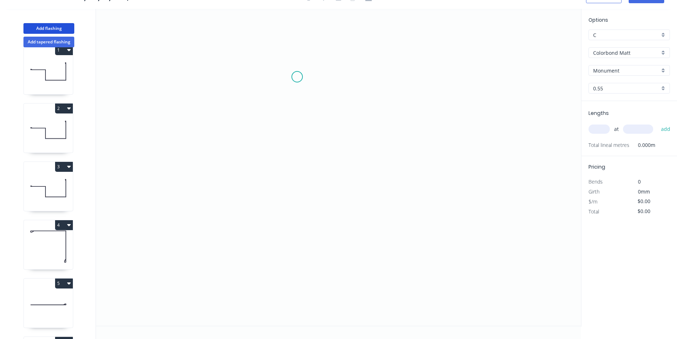
click at [297, 77] on icon "0" at bounding box center [338, 167] width 485 height 317
click at [300, 143] on icon "0" at bounding box center [338, 167] width 485 height 317
click at [353, 175] on icon "0 ?" at bounding box center [338, 167] width 485 height 317
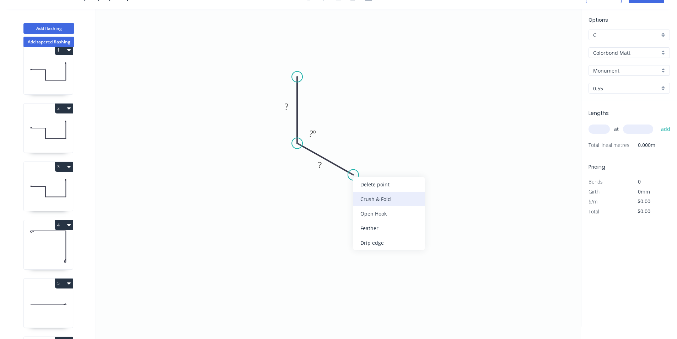
click at [376, 201] on div "Crush & Fold" at bounding box center [388, 199] width 71 height 15
click at [363, 195] on div "Flip bend" at bounding box center [385, 199] width 71 height 15
click at [325, 162] on rect at bounding box center [320, 165] width 14 height 10
click at [281, 105] on rect at bounding box center [286, 107] width 14 height 10
click at [592, 130] on input "text" at bounding box center [599, 128] width 21 height 9
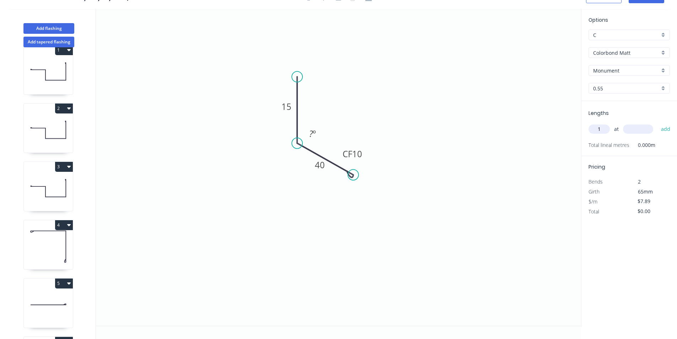
click at [631, 130] on input "text" at bounding box center [638, 128] width 30 height 9
click at [658, 123] on button "add" at bounding box center [666, 129] width 17 height 12
click at [38, 26] on button "Add flashing" at bounding box center [48, 28] width 51 height 11
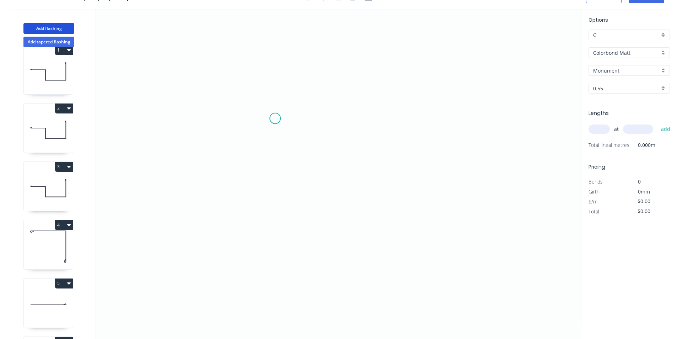
click at [274, 119] on icon "0" at bounding box center [338, 167] width 485 height 317
click at [365, 122] on icon "0" at bounding box center [338, 167] width 485 height 317
click at [363, 194] on icon "0 ?" at bounding box center [338, 167] width 485 height 317
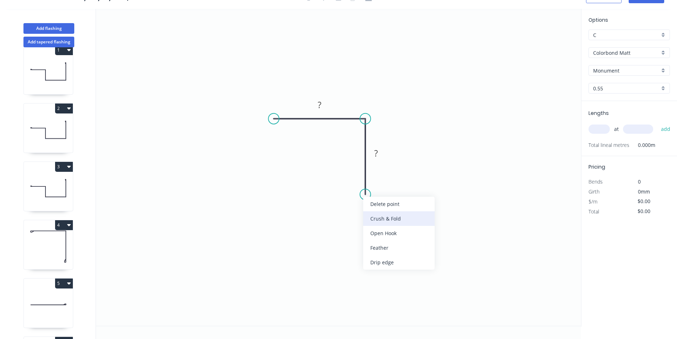
click at [377, 220] on div "Crush & Fold" at bounding box center [398, 218] width 71 height 15
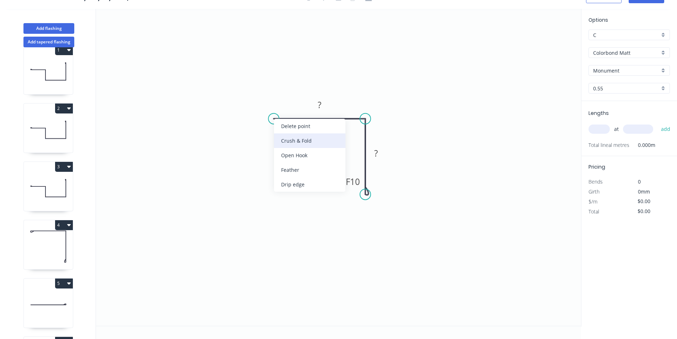
click at [295, 141] on div "Crush & Fold" at bounding box center [309, 140] width 71 height 15
click at [284, 142] on div "Flip bend" at bounding box center [305, 143] width 71 height 15
click at [324, 105] on rect at bounding box center [319, 105] width 14 height 10
click at [377, 153] on tspan "?" at bounding box center [376, 153] width 4 height 12
click at [597, 127] on input "text" at bounding box center [599, 128] width 21 height 9
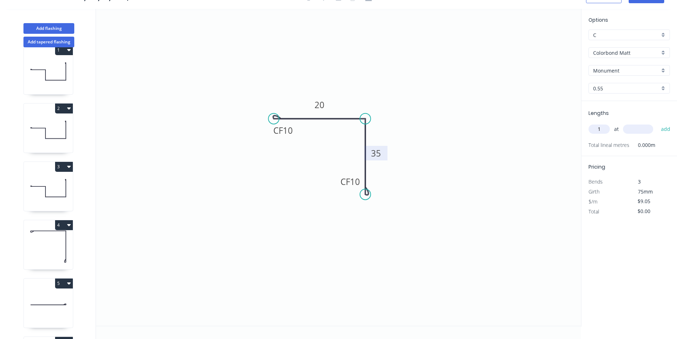
click at [634, 129] on input "text" at bounding box center [638, 128] width 30 height 9
click at [658, 123] on button "add" at bounding box center [666, 129] width 17 height 12
click at [55, 26] on button "Add flashing" at bounding box center [48, 28] width 51 height 11
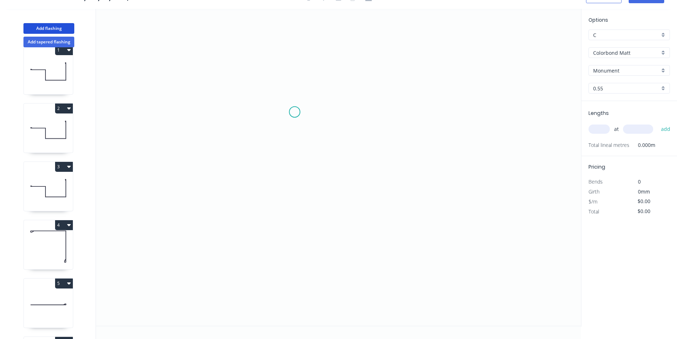
click at [295, 112] on icon "0" at bounding box center [338, 167] width 485 height 317
click at [295, 144] on icon "0" at bounding box center [338, 167] width 485 height 317
click at [415, 141] on icon "0 ?" at bounding box center [338, 167] width 485 height 317
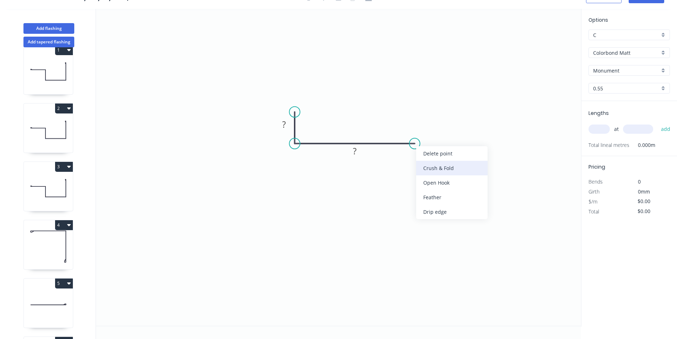
click at [431, 170] on div "Crush & Fold" at bounding box center [451, 168] width 71 height 15
click at [359, 152] on rect at bounding box center [355, 151] width 14 height 10
click at [289, 126] on rect at bounding box center [284, 125] width 14 height 10
click at [601, 132] on input "text" at bounding box center [599, 128] width 21 height 9
click at [633, 127] on input "text" at bounding box center [638, 128] width 30 height 9
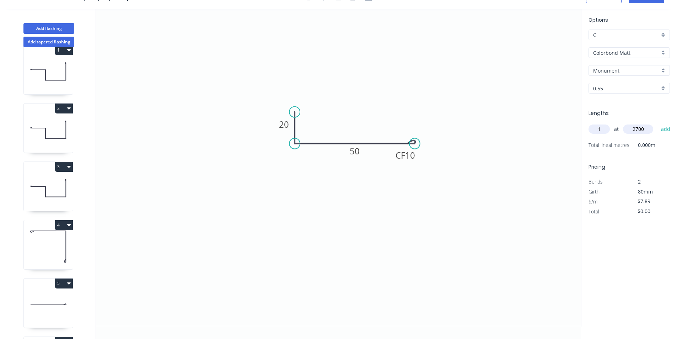
click at [658, 123] on button "add" at bounding box center [666, 129] width 17 height 12
click at [59, 28] on button "Add flashing" at bounding box center [48, 28] width 51 height 11
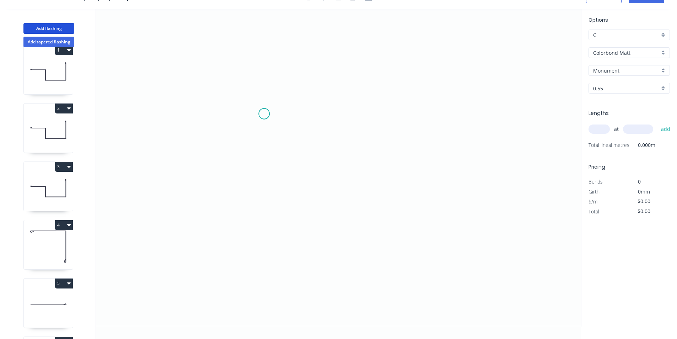
click at [265, 113] on icon "0" at bounding box center [338, 167] width 485 height 317
click at [397, 116] on icon "0" at bounding box center [338, 167] width 485 height 317
click at [401, 203] on icon "0 ?" at bounding box center [338, 167] width 485 height 317
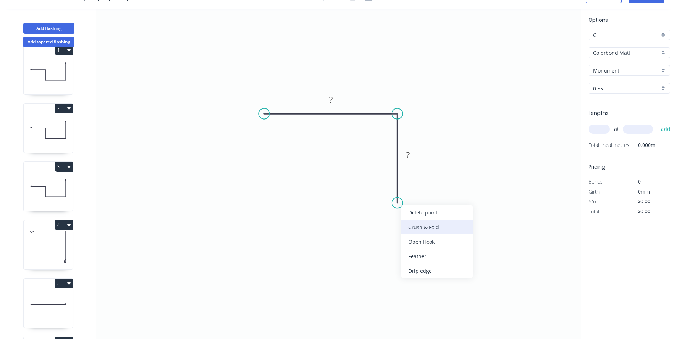
click at [413, 233] on div "Crush & Fold" at bounding box center [436, 227] width 71 height 15
click at [405, 227] on div "Flip bend" at bounding box center [432, 229] width 71 height 15
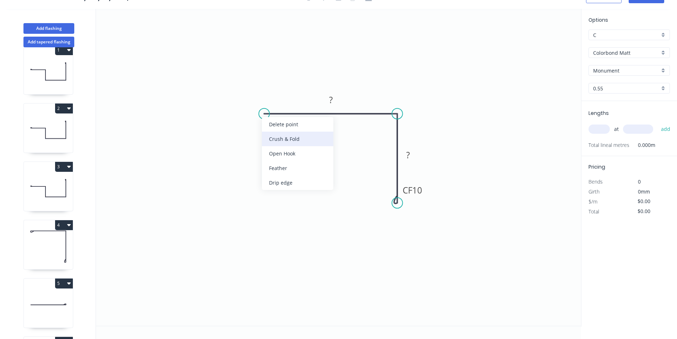
click at [284, 143] on div "Crush & Fold" at bounding box center [297, 139] width 71 height 15
click at [329, 100] on tspan "?" at bounding box center [331, 100] width 4 height 12
click at [411, 153] on rect at bounding box center [408, 155] width 14 height 10
click at [605, 126] on input "text" at bounding box center [599, 128] width 21 height 9
click at [646, 130] on input "text" at bounding box center [638, 128] width 30 height 9
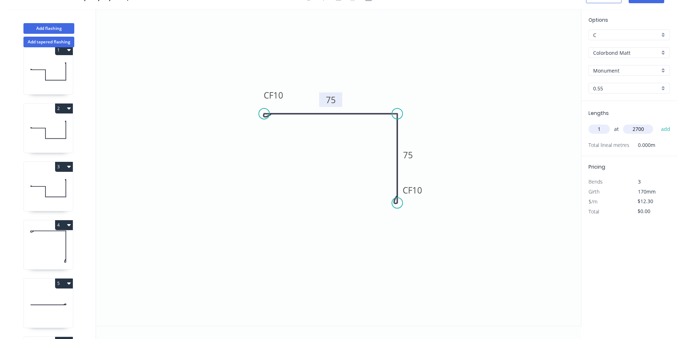
click at [658, 123] on button "add" at bounding box center [666, 129] width 17 height 12
click at [62, 32] on button "Add flashing" at bounding box center [48, 28] width 51 height 11
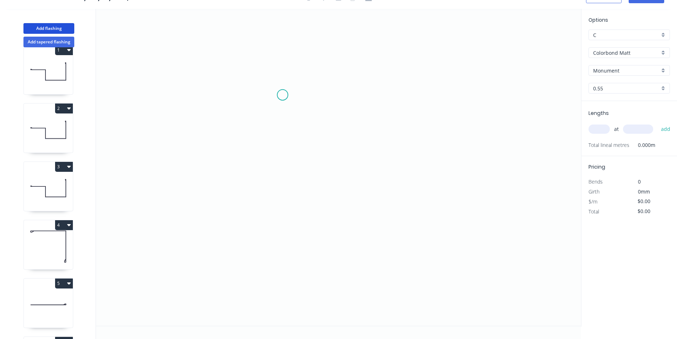
click at [283, 95] on icon "0" at bounding box center [338, 167] width 485 height 317
click at [285, 135] on icon "0" at bounding box center [338, 167] width 485 height 317
click at [362, 172] on icon "0 ?" at bounding box center [338, 167] width 485 height 317
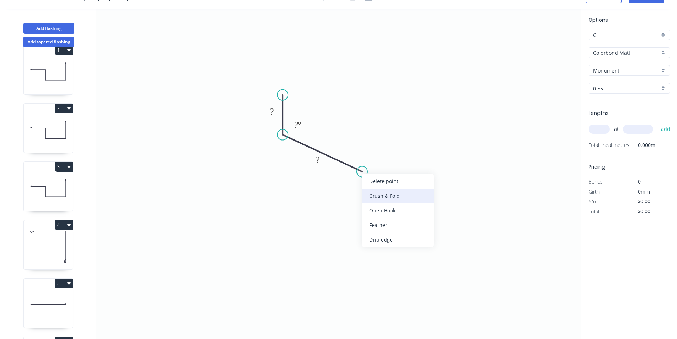
click at [375, 198] on div "Crush & Fold" at bounding box center [397, 195] width 71 height 15
click at [375, 198] on div "Flip bend" at bounding box center [399, 198] width 71 height 15
click at [321, 163] on rect at bounding box center [318, 160] width 14 height 10
click at [275, 114] on rect at bounding box center [272, 112] width 14 height 10
click at [607, 130] on input "text" at bounding box center [599, 128] width 21 height 9
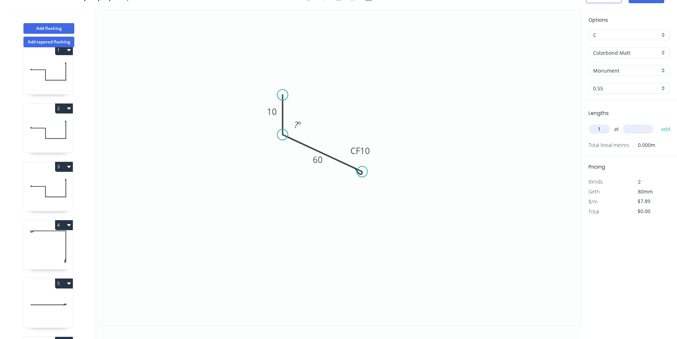
click at [639, 129] on input "text" at bounding box center [638, 128] width 30 height 9
click at [658, 123] on button "add" at bounding box center [666, 129] width 17 height 12
click at [63, 25] on button "Add flashing" at bounding box center [48, 28] width 51 height 11
click at [277, 128] on icon "0" at bounding box center [338, 167] width 485 height 317
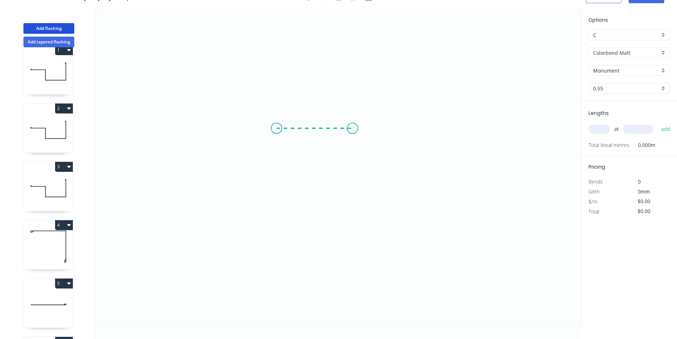
click at [353, 131] on icon "0" at bounding box center [338, 167] width 485 height 317
click at [355, 204] on icon "0 ?" at bounding box center [338, 167] width 485 height 317
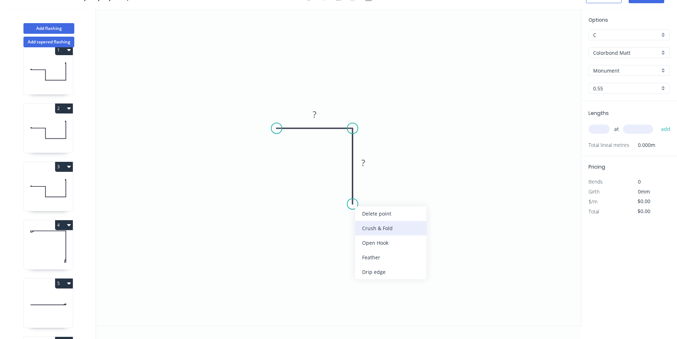
click at [370, 227] on div "Crush & Fold" at bounding box center [390, 228] width 71 height 15
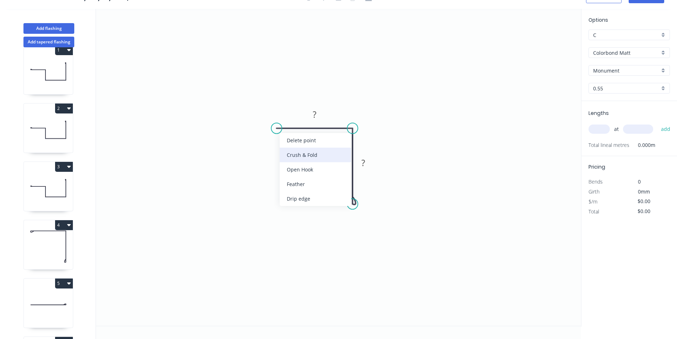
click at [310, 157] on div "Crush & Fold" at bounding box center [315, 155] width 71 height 15
click at [300, 151] on div "Flip bend" at bounding box center [310, 148] width 71 height 15
click at [311, 118] on rect at bounding box center [314, 115] width 14 height 10
click at [364, 163] on tspan "?" at bounding box center [363, 163] width 4 height 12
click at [601, 128] on input "text" at bounding box center [599, 128] width 21 height 9
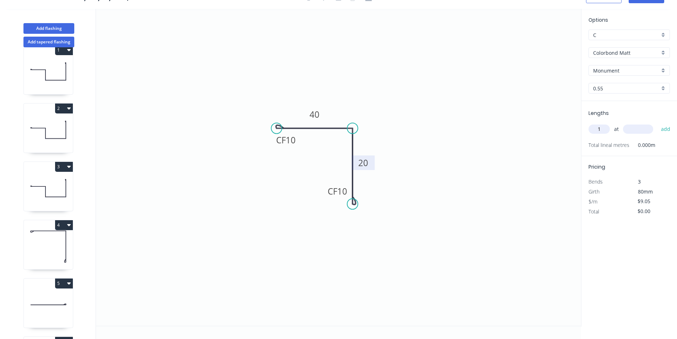
click at [624, 131] on input "text" at bounding box center [638, 128] width 30 height 9
click at [658, 123] on button "add" at bounding box center [666, 129] width 17 height 12
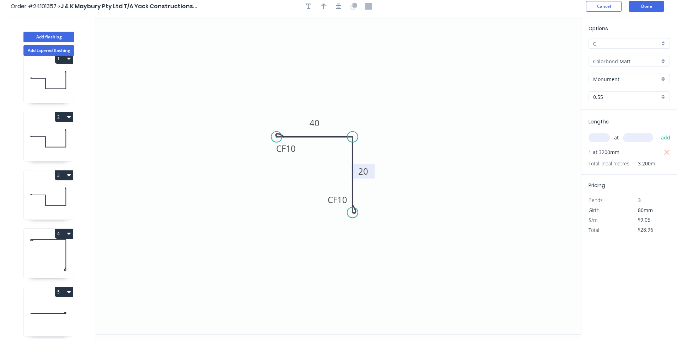
scroll to position [0, 0]
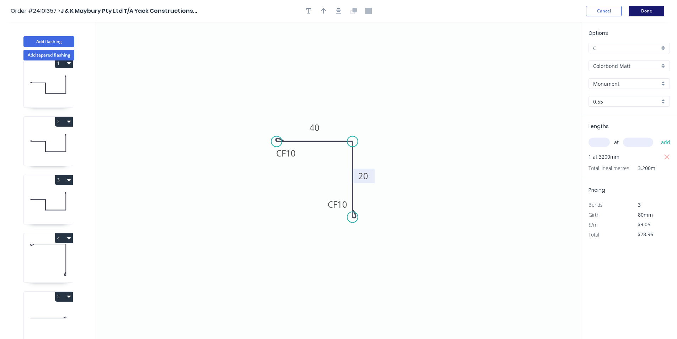
click at [651, 10] on button "Done" at bounding box center [647, 11] width 36 height 11
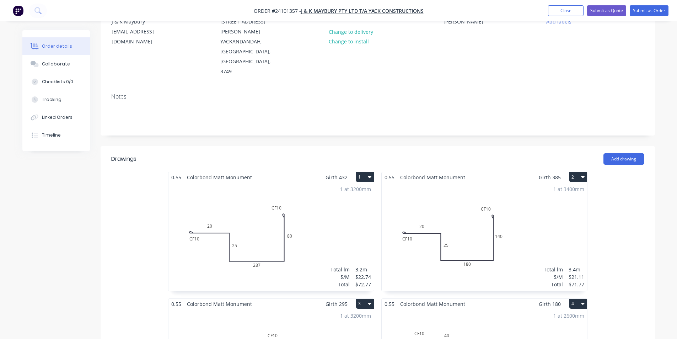
scroll to position [82, 0]
click at [645, 9] on button "Submit as Order" at bounding box center [649, 10] width 39 height 11
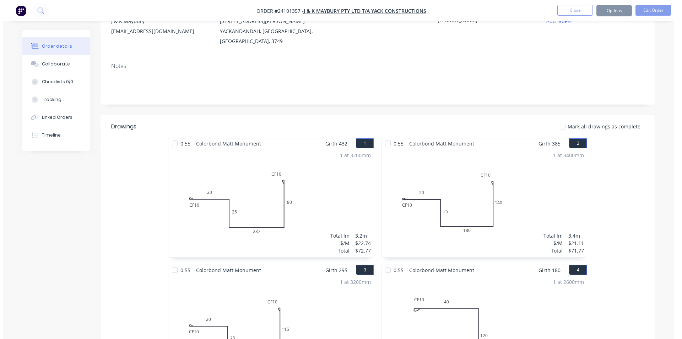
scroll to position [0, 0]
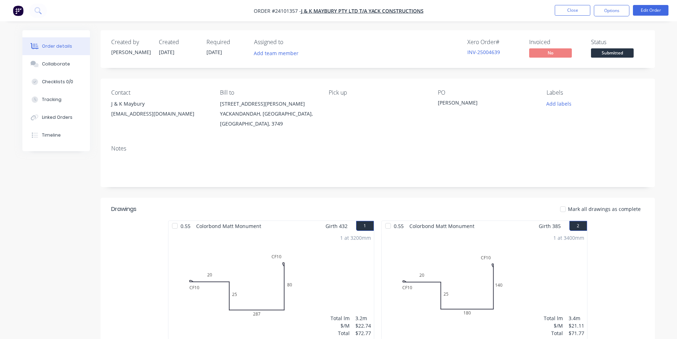
click at [22, 12] on img "button" at bounding box center [18, 10] width 11 height 11
